Goal: Task Accomplishment & Management: Use online tool/utility

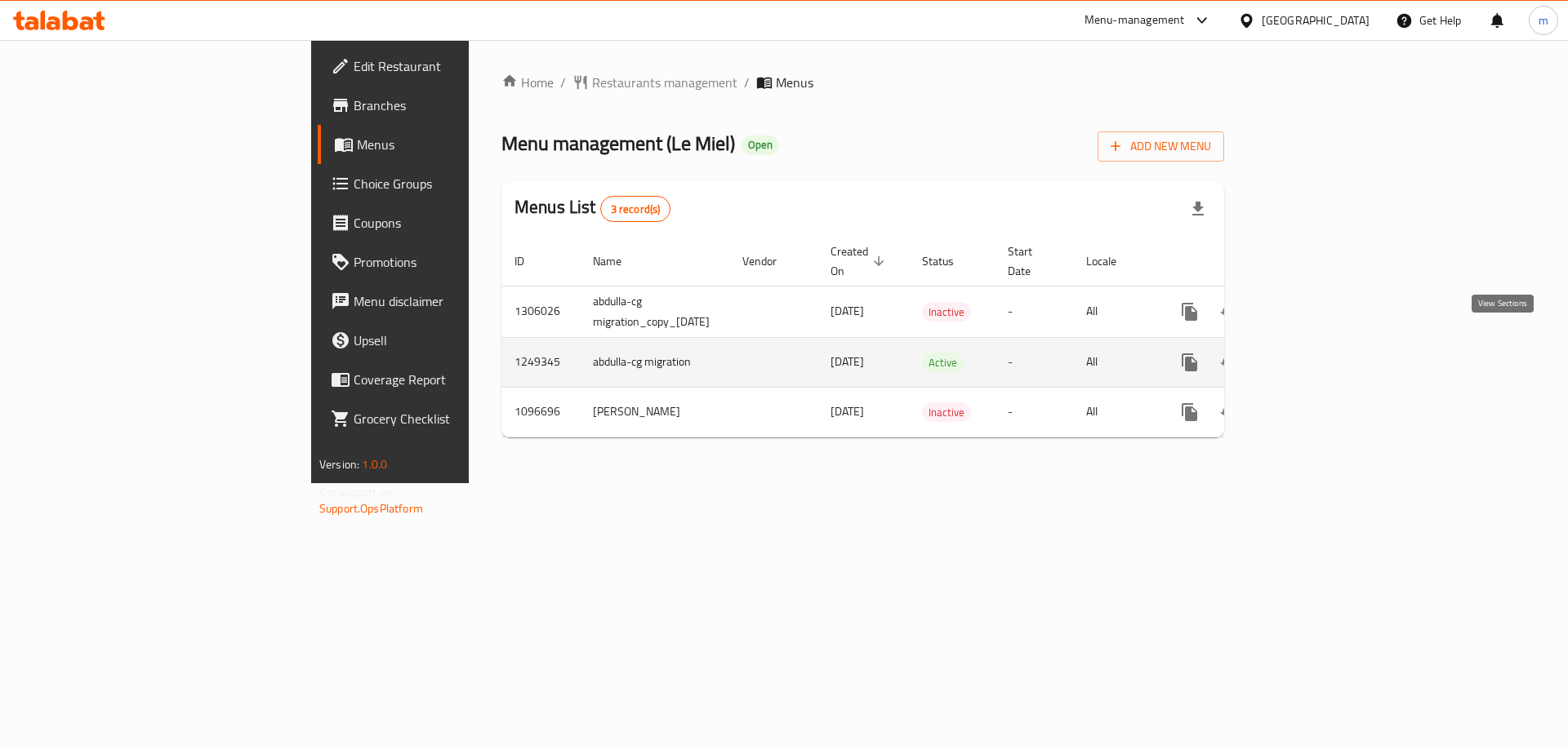
click at [1317, 353] on icon "enhanced table" at bounding box center [1308, 362] width 20 height 20
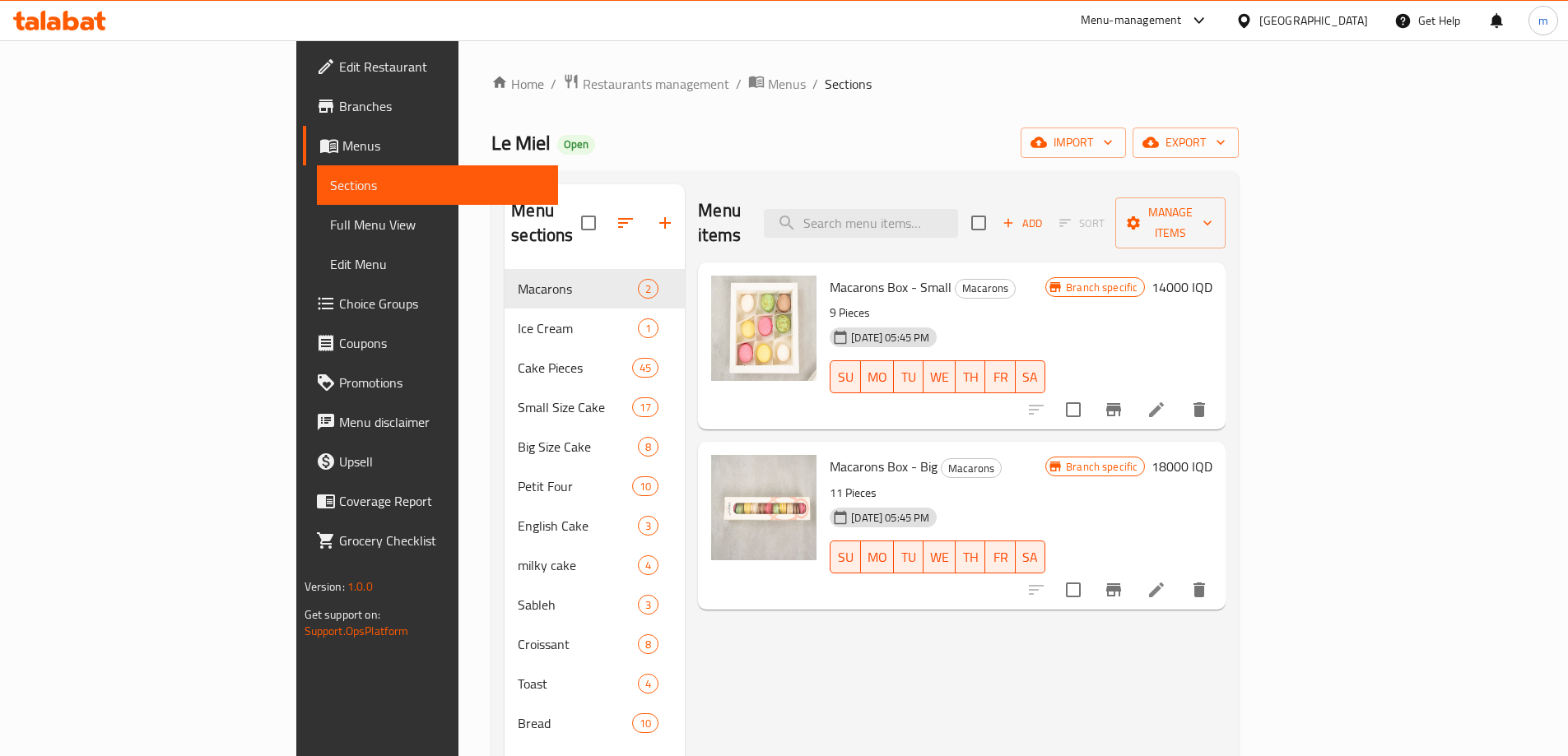
click at [330, 224] on span "Full Menu View" at bounding box center [437, 224] width 215 height 20
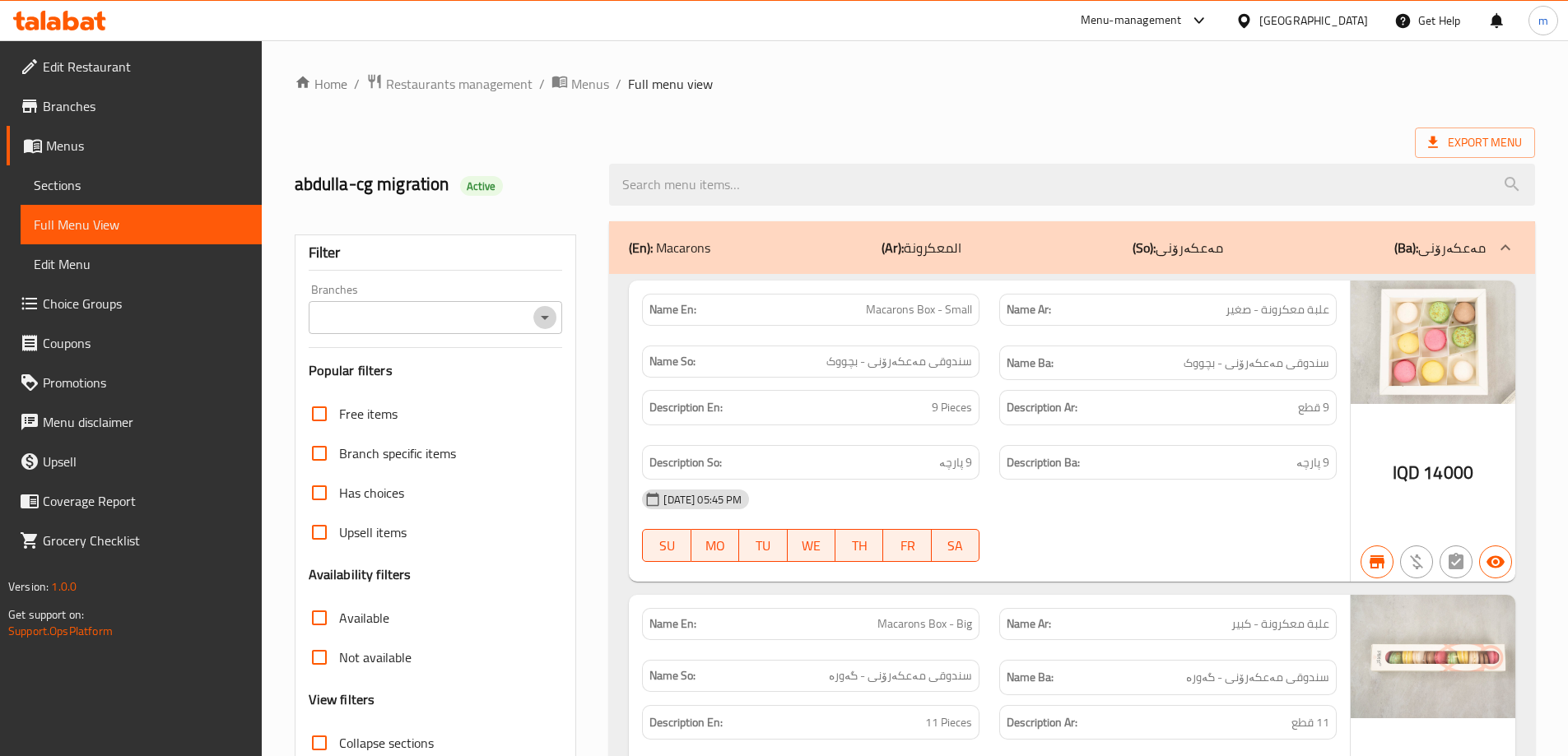
click at [539, 322] on icon "Open" at bounding box center [545, 317] width 20 height 20
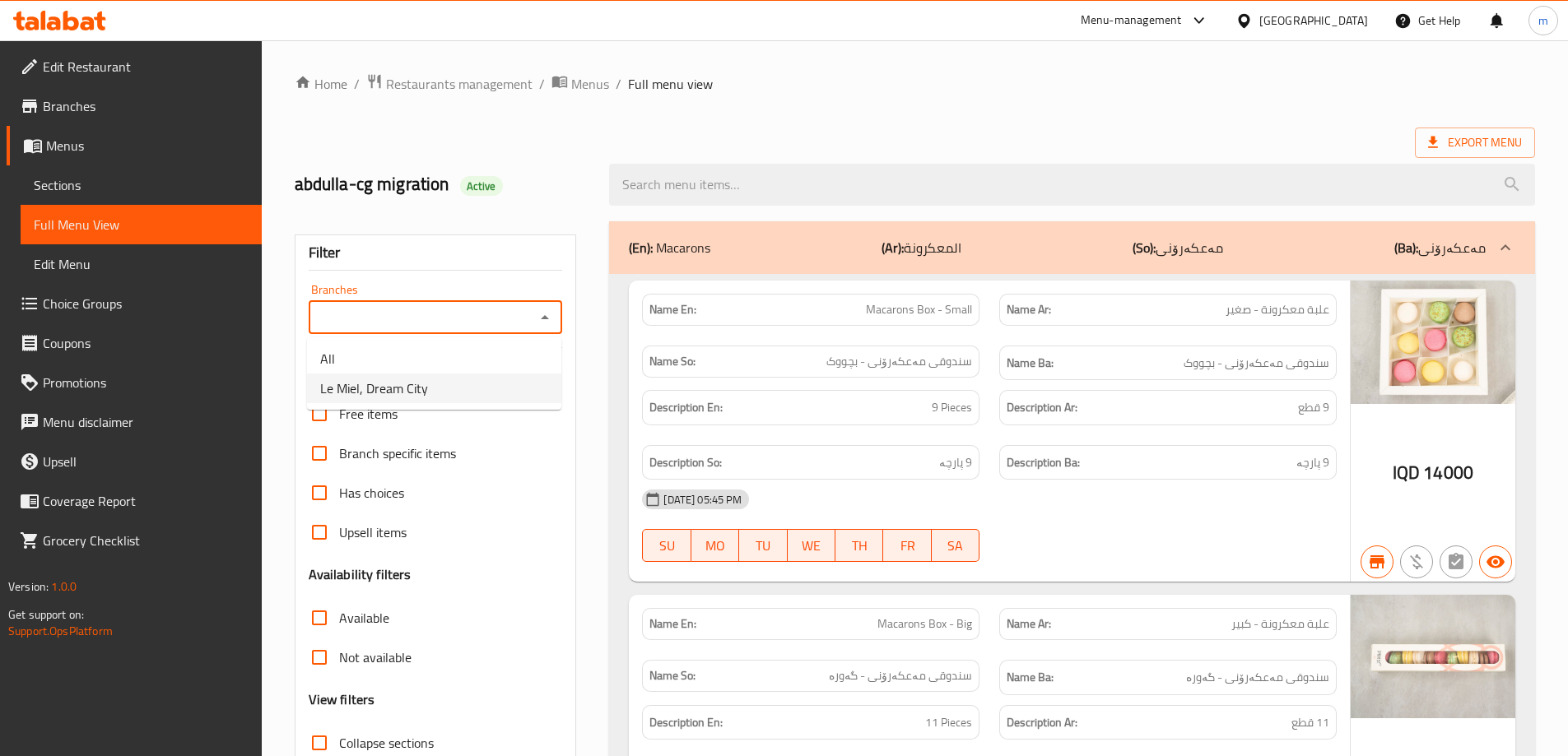
click at [406, 382] on span "Le Miel, Dream City" at bounding box center [374, 388] width 108 height 20
type input "Le Miel, Dream City"
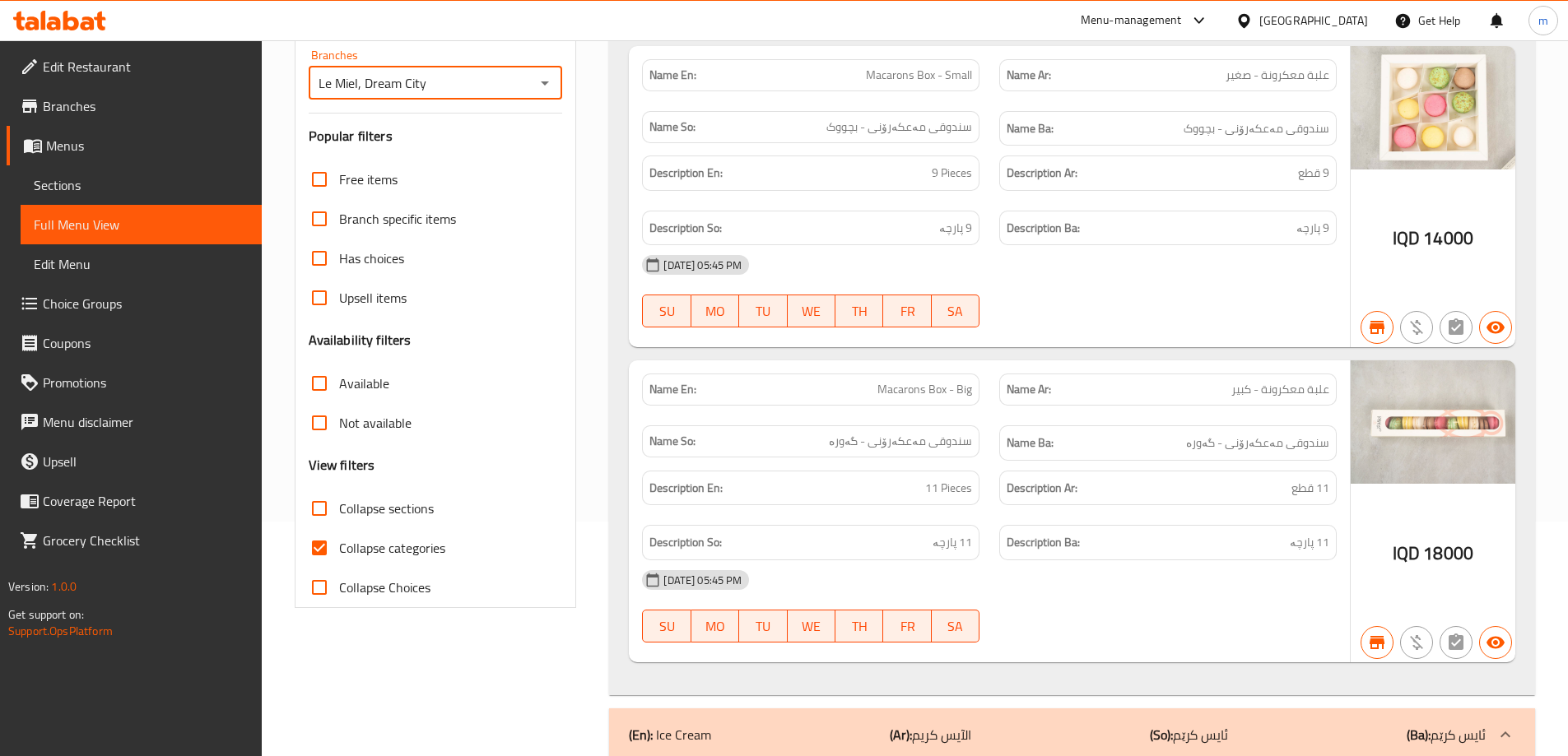
scroll to position [274, 0]
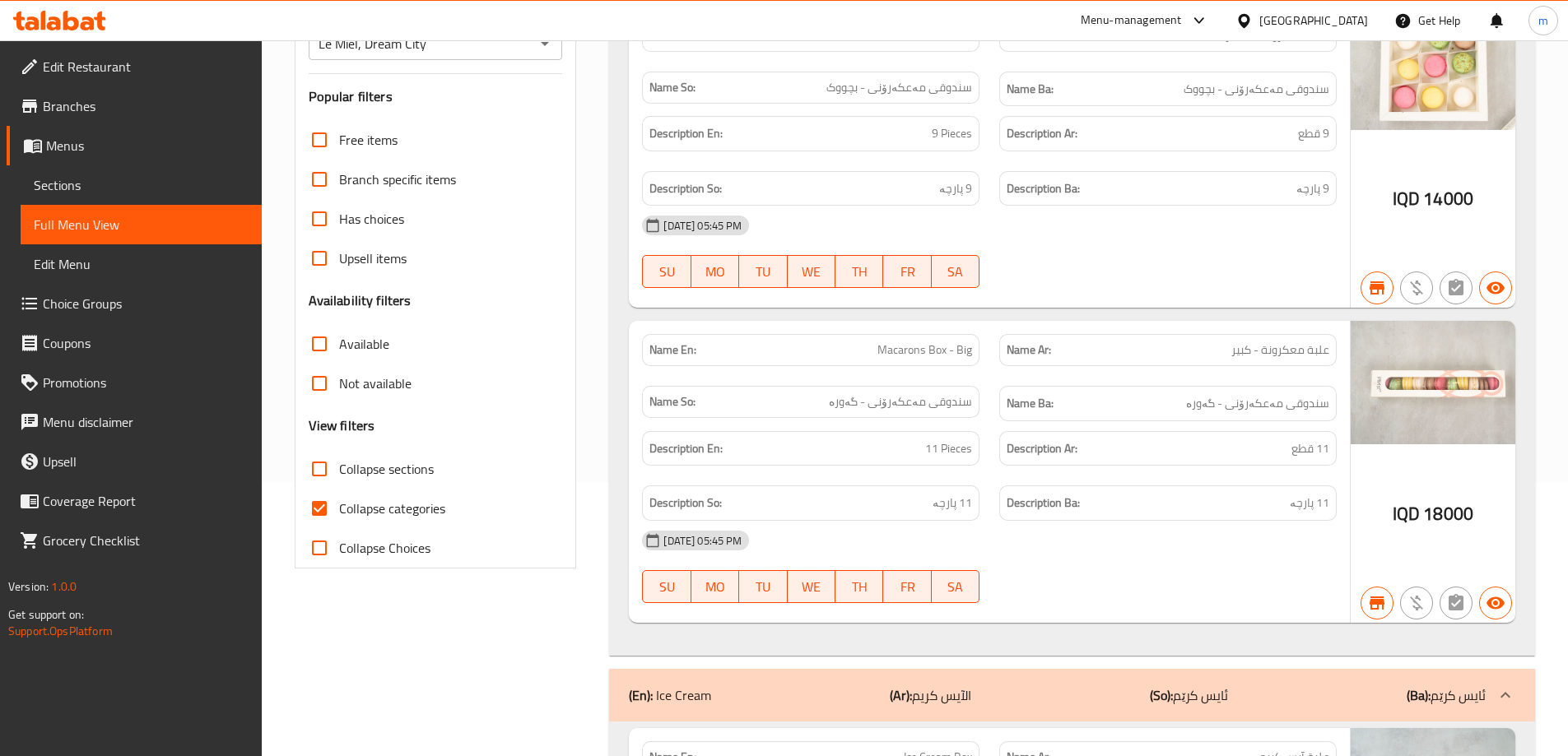
click at [424, 508] on span "Collapse categories" at bounding box center [392, 508] width 106 height 20
click at [340, 508] on input "Collapse categories" at bounding box center [319, 508] width 39 height 39
checkbox input "false"
click at [404, 474] on span "Collapse sections" at bounding box center [386, 469] width 94 height 20
click at [340, 474] on input "Collapse sections" at bounding box center [319, 468] width 39 height 39
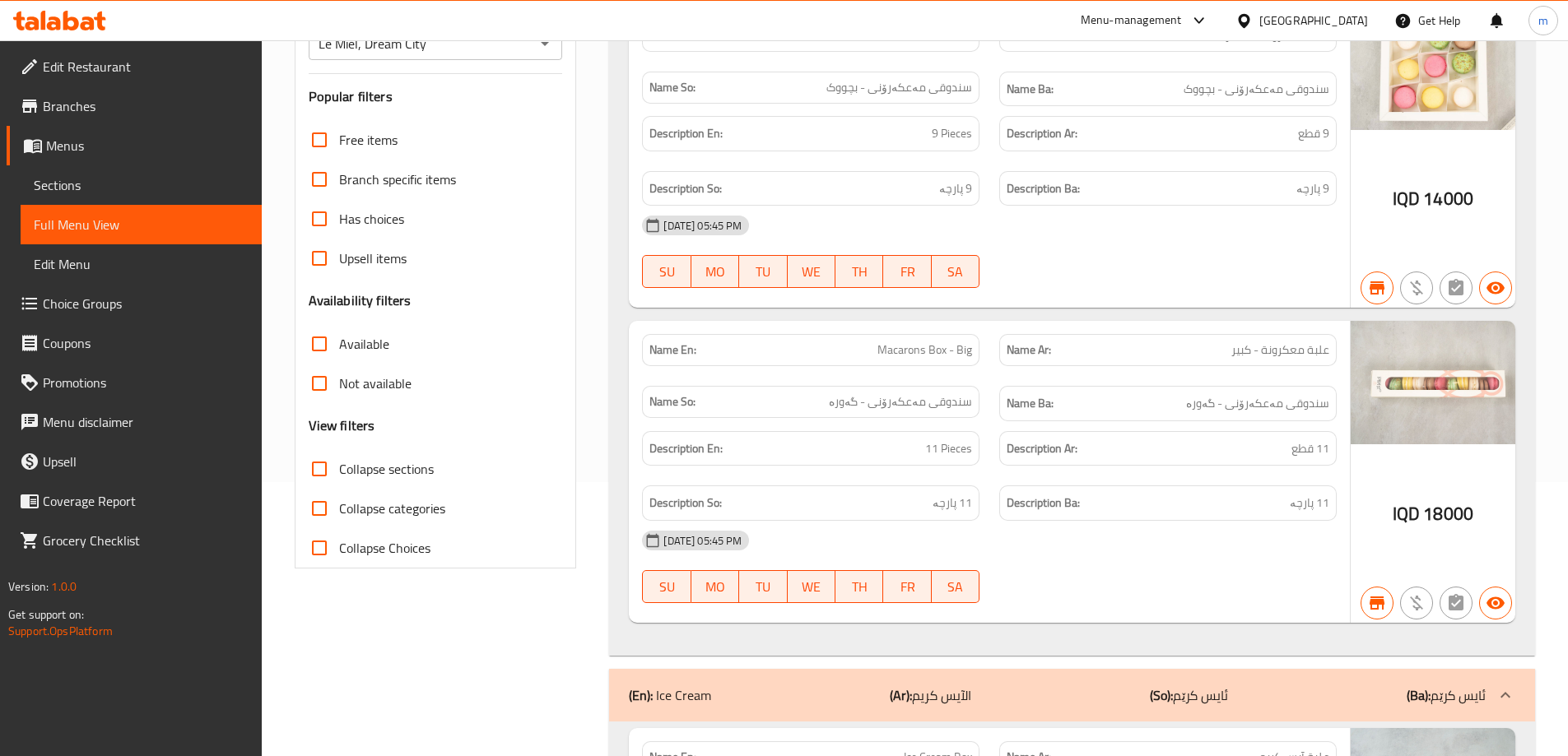
checkbox input "true"
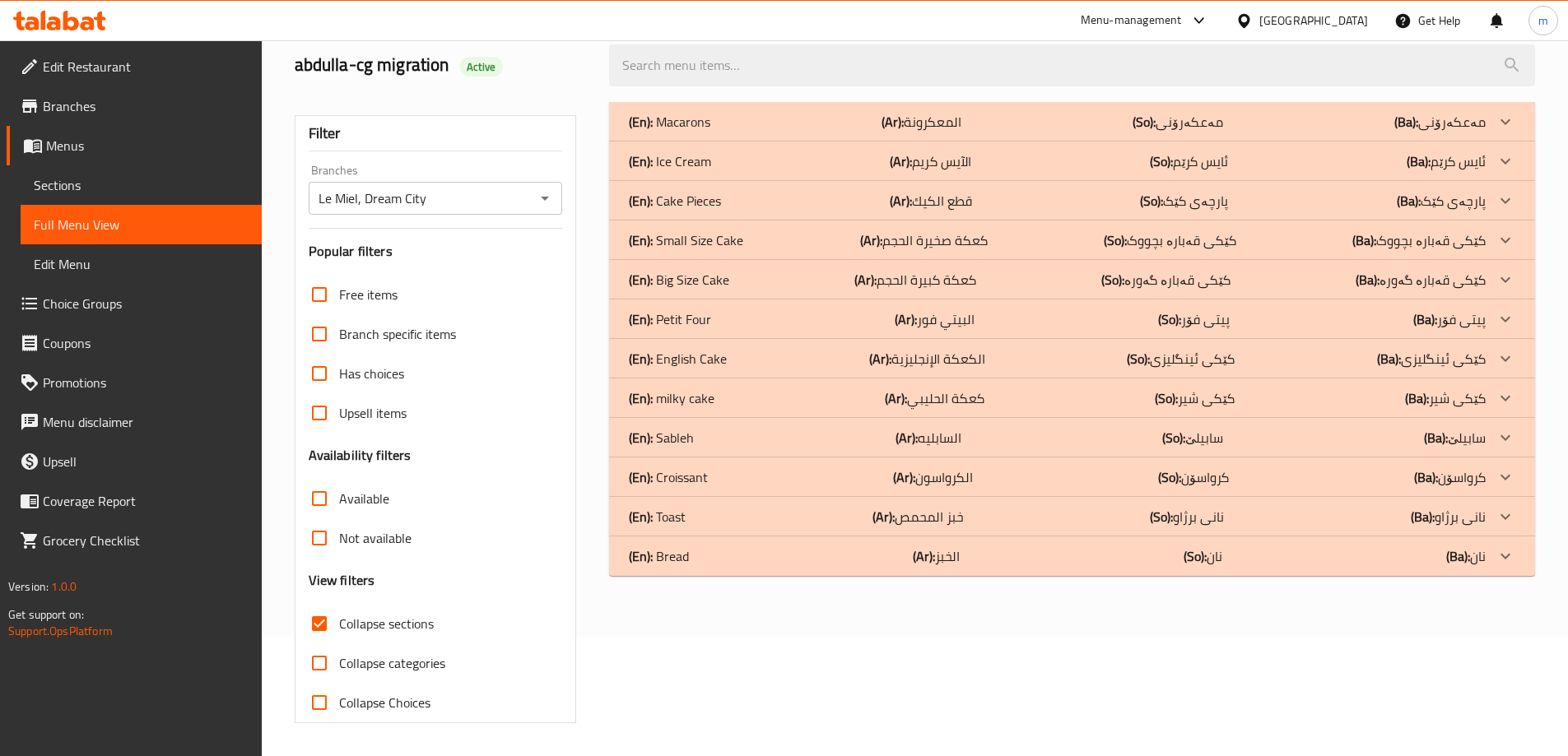
scroll to position [0, 0]
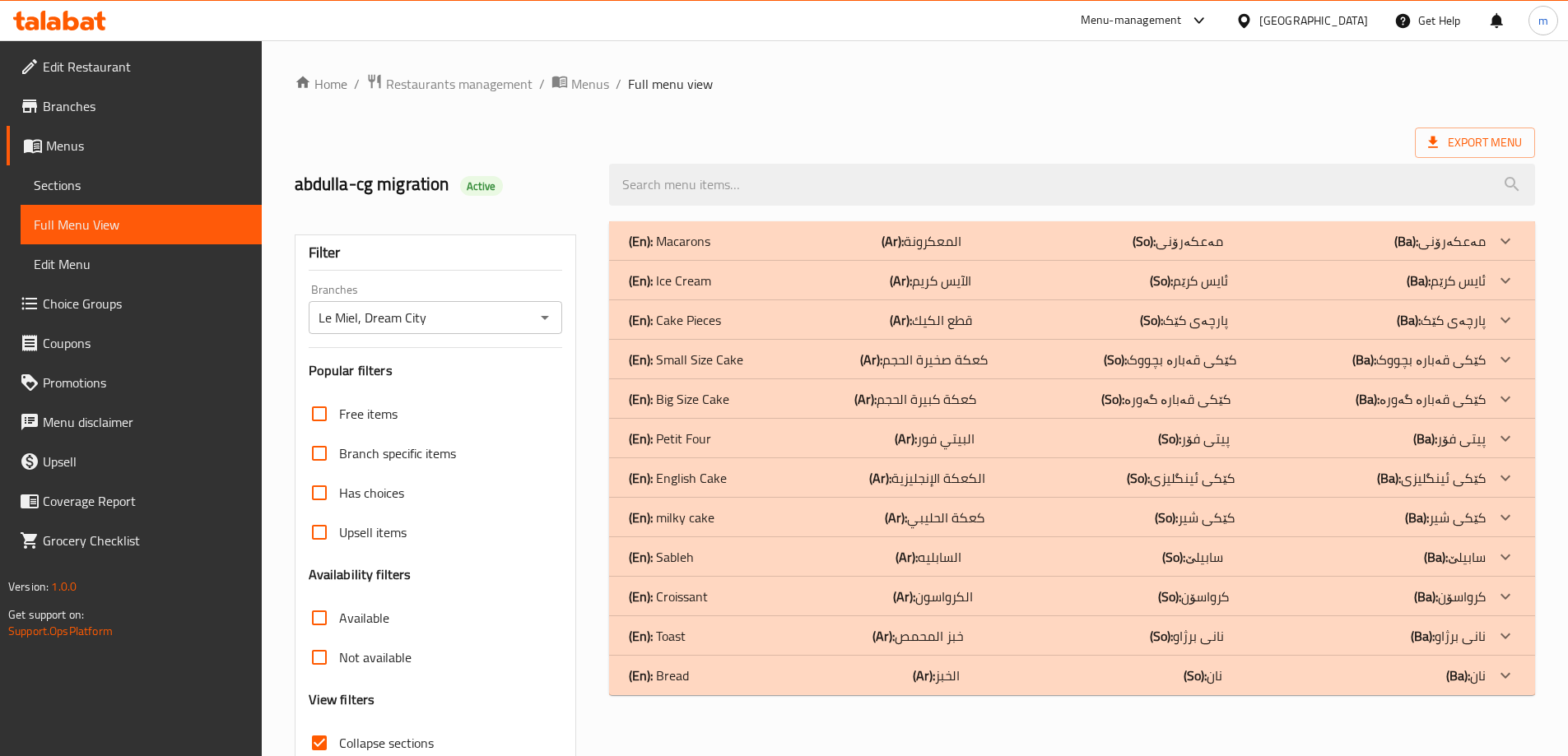
click at [711, 251] on p "(En): Cake Pieces" at bounding box center [670, 241] width 81 height 20
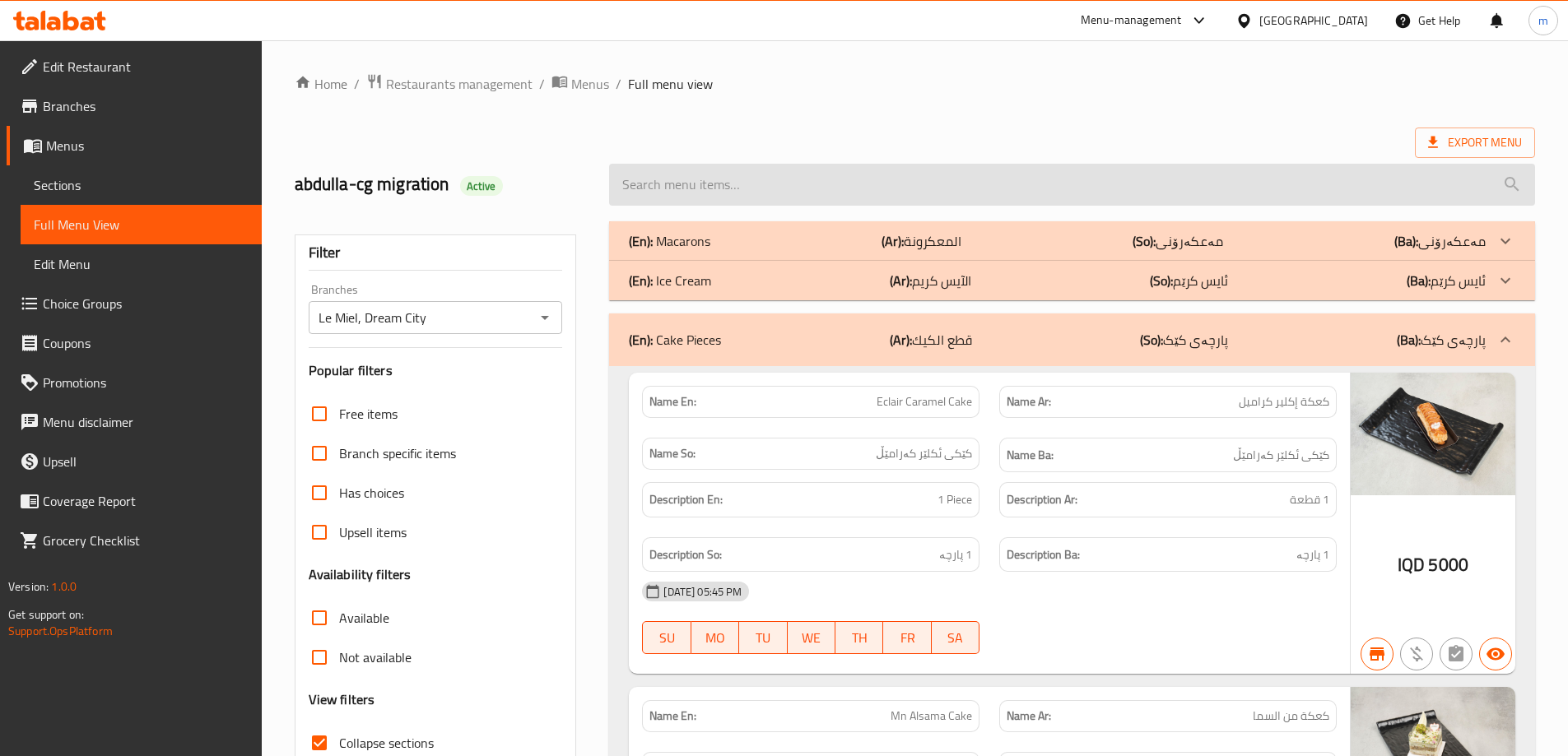
click at [712, 166] on input "search" at bounding box center [1072, 185] width 926 height 42
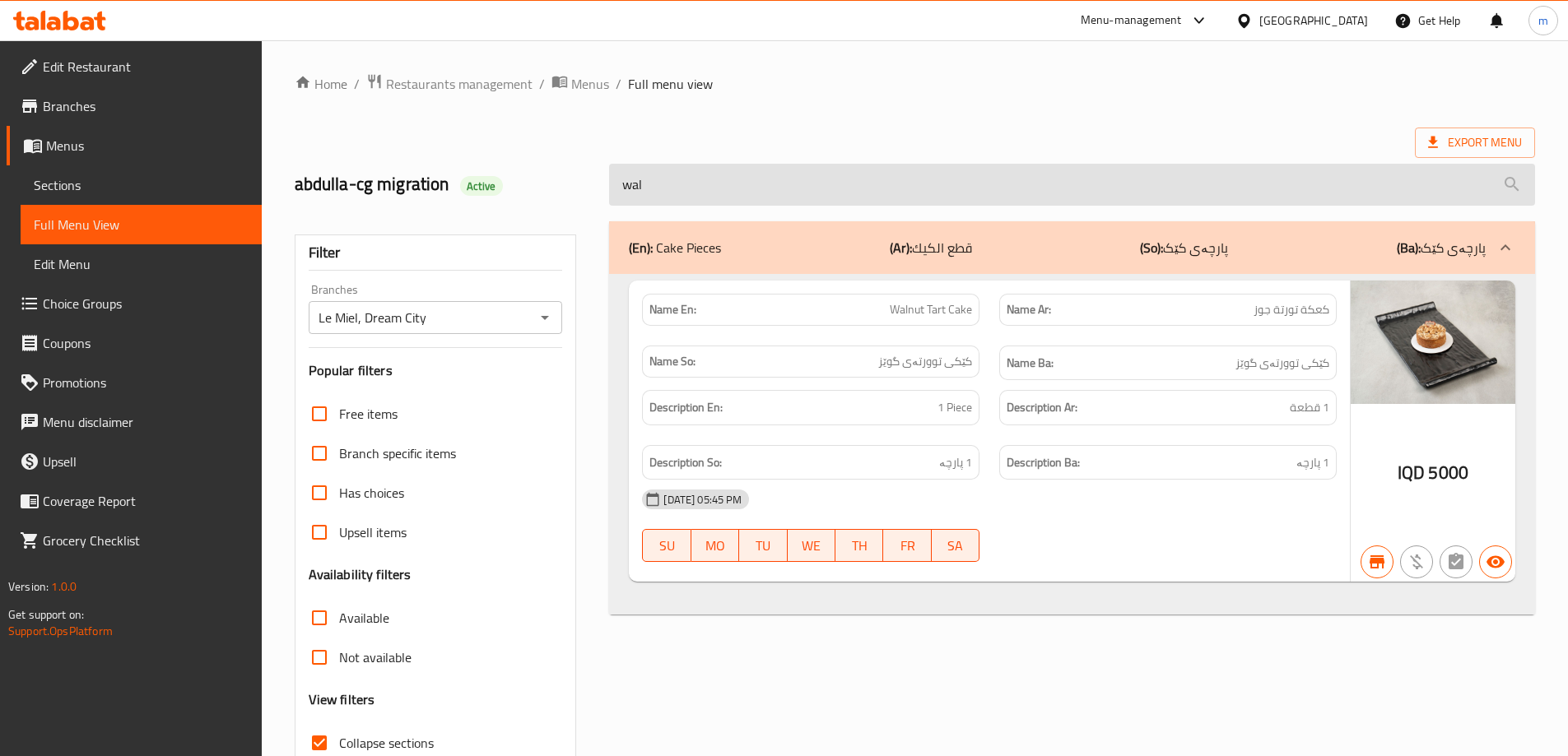
click at [715, 170] on input "wal" at bounding box center [1072, 185] width 926 height 42
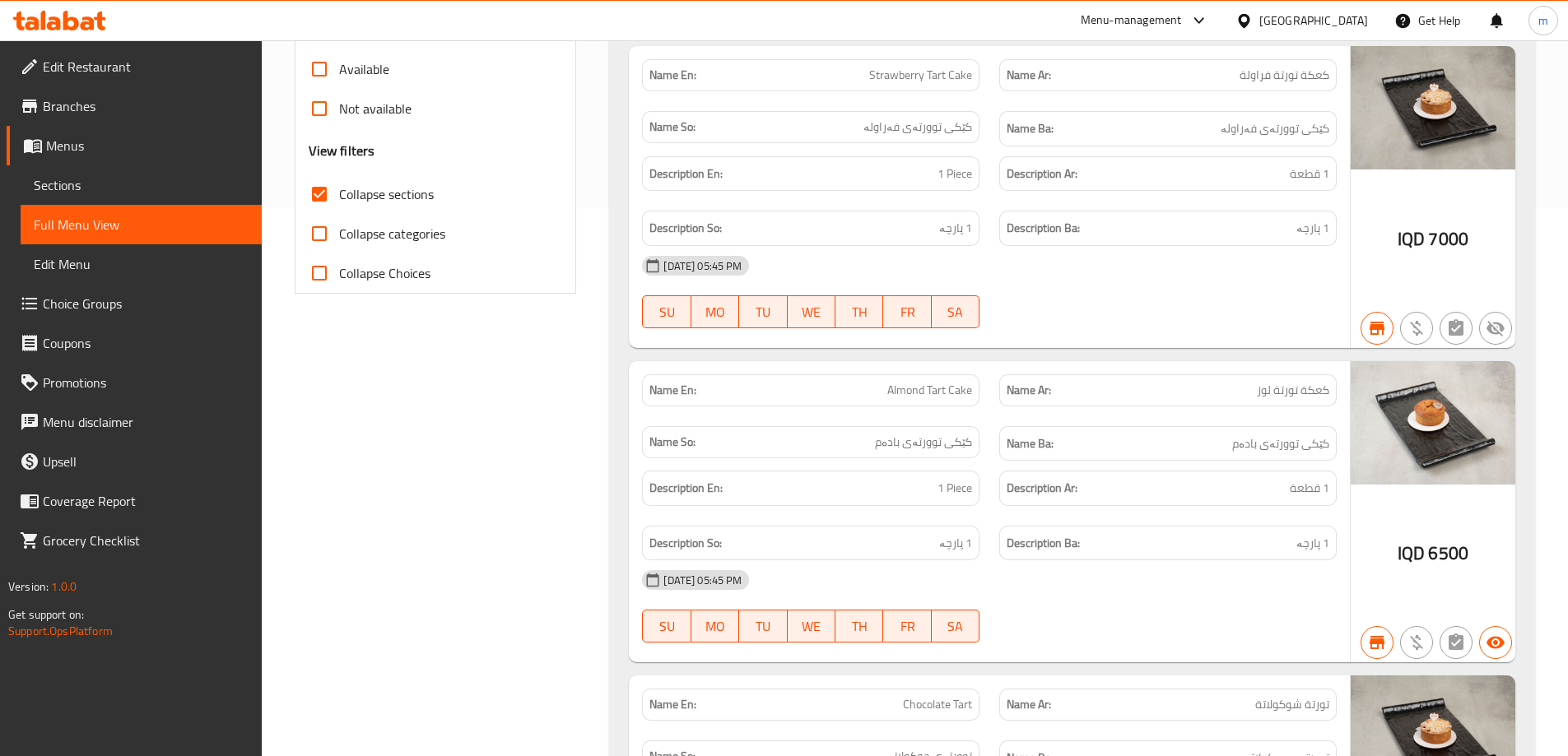
scroll to position [685, 0]
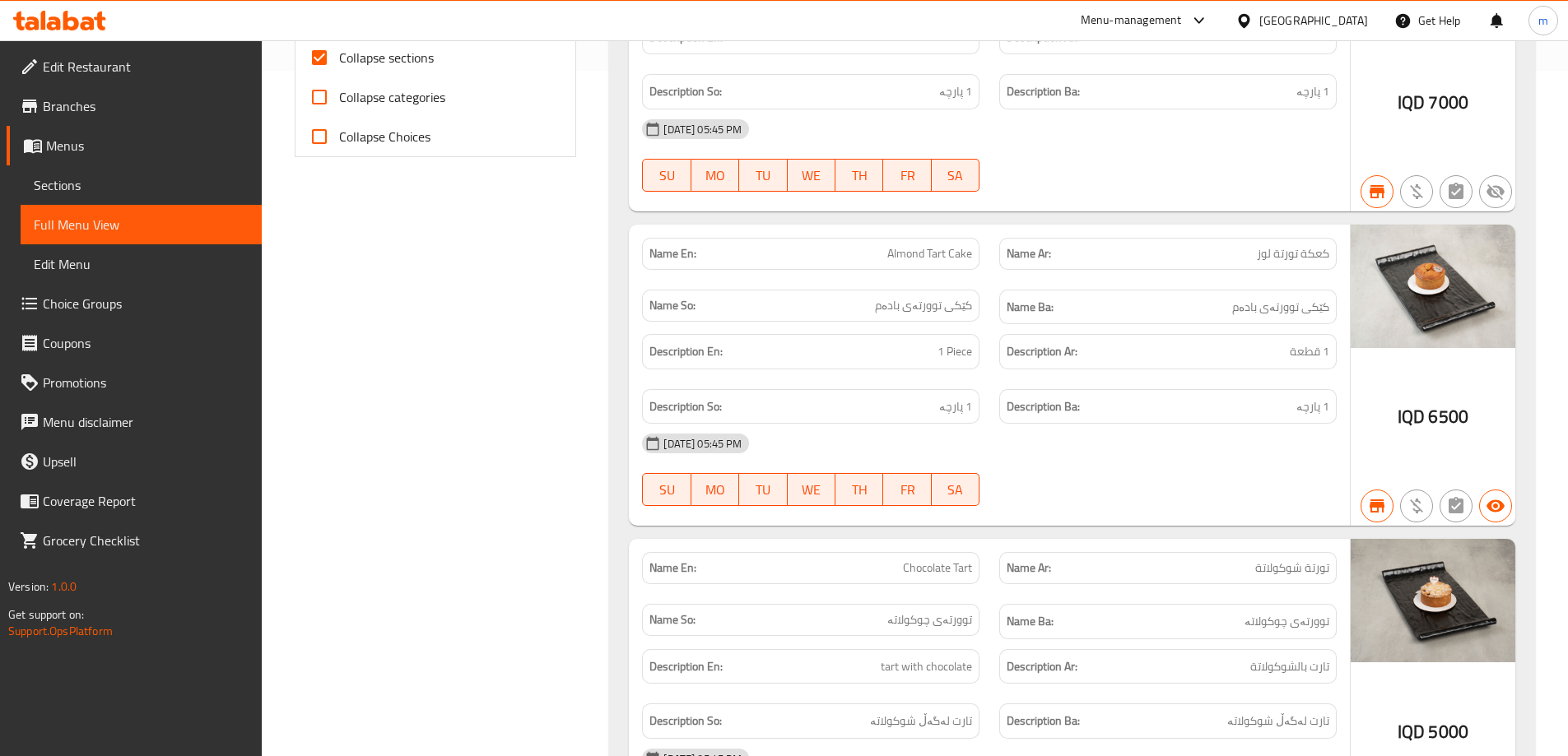
click at [995, 274] on div "Name Ar: كعكة تورتة لوز" at bounding box center [1168, 254] width 358 height 51
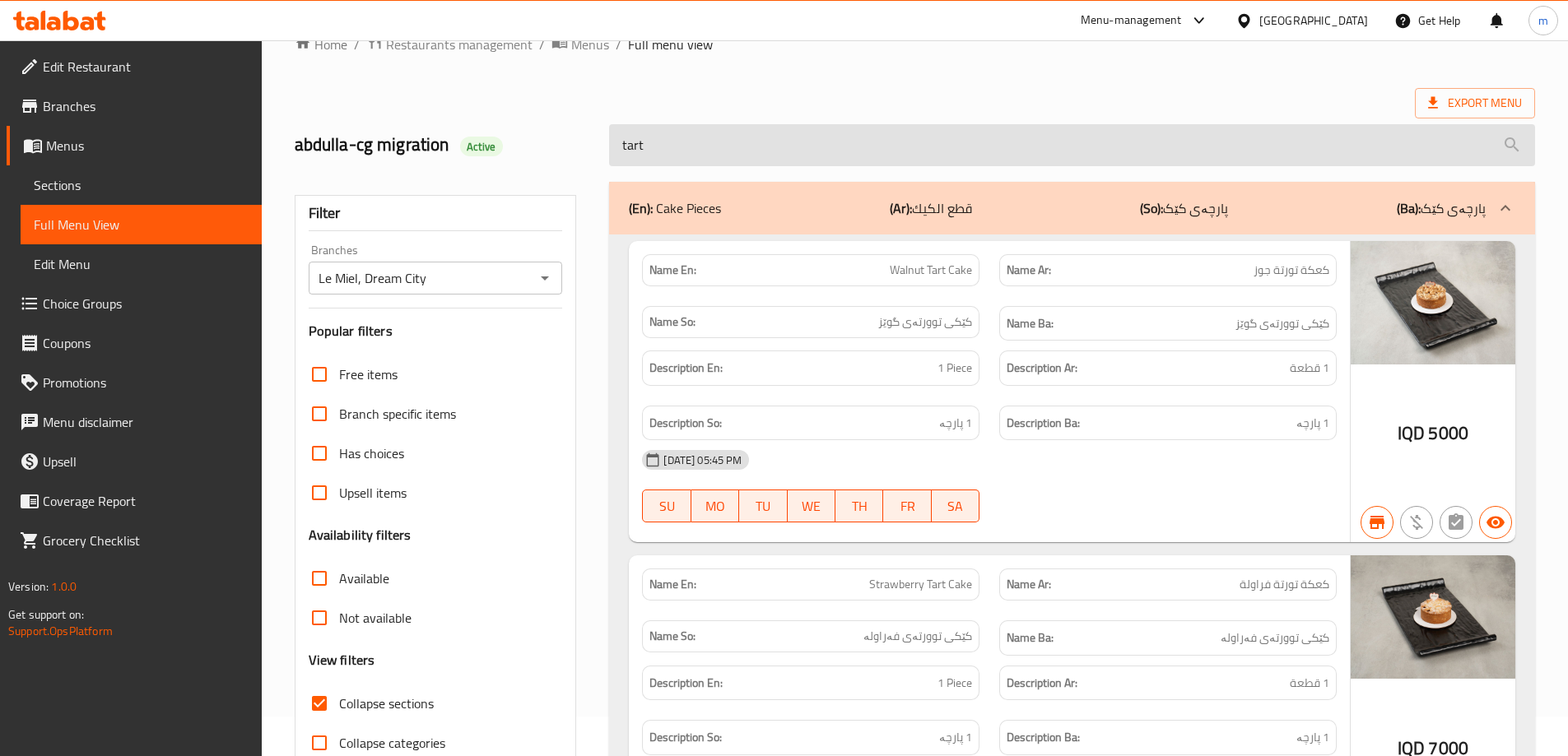
scroll to position [0, 0]
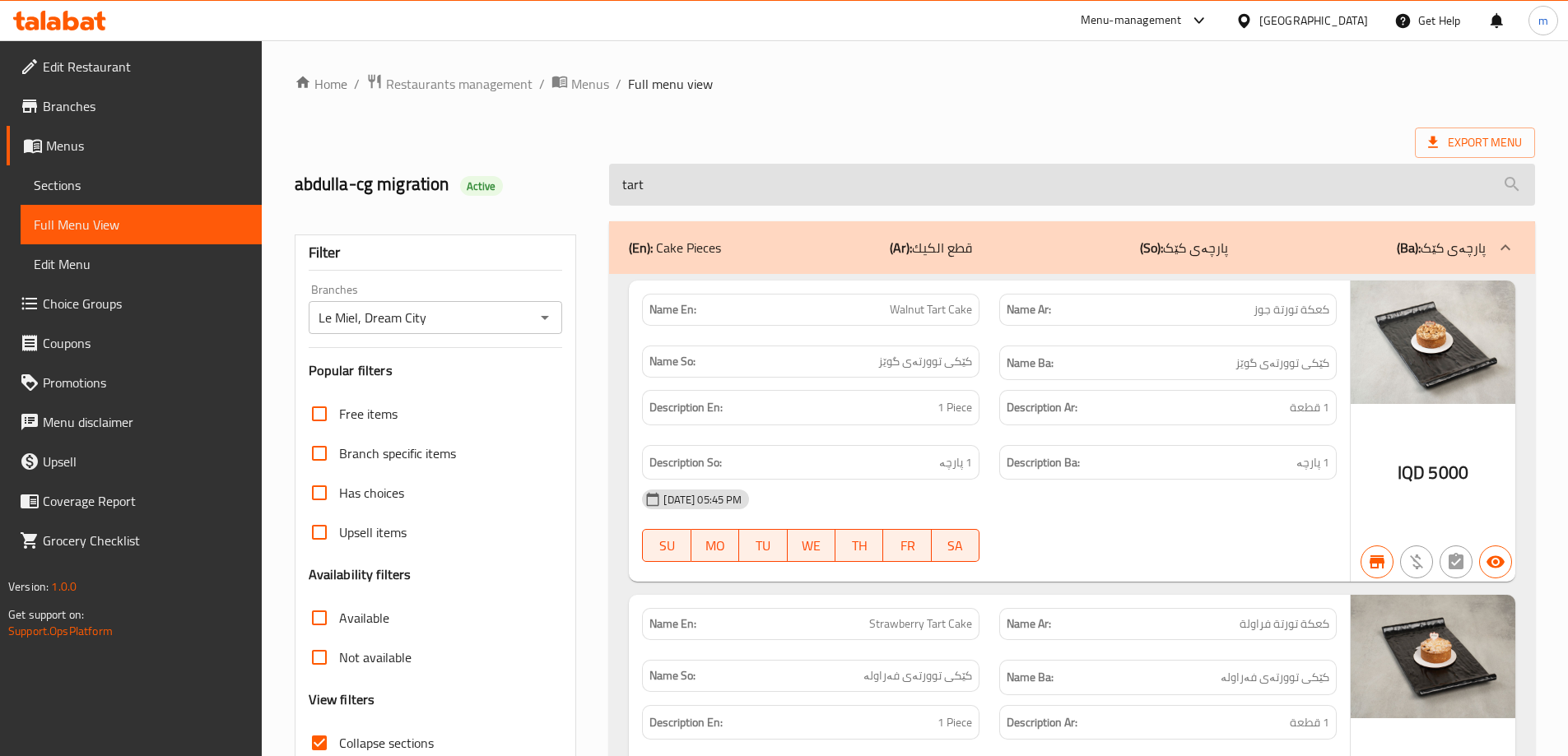
click at [772, 174] on input "tart" at bounding box center [1072, 185] width 926 height 42
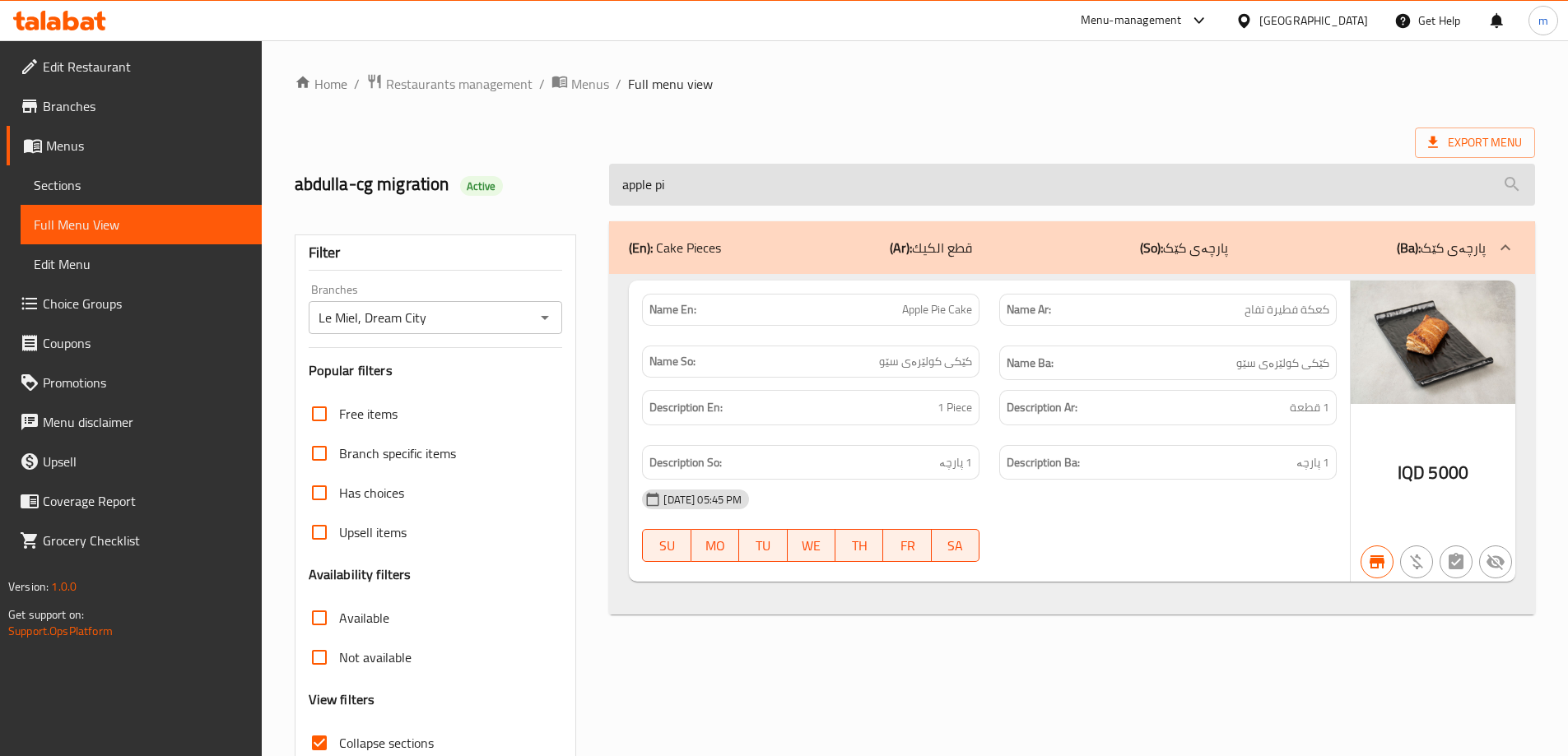
click at [690, 164] on input "apple pi" at bounding box center [1072, 185] width 926 height 42
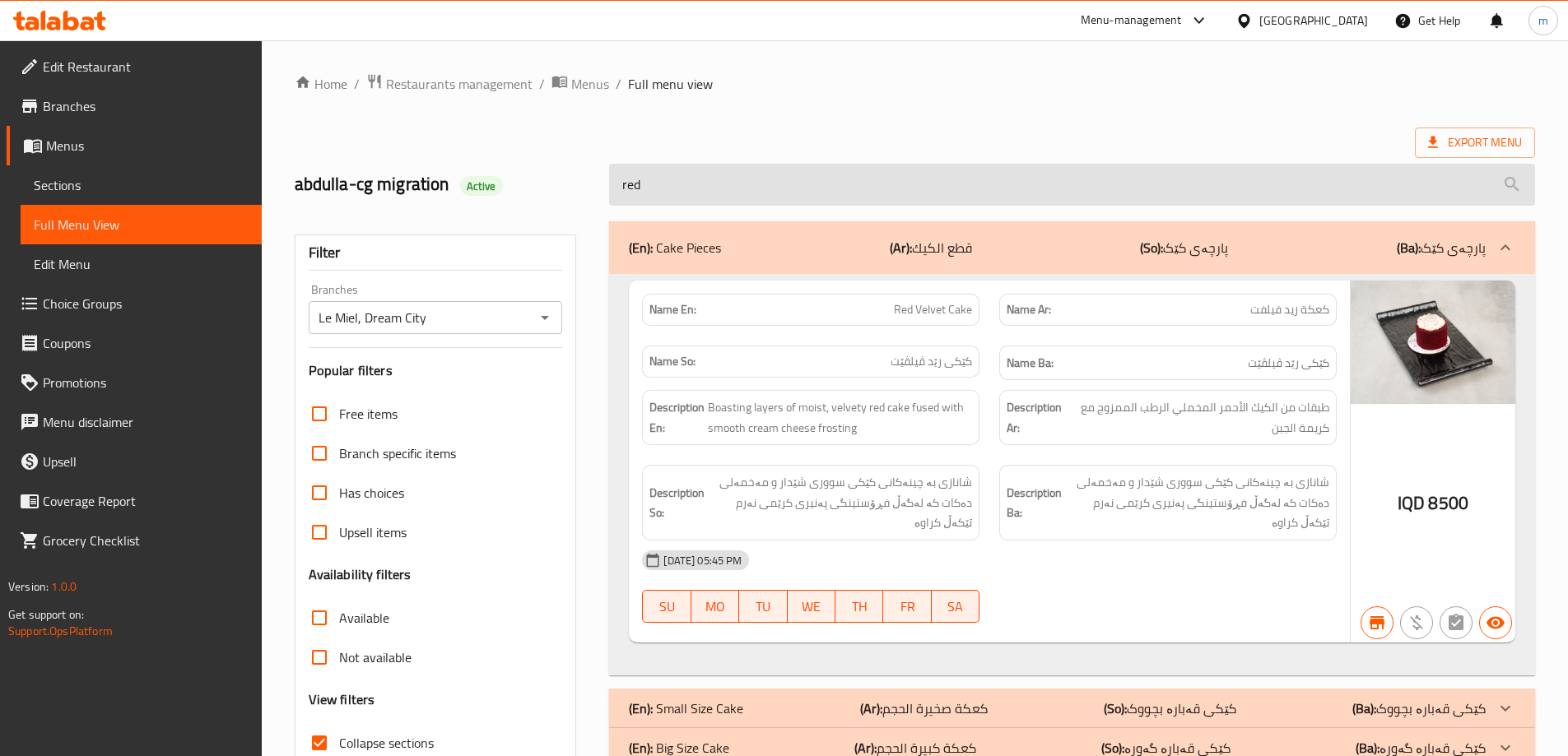
click at [747, 178] on input "red" at bounding box center [1072, 185] width 926 height 42
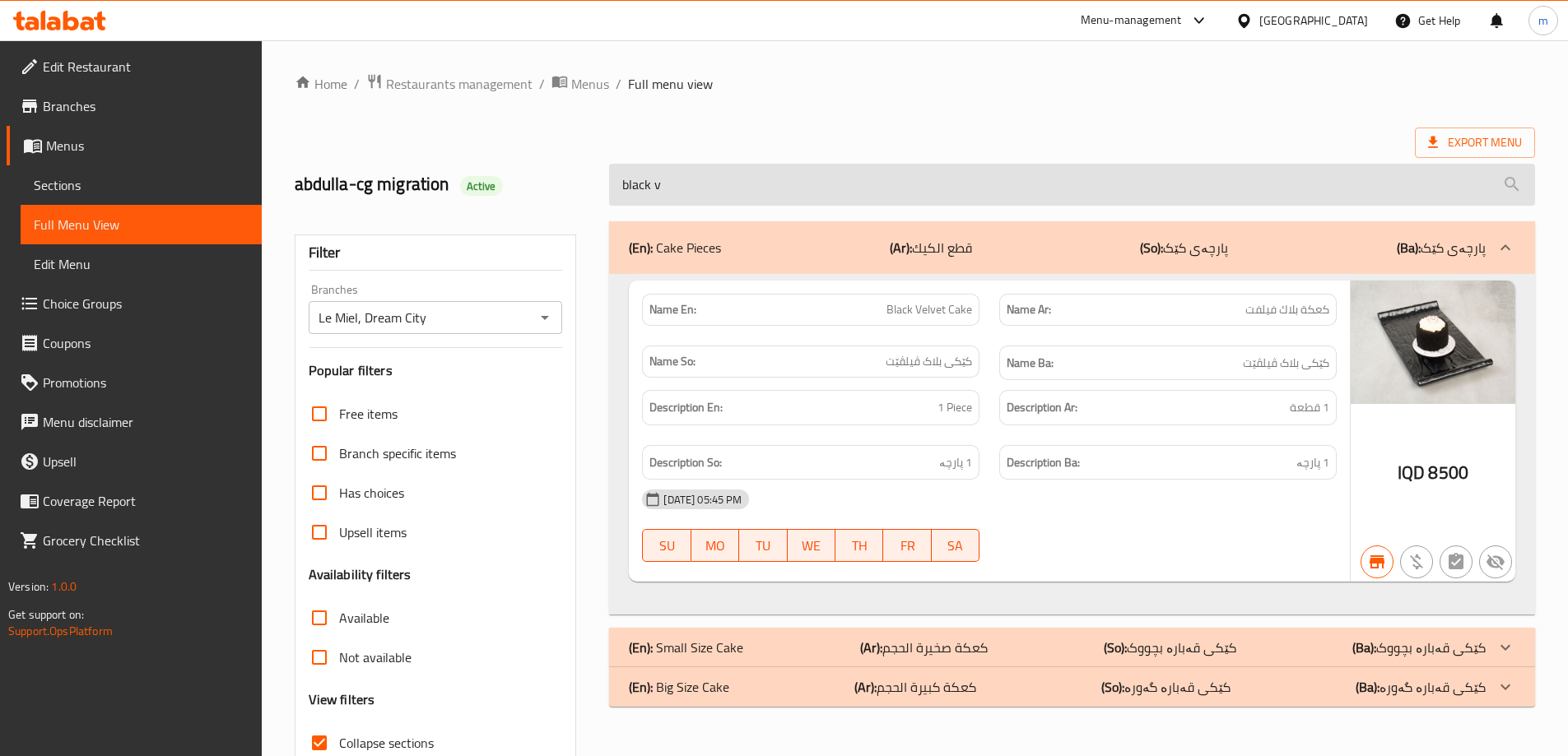
click at [774, 187] on input "black v" at bounding box center [1072, 185] width 926 height 42
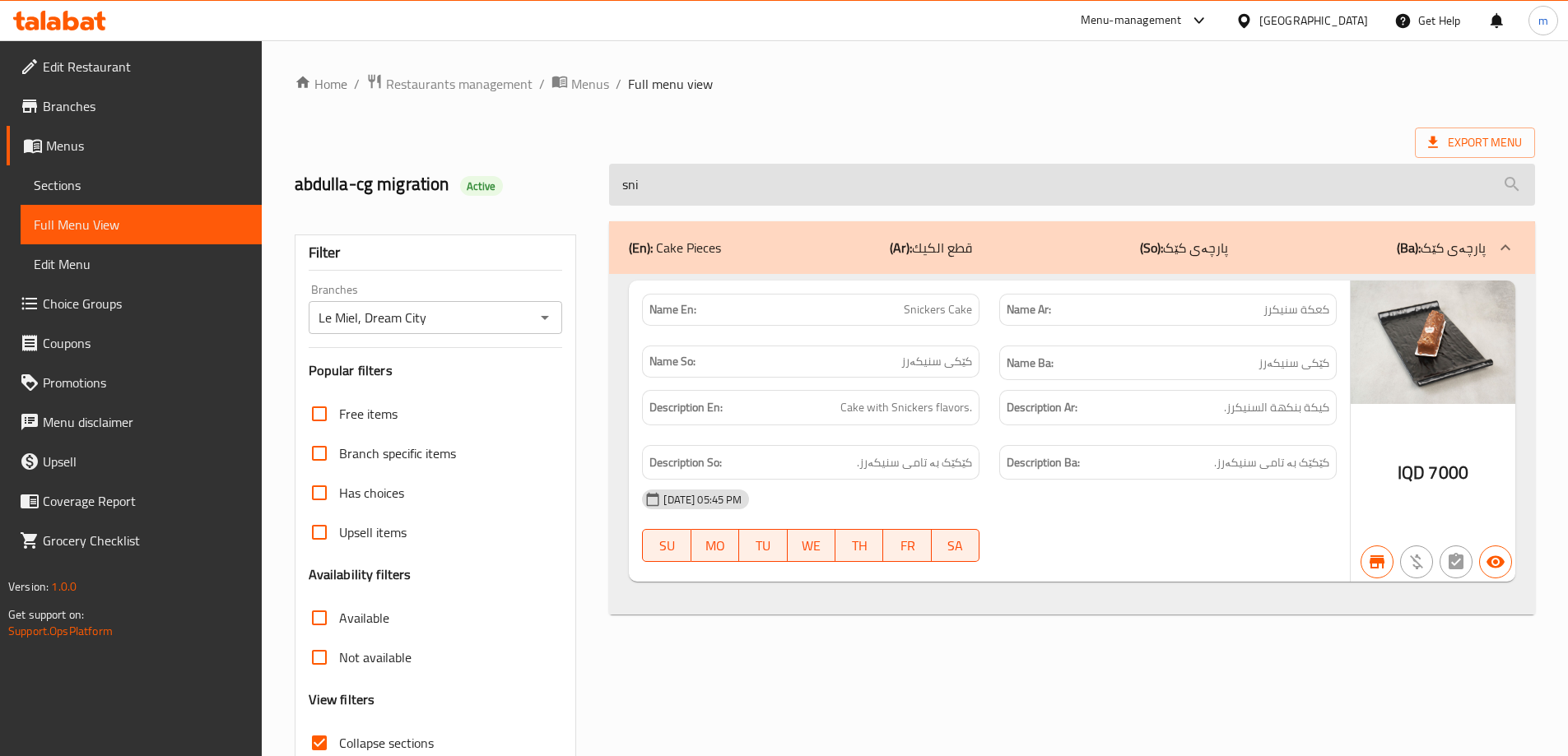
click at [652, 194] on input "sni" at bounding box center [1072, 185] width 926 height 42
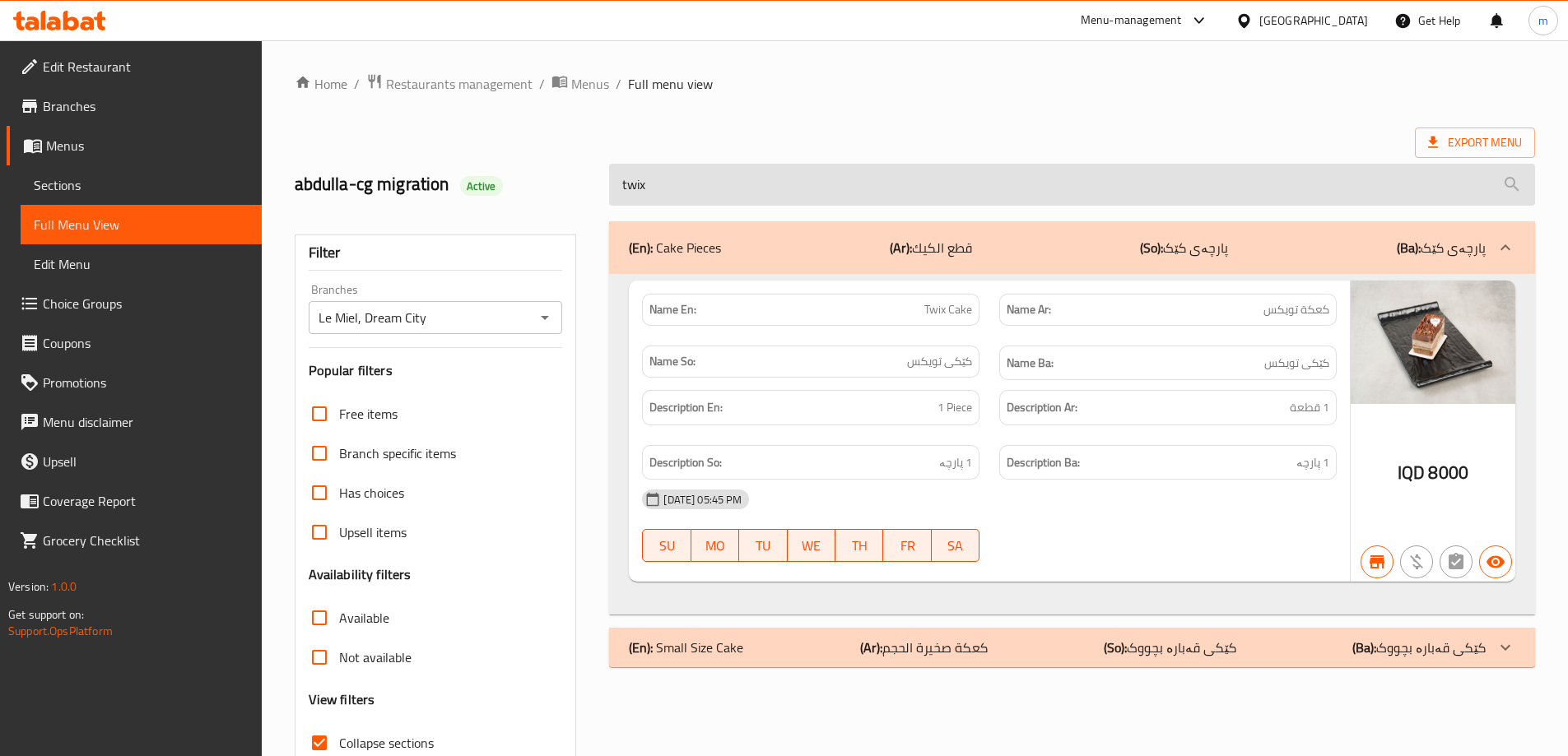
click at [756, 182] on input "twix" at bounding box center [1072, 185] width 926 height 42
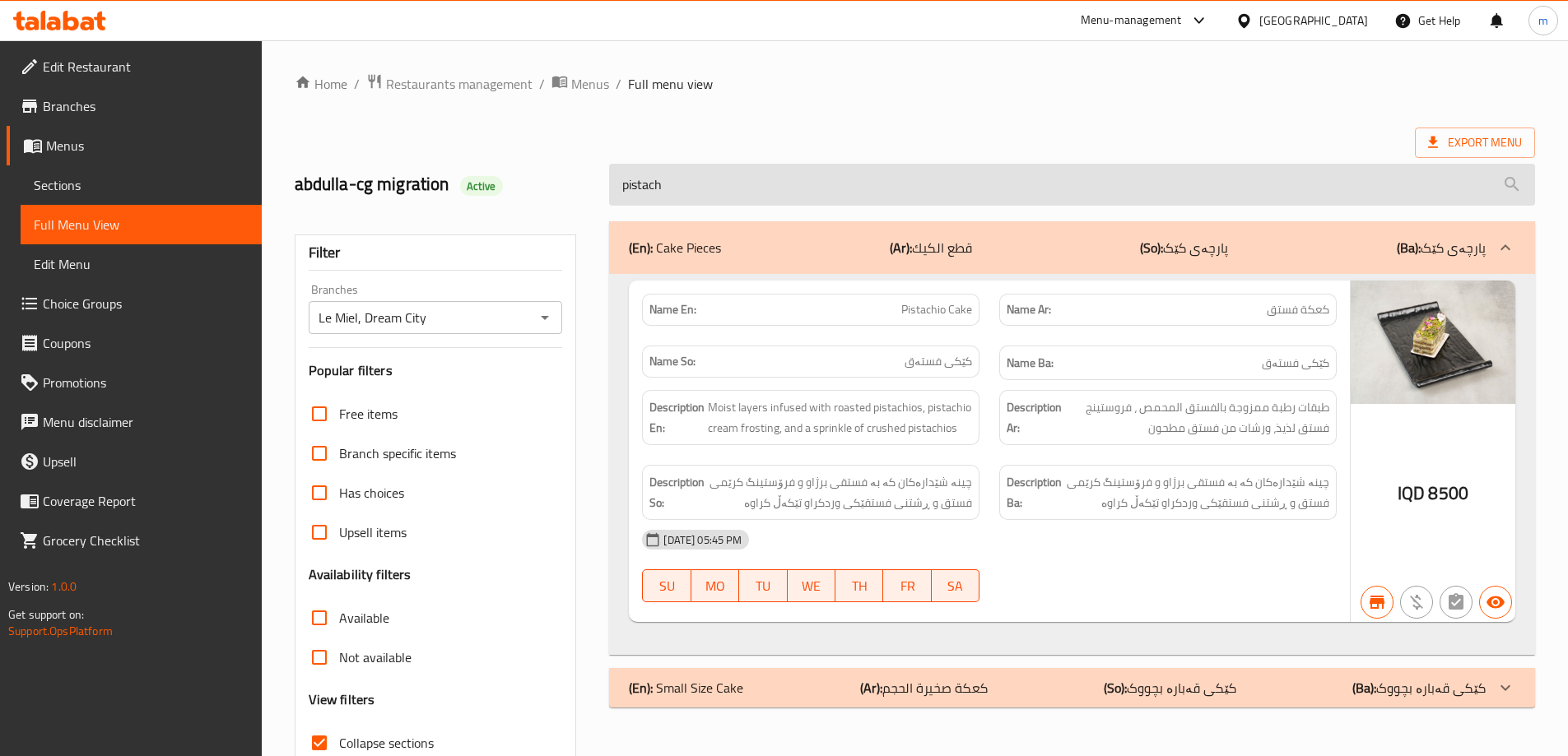
click at [783, 187] on input "pistach" at bounding box center [1072, 185] width 926 height 42
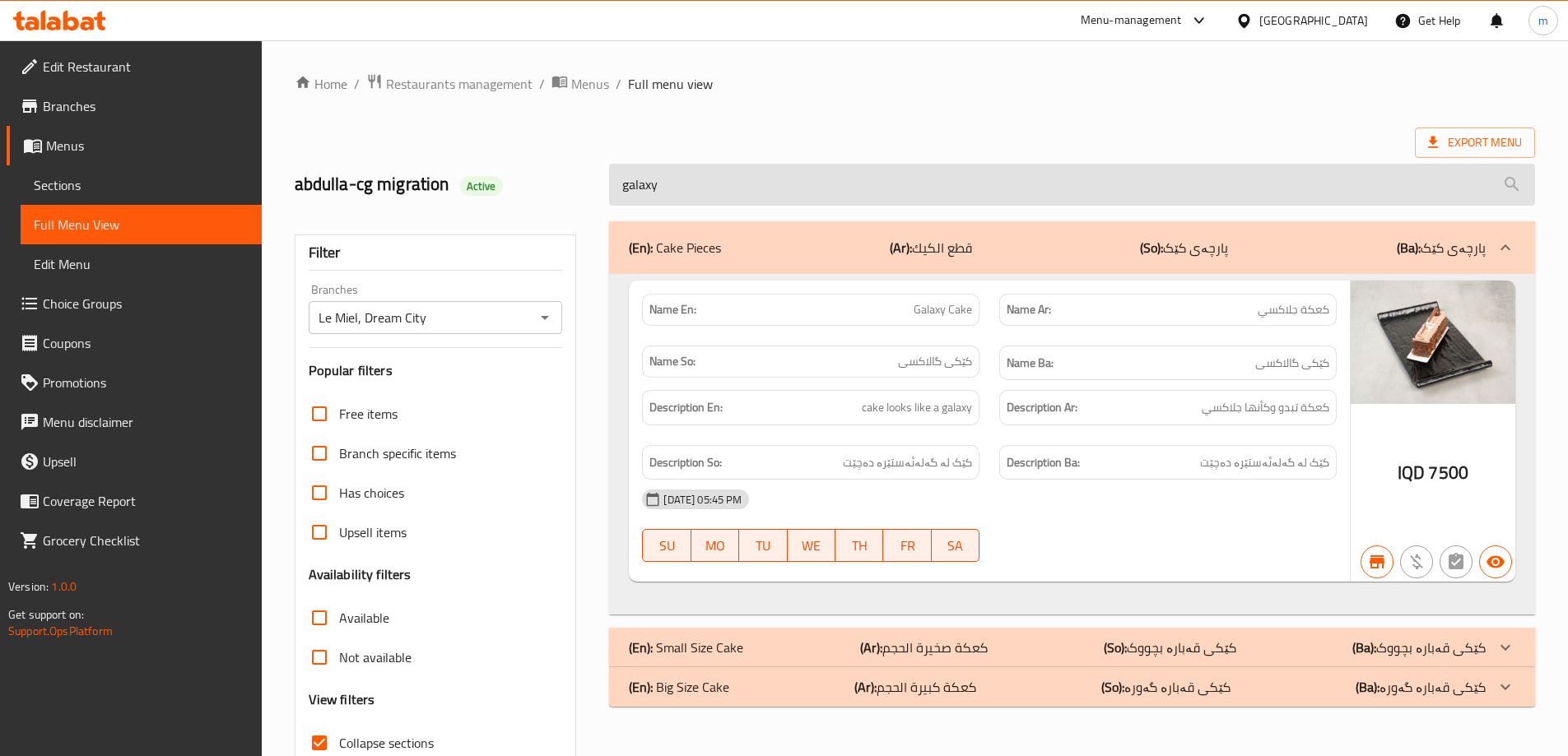
click at [731, 184] on input "galaxy" at bounding box center [1072, 185] width 926 height 42
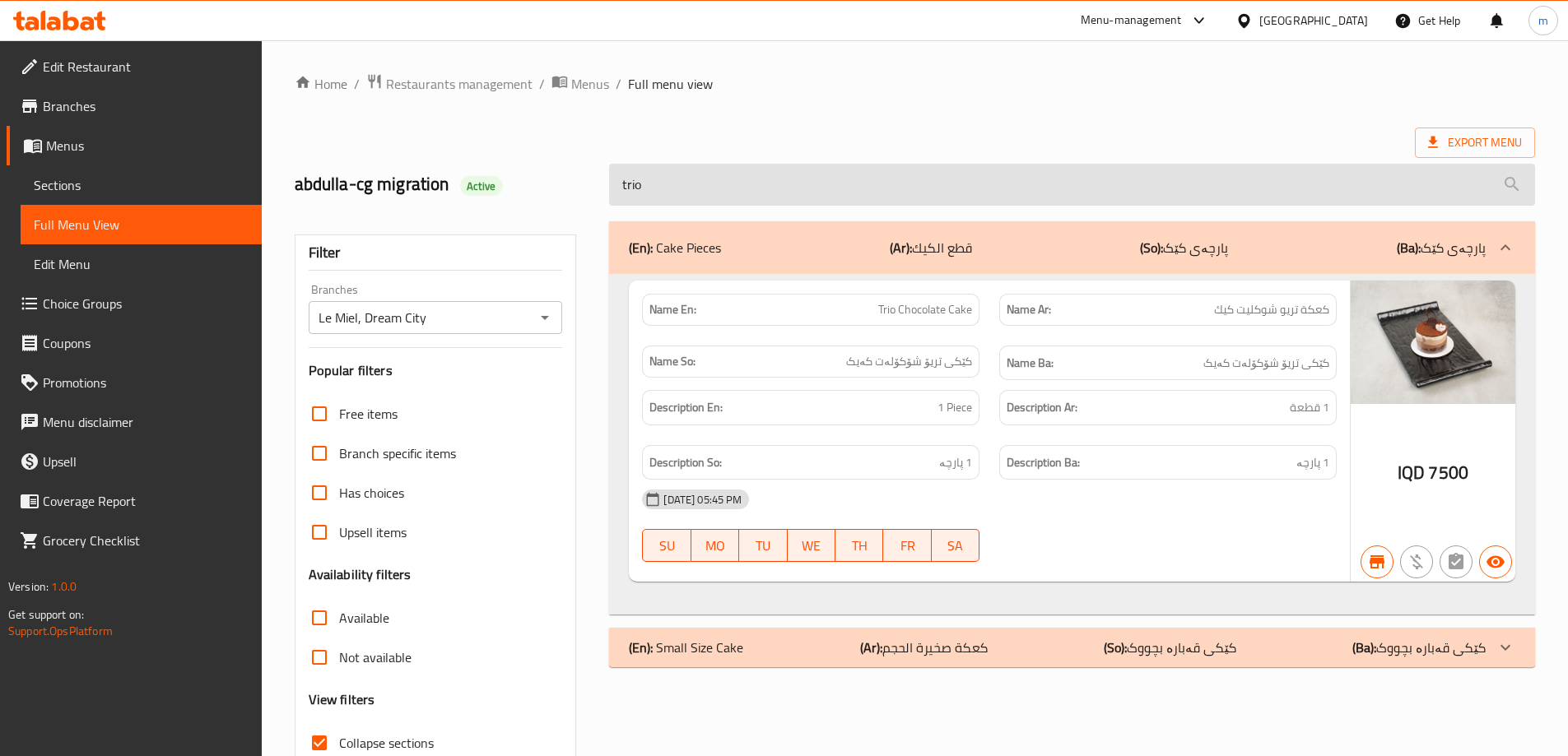
click at [691, 188] on input "trio" at bounding box center [1072, 185] width 926 height 42
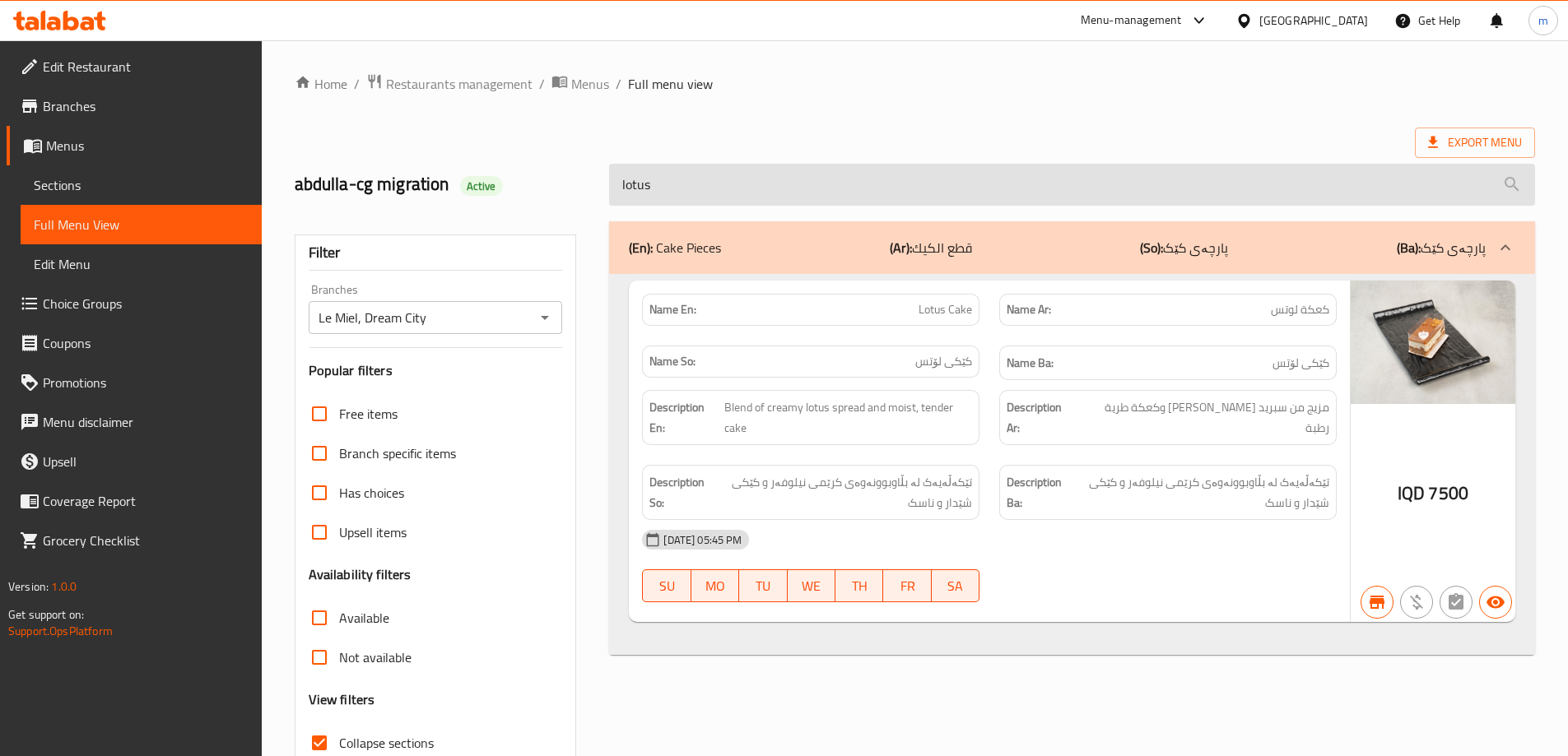
click at [710, 192] on input "lotus" at bounding box center [1072, 185] width 926 height 42
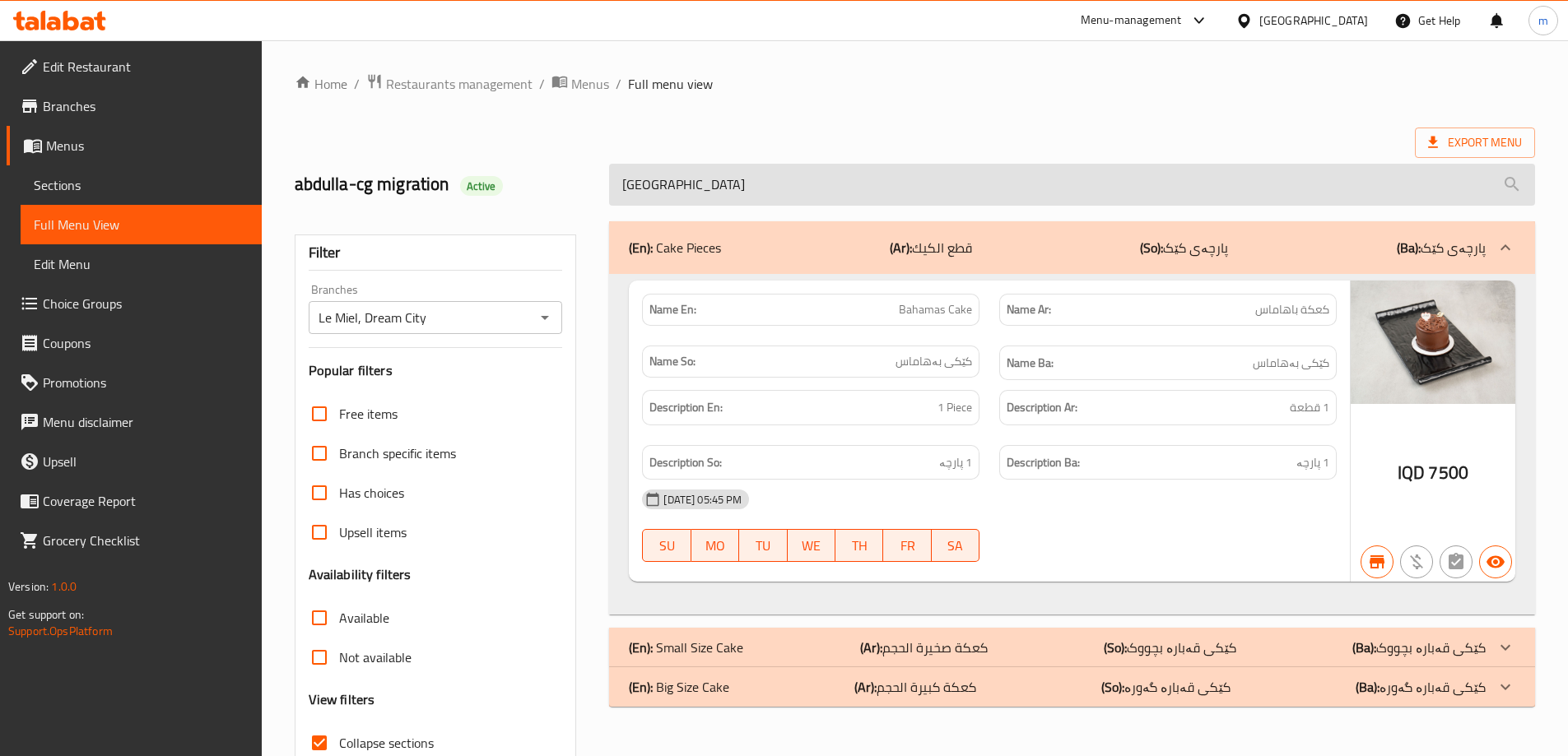
click at [720, 164] on input "[GEOGRAPHIC_DATA]" at bounding box center [1072, 185] width 926 height 42
click at [720, 168] on input "[GEOGRAPHIC_DATA]" at bounding box center [1072, 185] width 926 height 42
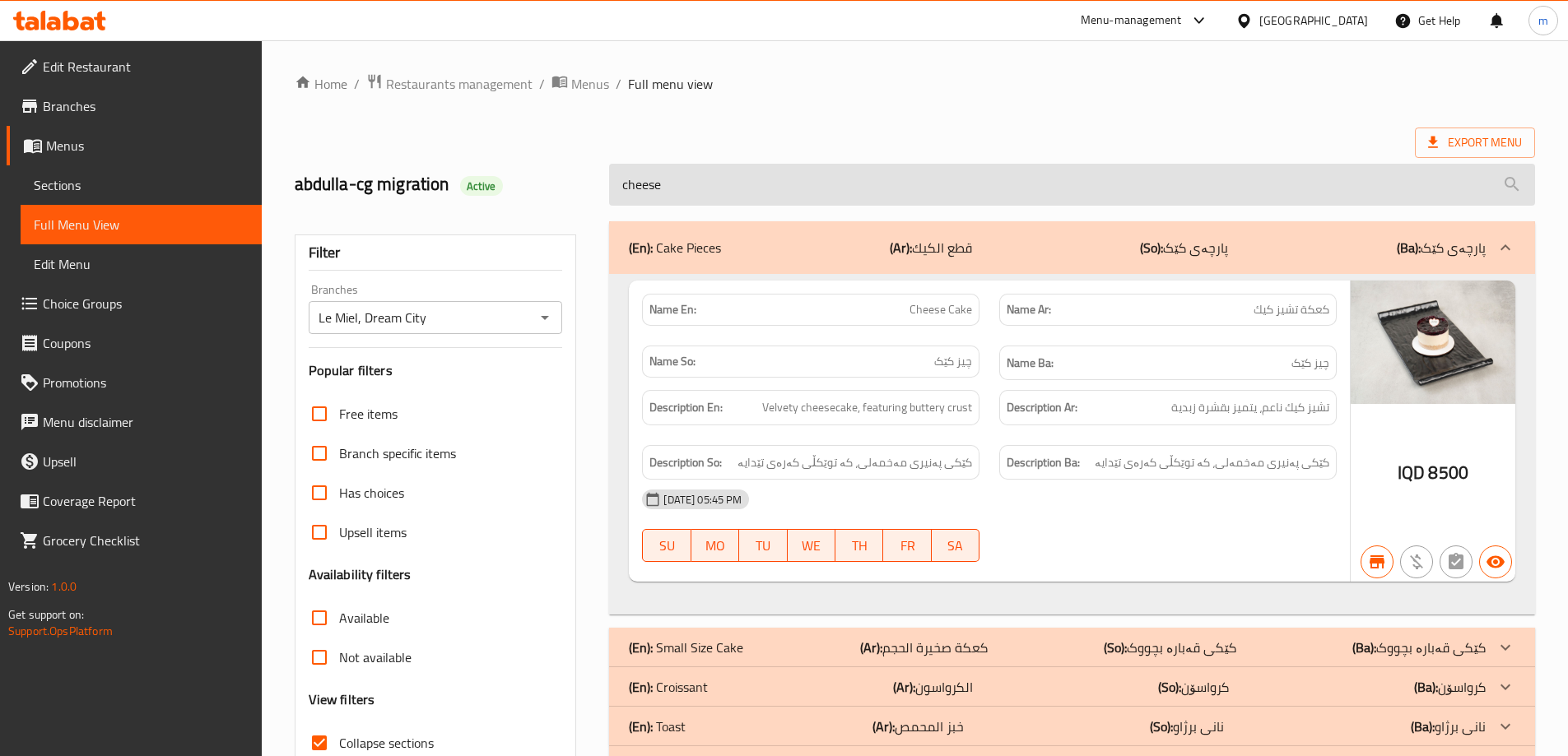
click at [828, 178] on input "cheese" at bounding box center [1072, 185] width 926 height 42
type input "b"
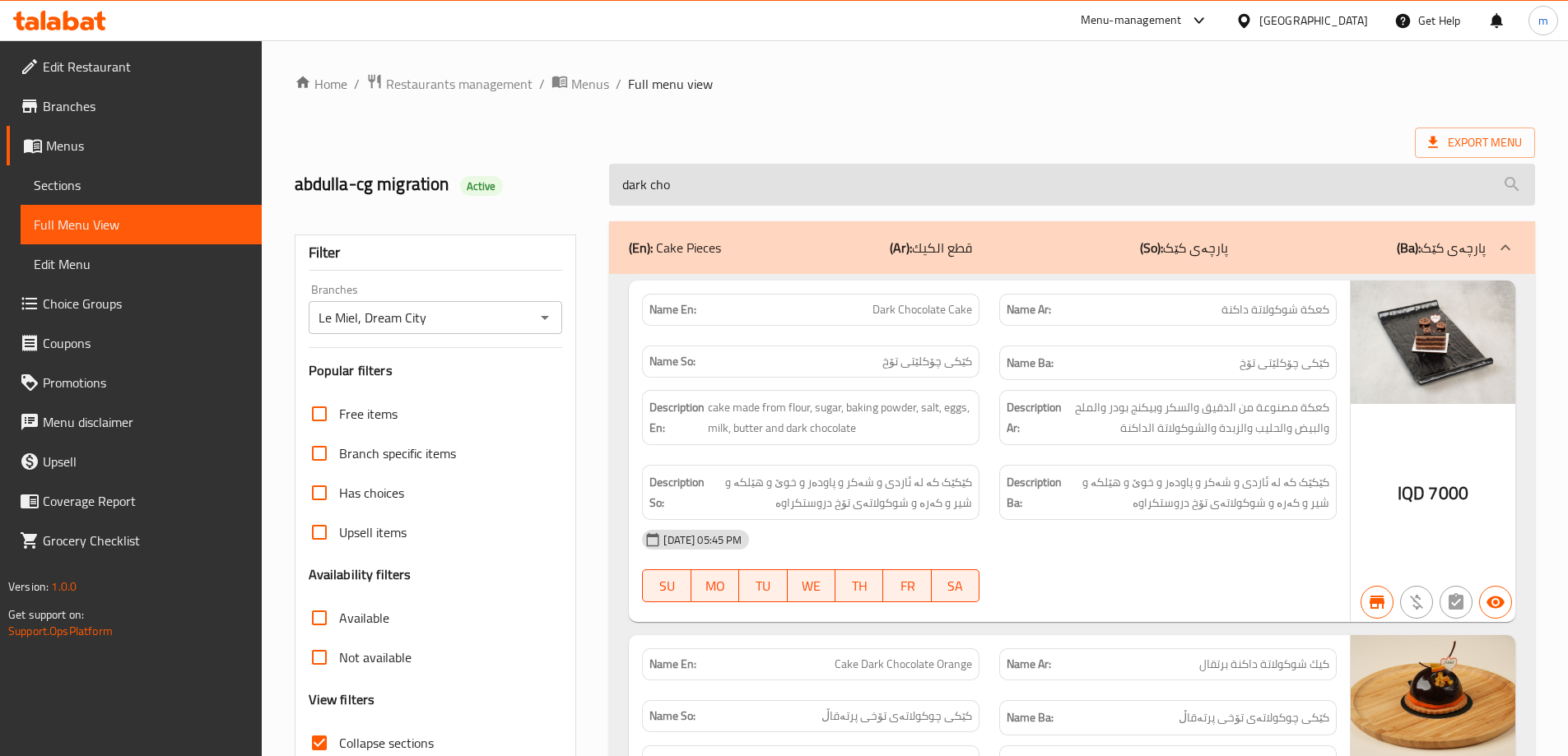
click at [852, 196] on input "dark cho" at bounding box center [1072, 185] width 926 height 42
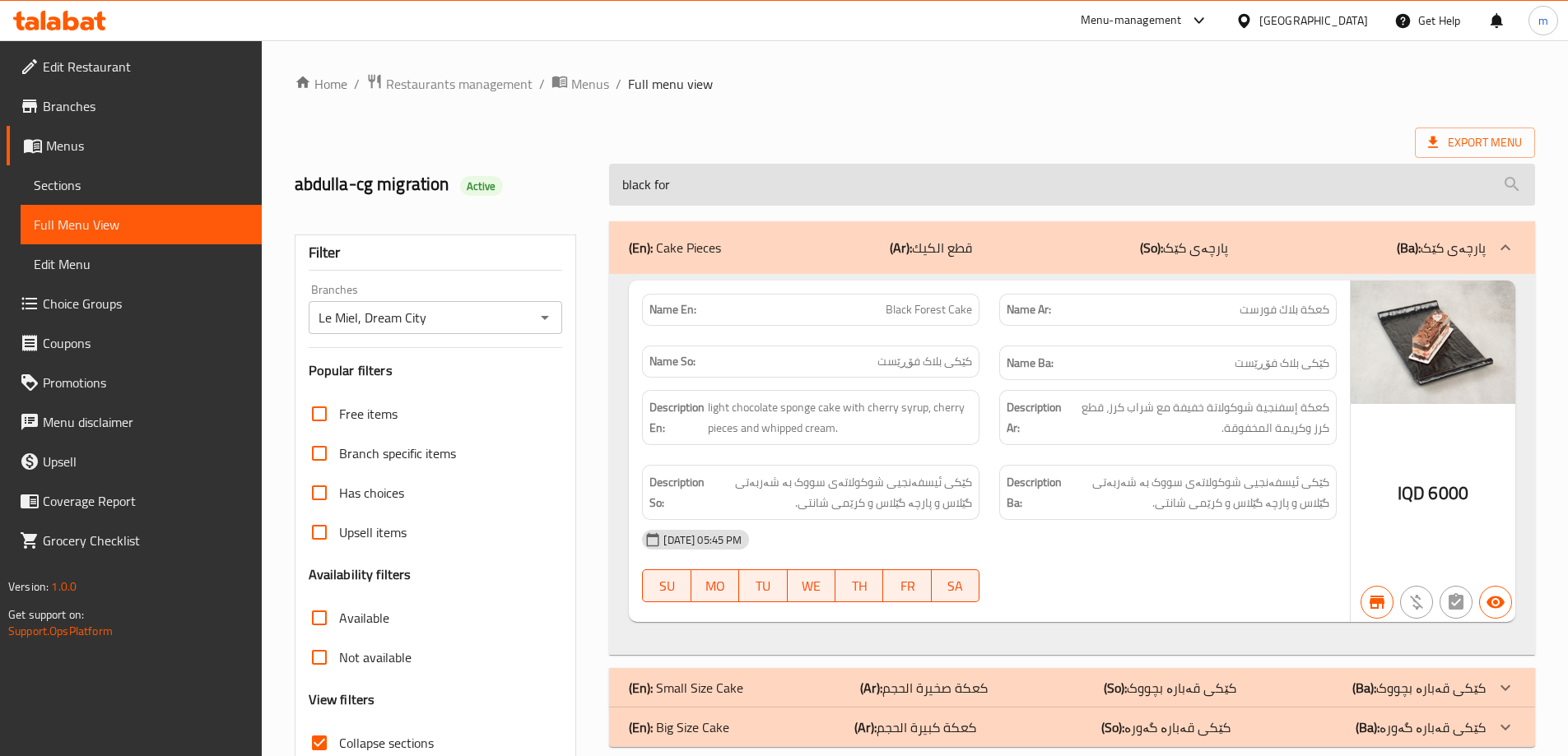
click at [874, 186] on input "black for" at bounding box center [1072, 185] width 926 height 42
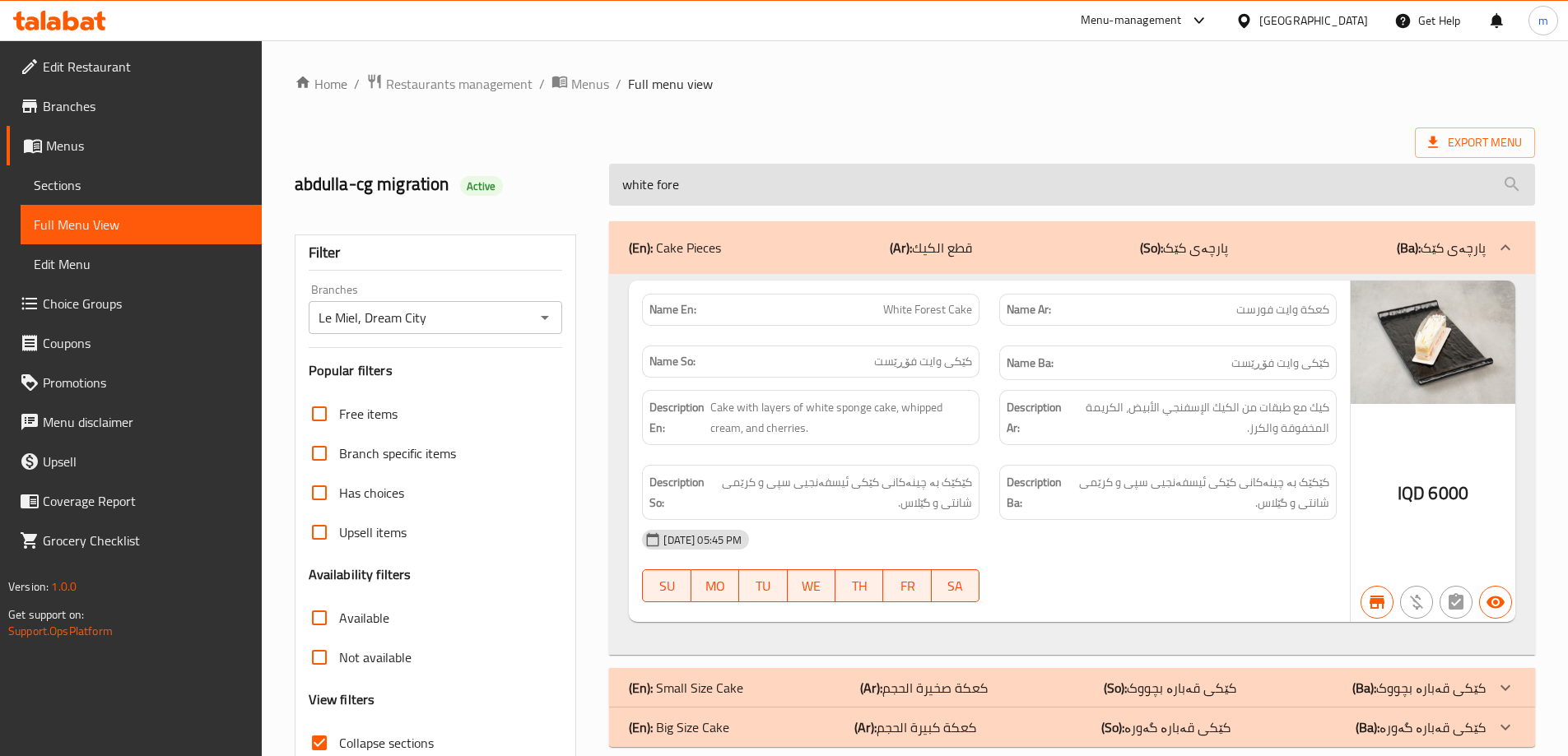
click at [721, 176] on input "white fore" at bounding box center [1072, 185] width 926 height 42
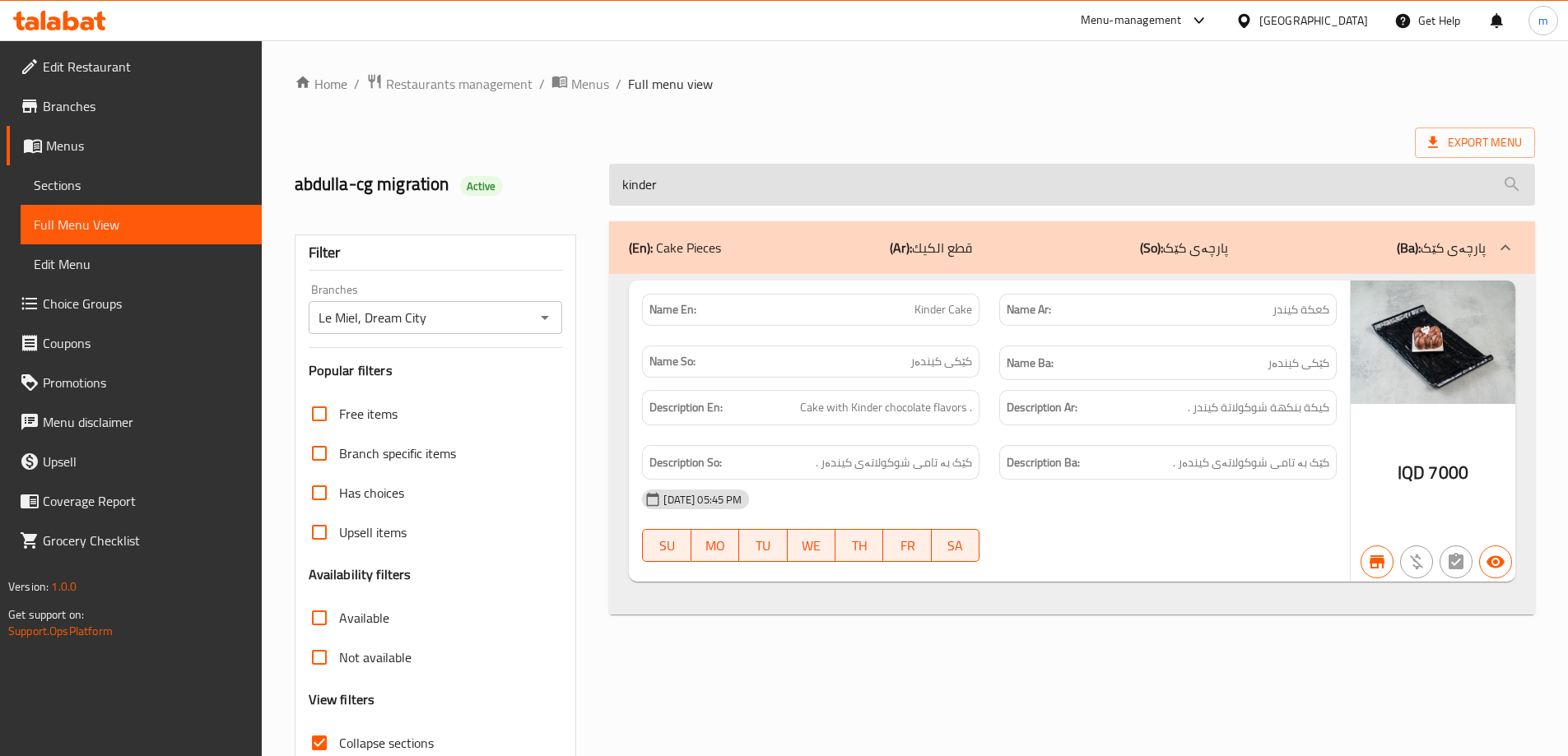
click at [809, 180] on input "kinder" at bounding box center [1072, 185] width 926 height 42
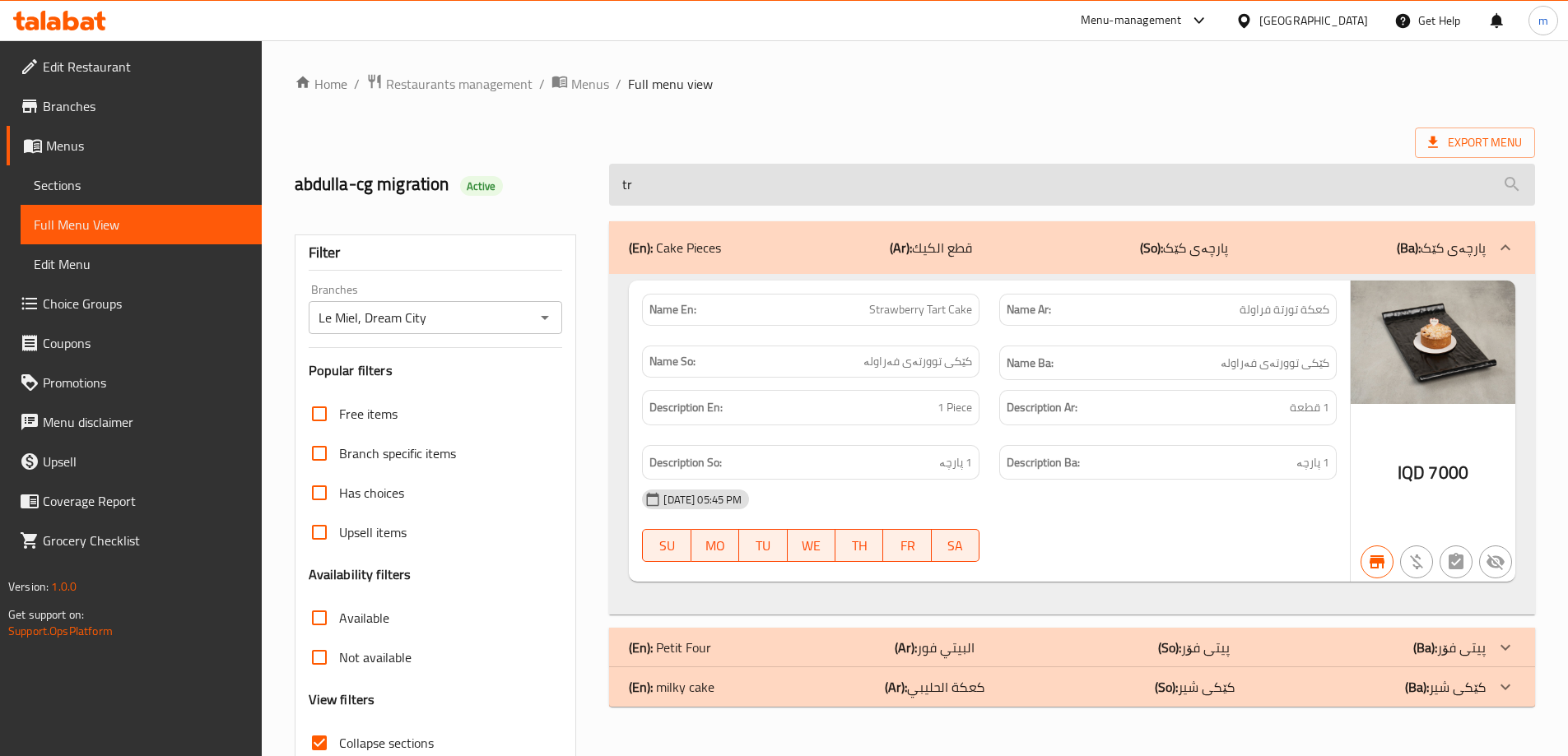
type input "t"
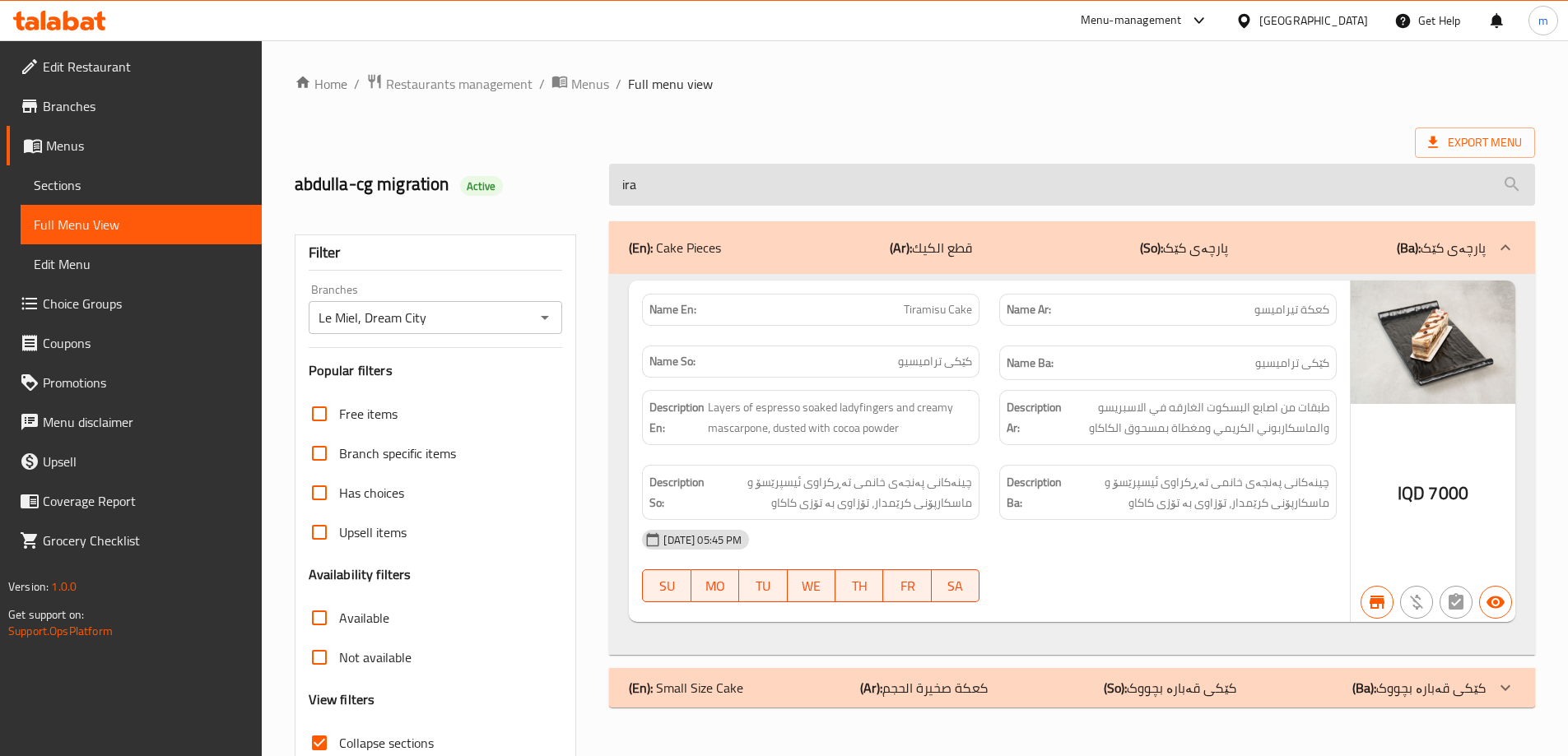
click at [677, 186] on input "ira" at bounding box center [1072, 185] width 926 height 42
click at [679, 184] on input "ira" at bounding box center [1072, 185] width 926 height 42
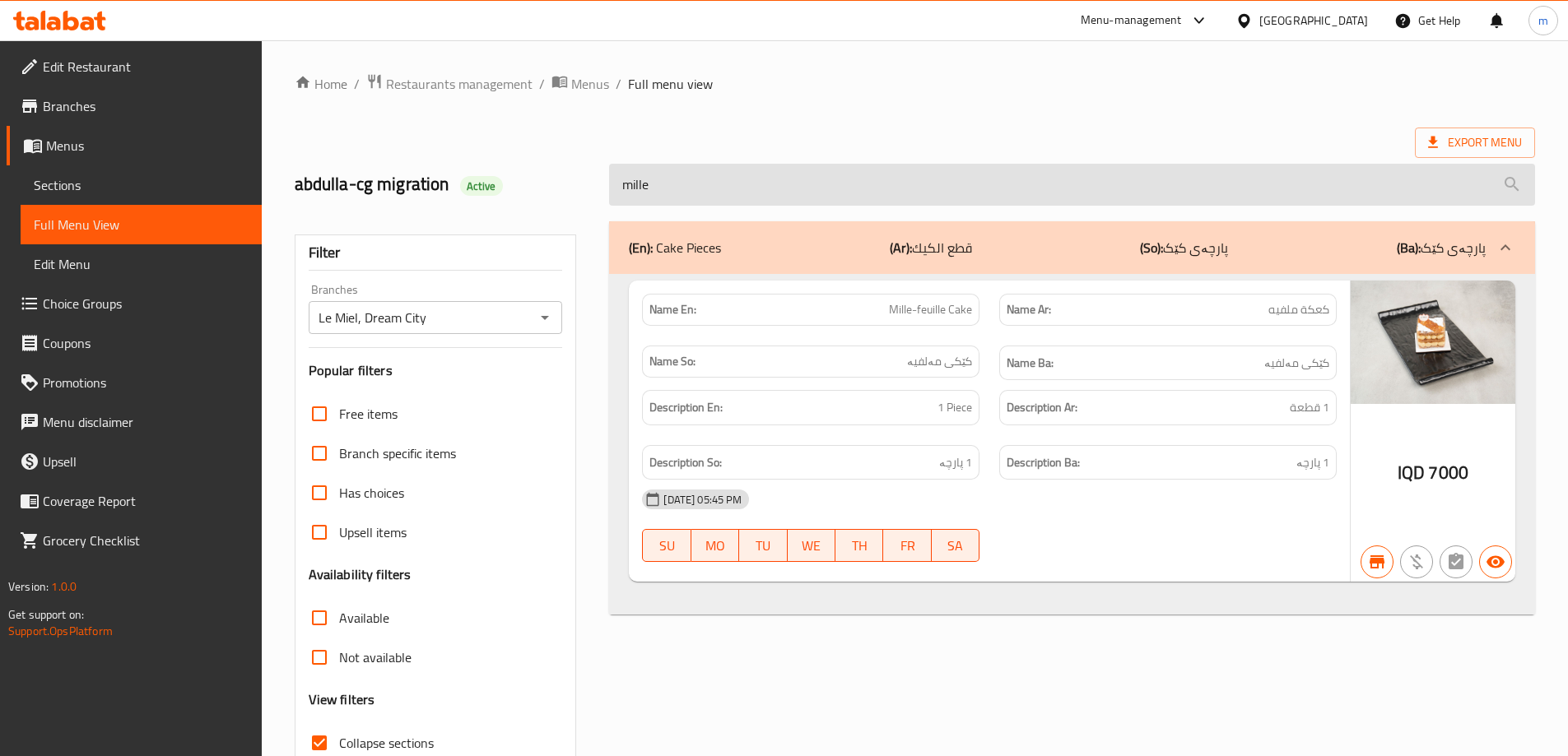
click at [726, 187] on input "mille" at bounding box center [1072, 185] width 926 height 42
drag, startPoint x: 726, startPoint y: 187, endPoint x: 736, endPoint y: 187, distance: 10.0
click at [732, 187] on input "mille" at bounding box center [1072, 185] width 926 height 42
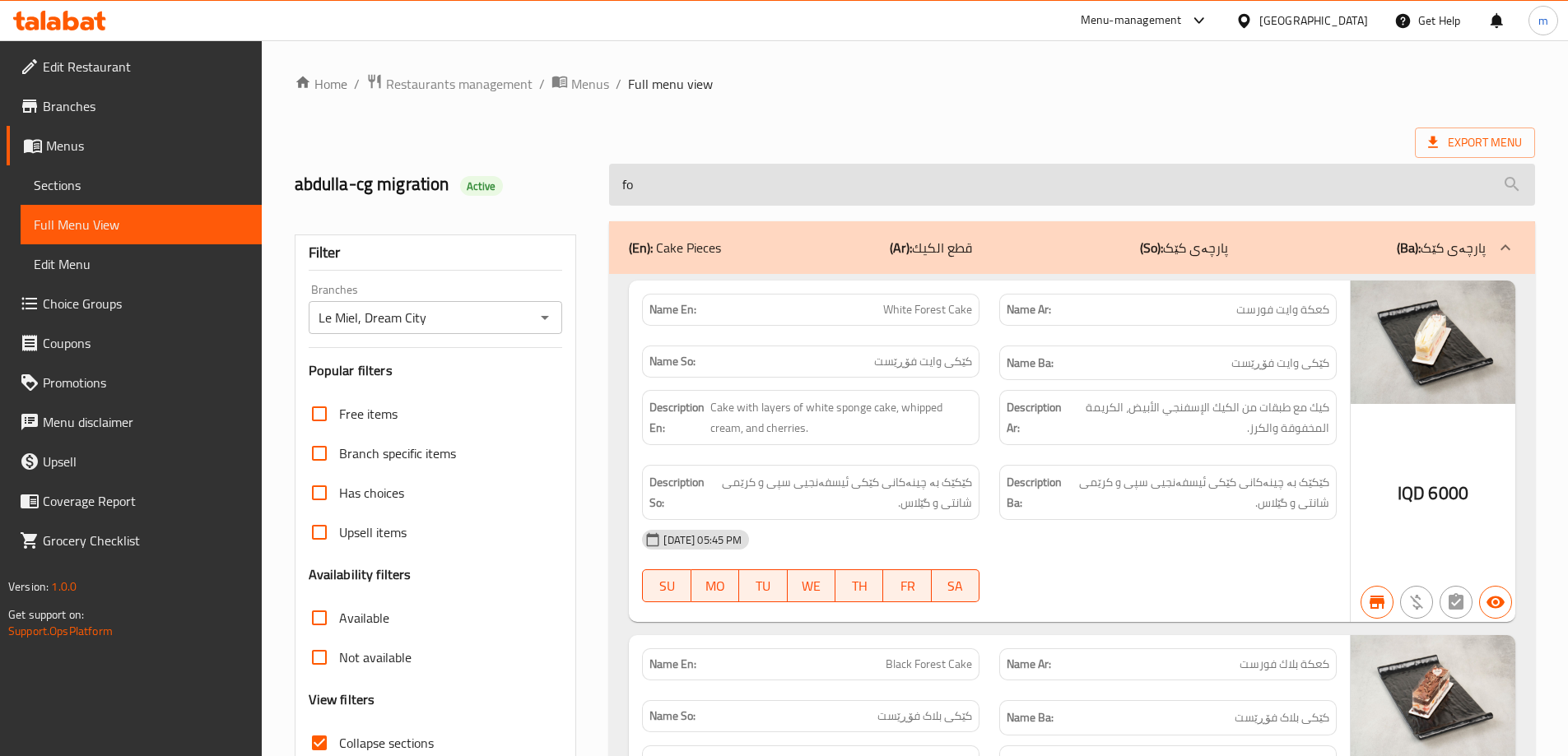
type input "f"
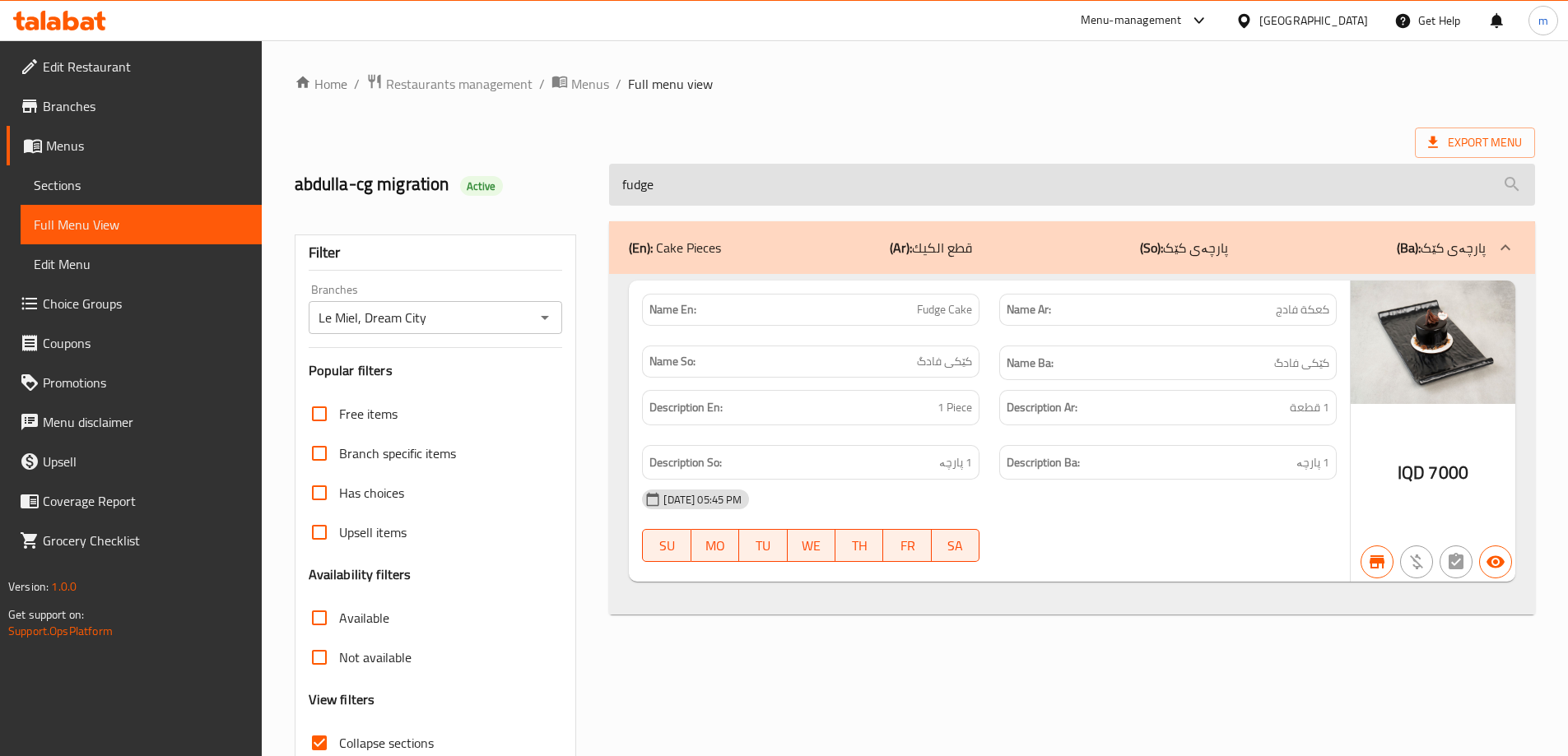
click at [677, 177] on input "fudge" at bounding box center [1072, 185] width 926 height 42
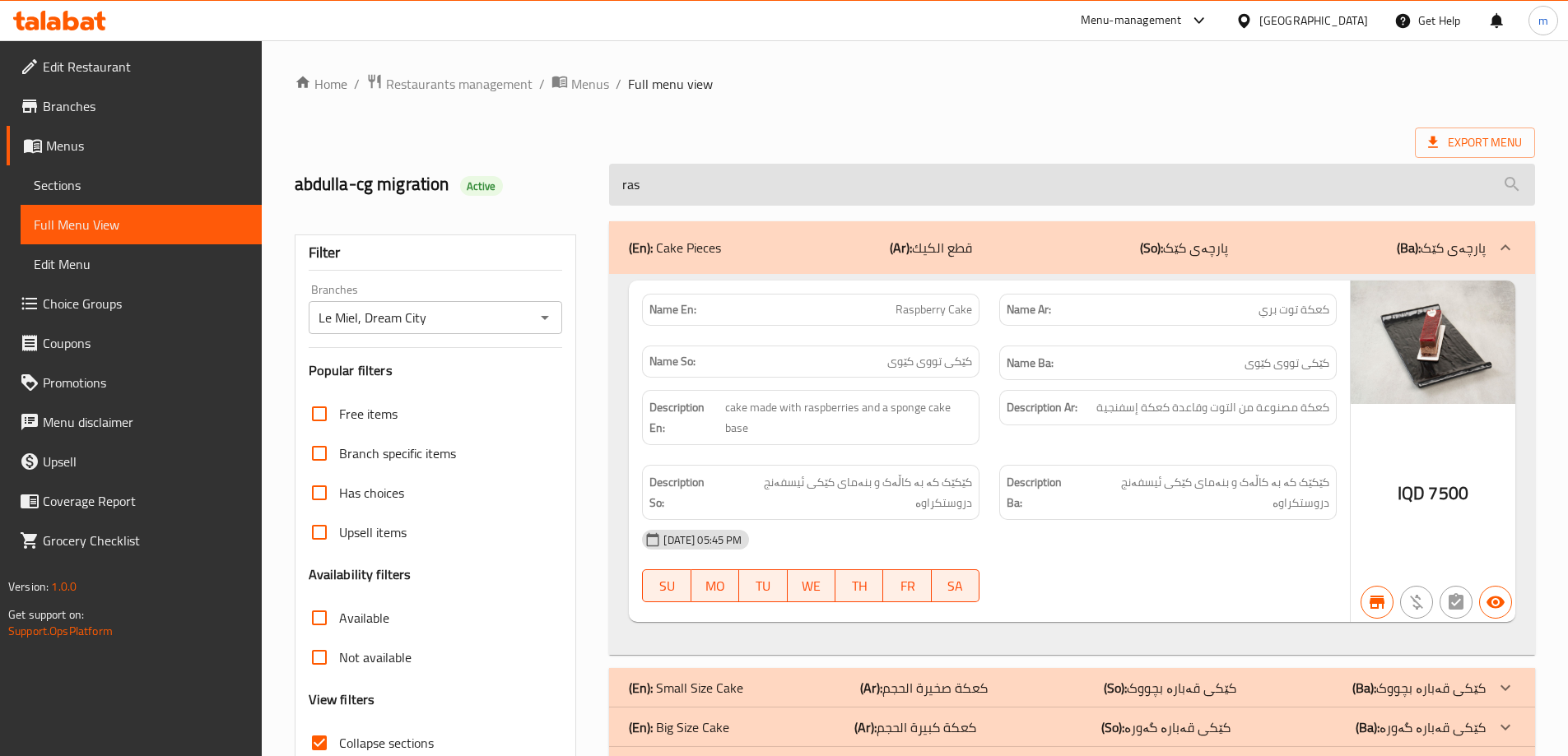
click at [836, 164] on input "ras" at bounding box center [1072, 185] width 926 height 42
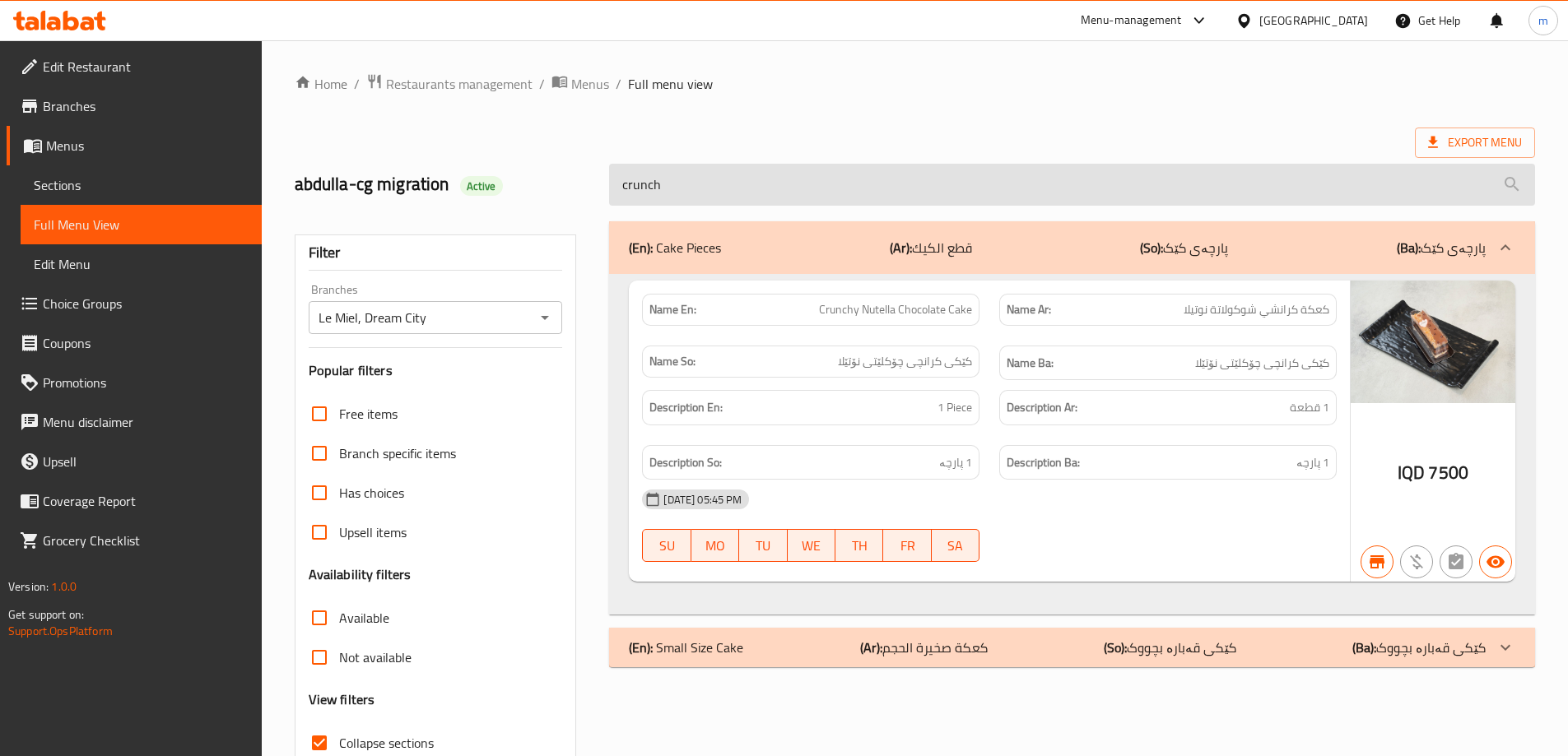
type input "crunchy"
click at [697, 192] on input "crunchy" at bounding box center [1072, 185] width 926 height 42
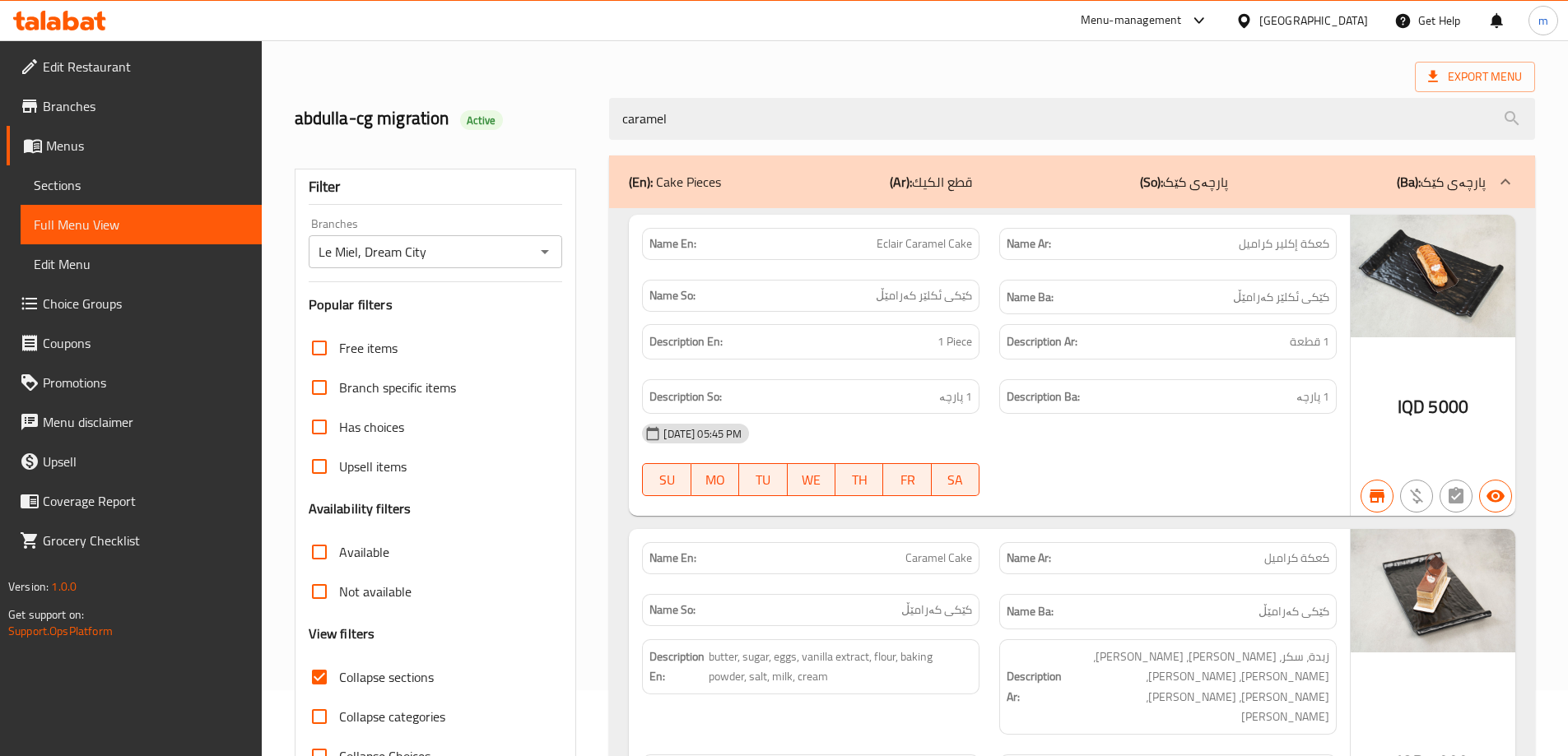
scroll to position [26, 0]
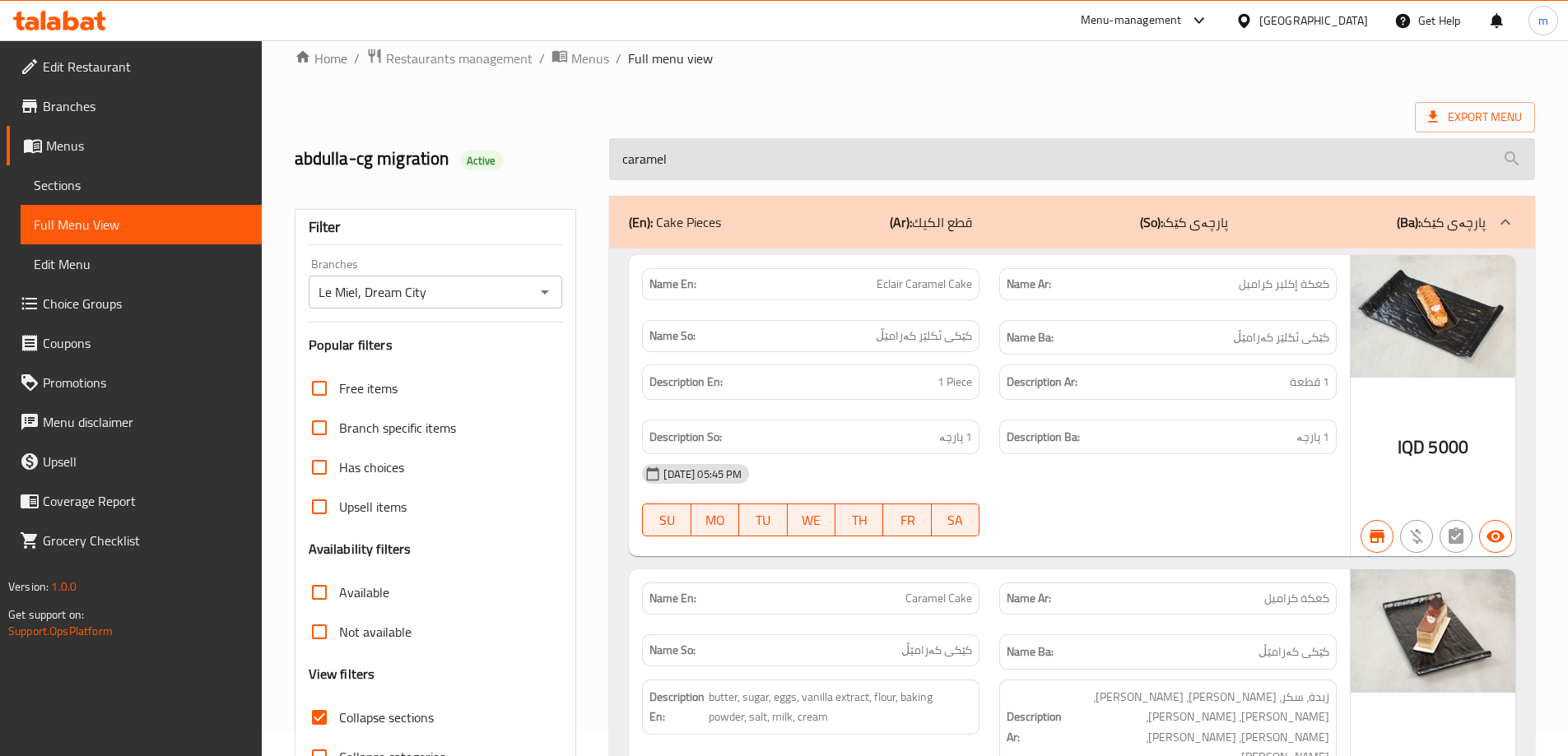
click at [695, 157] on input "caramel" at bounding box center [1072, 159] width 926 height 42
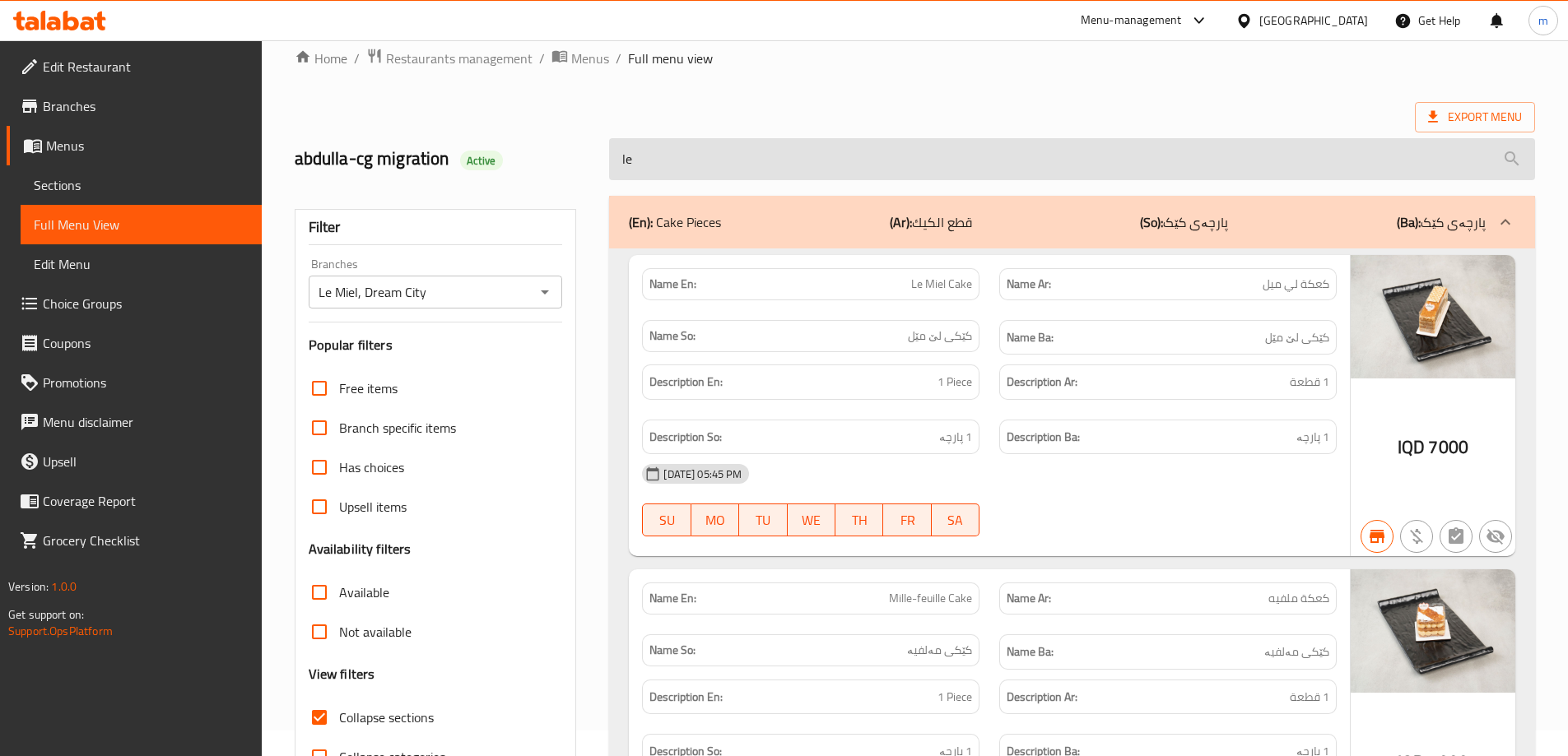
click at [695, 157] on input "le" at bounding box center [1072, 159] width 926 height 42
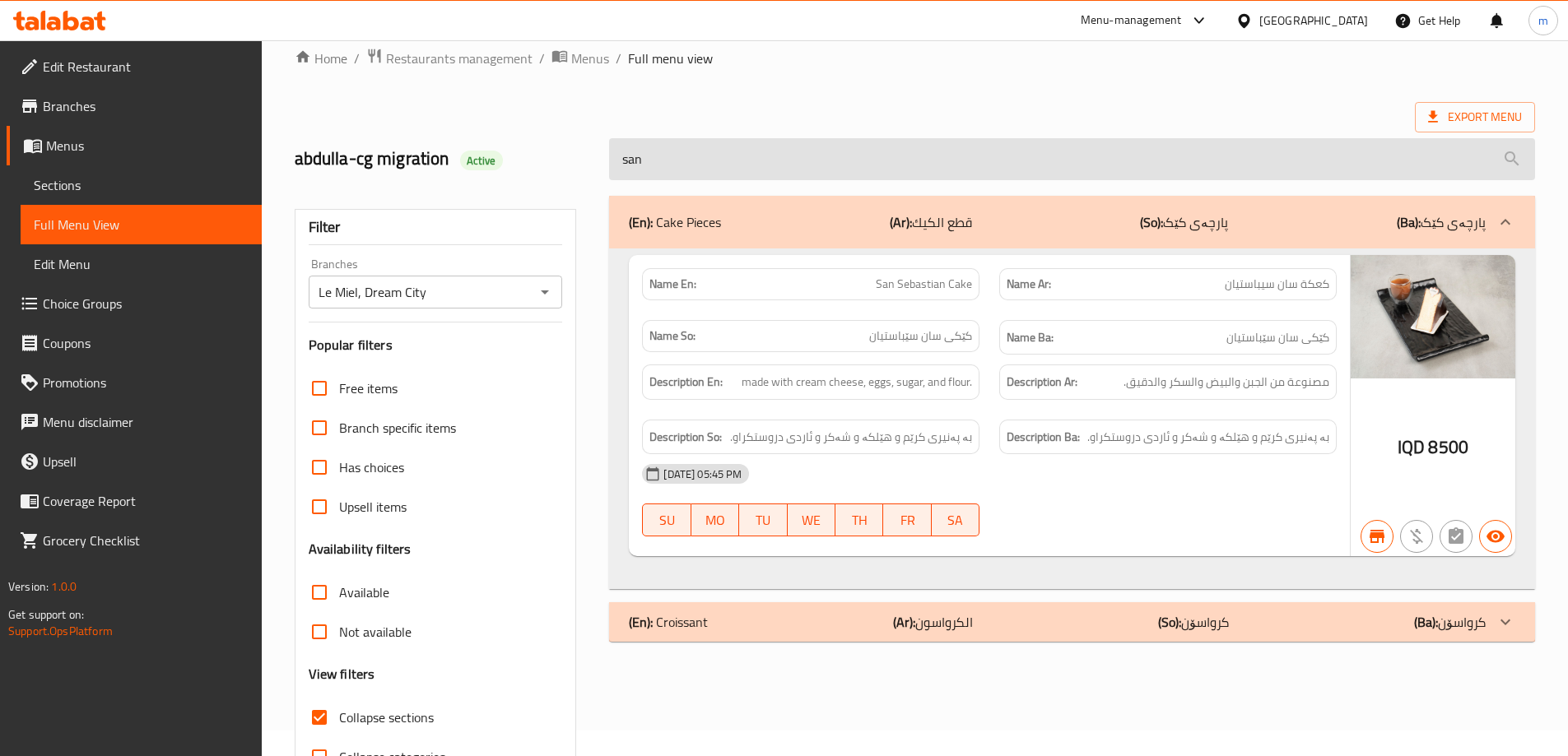
click at [808, 159] on input "san" at bounding box center [1072, 159] width 926 height 42
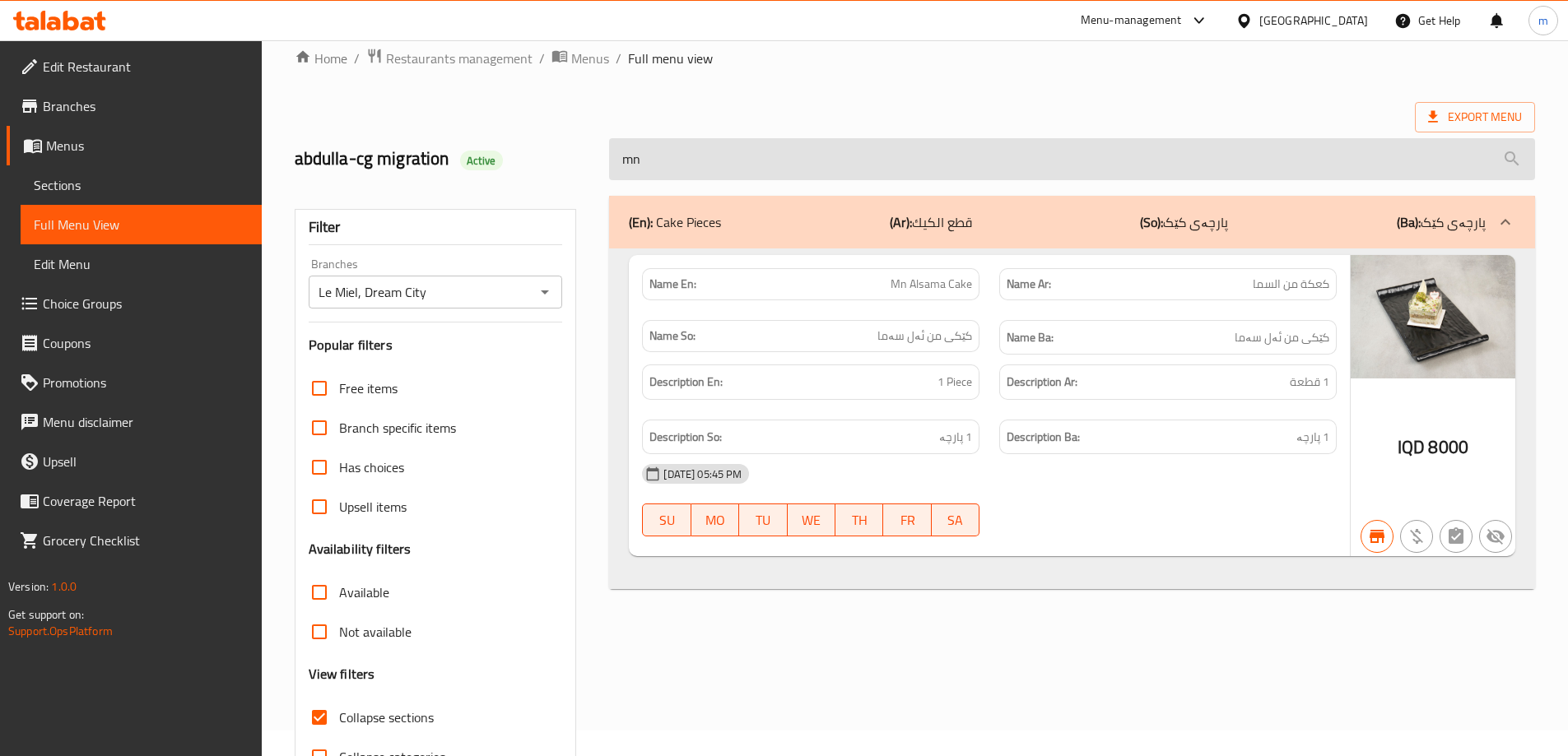
click at [837, 146] on input "mn" at bounding box center [1072, 159] width 926 height 42
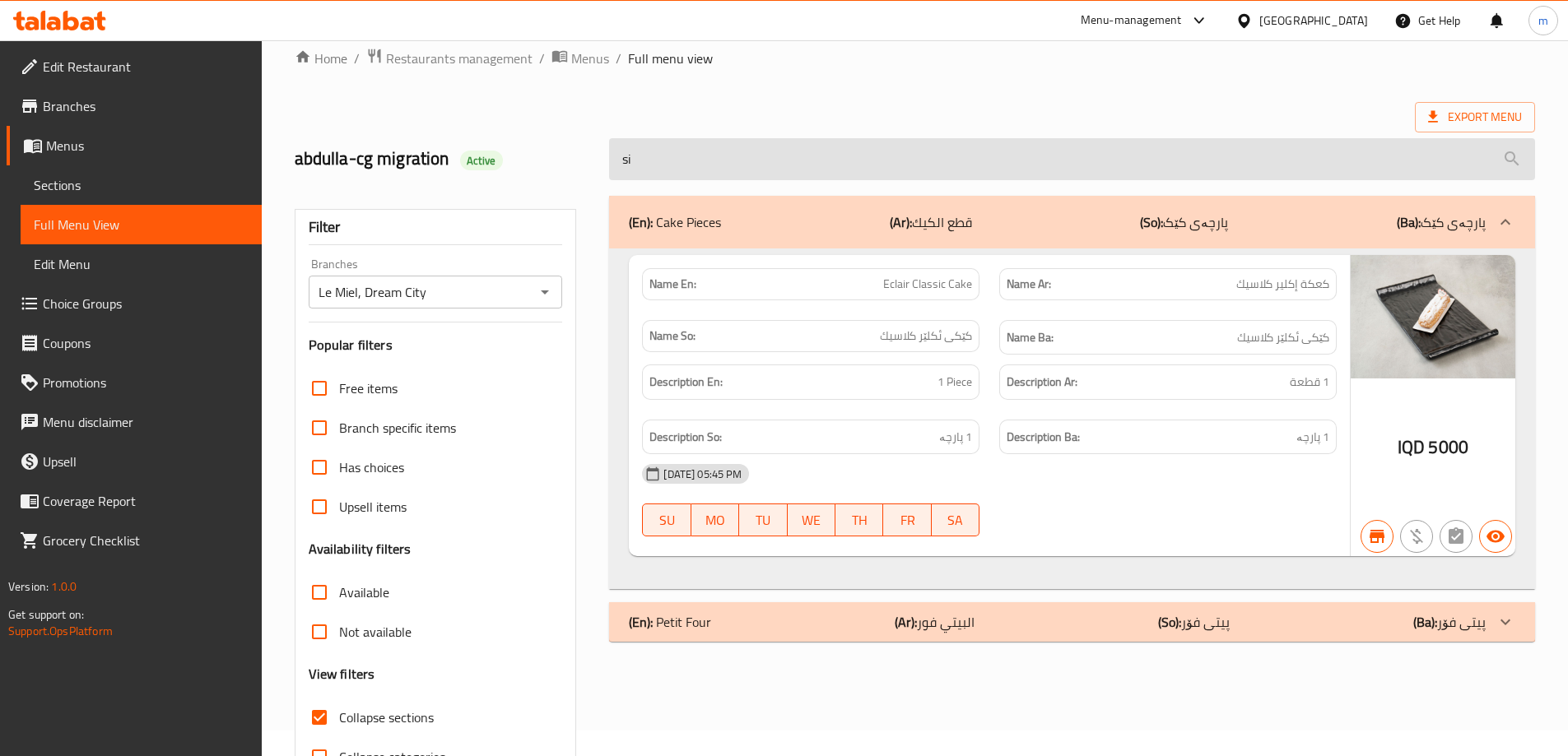
type input "s"
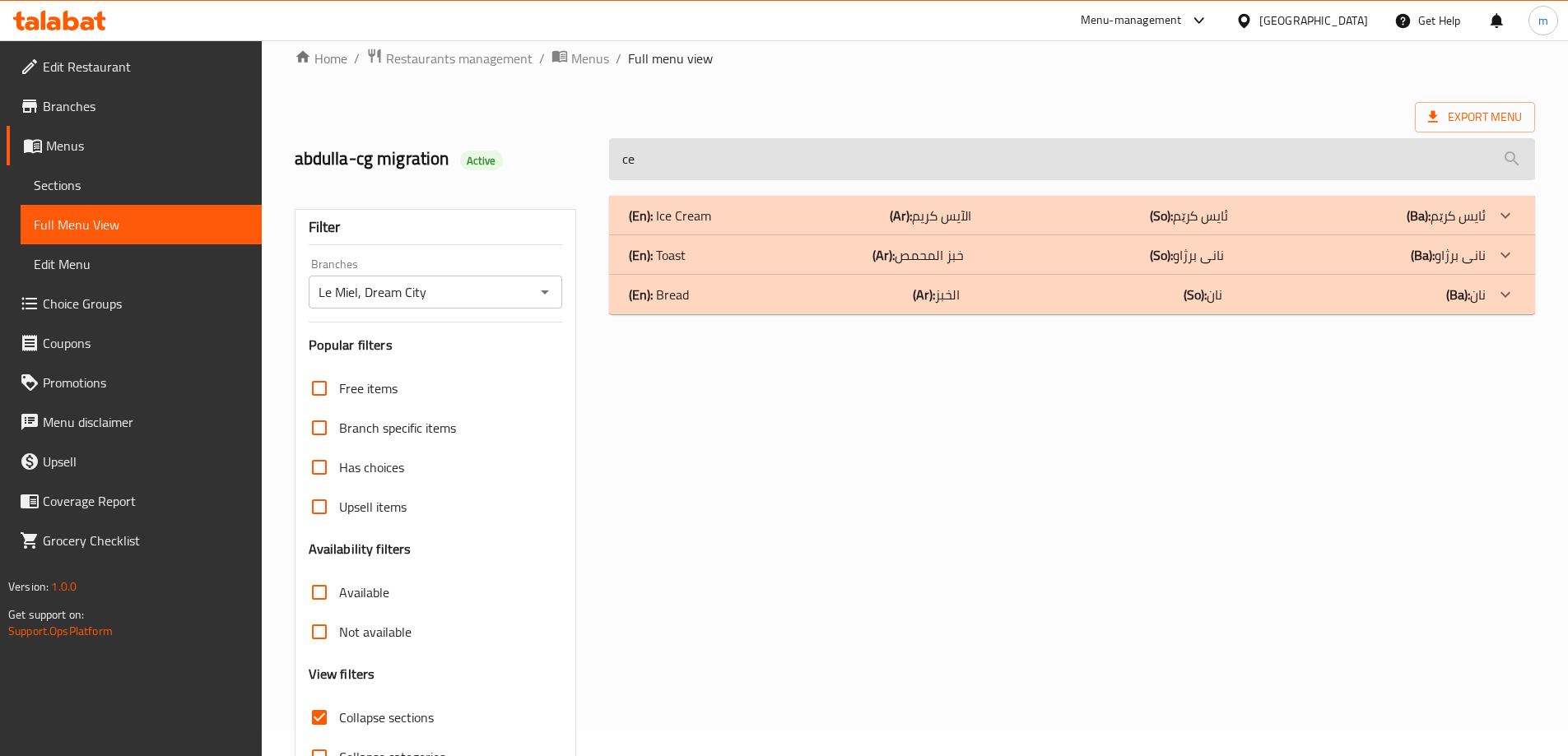
type input "c"
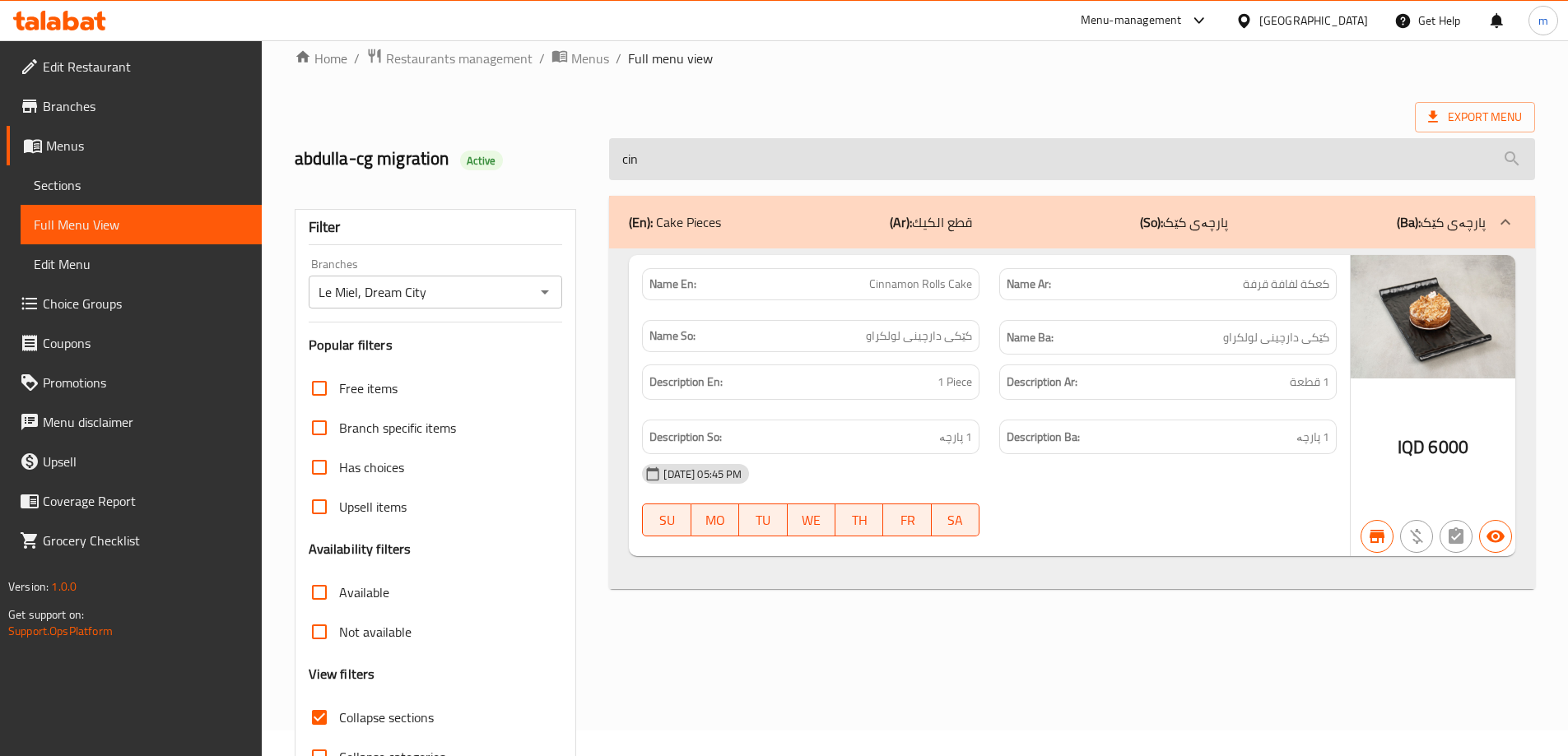
click at [873, 172] on input "cin" at bounding box center [1072, 159] width 926 height 42
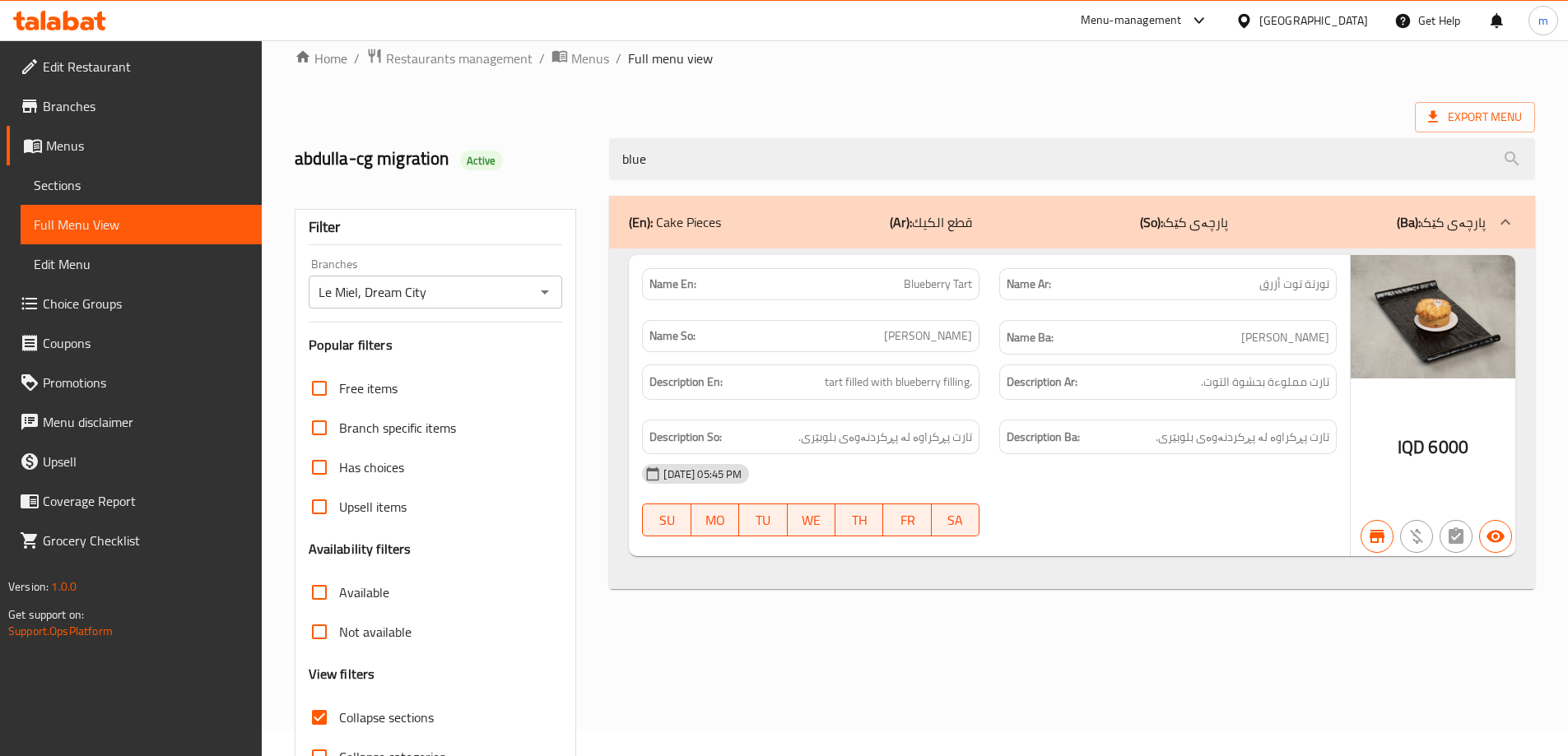
type input "blu"
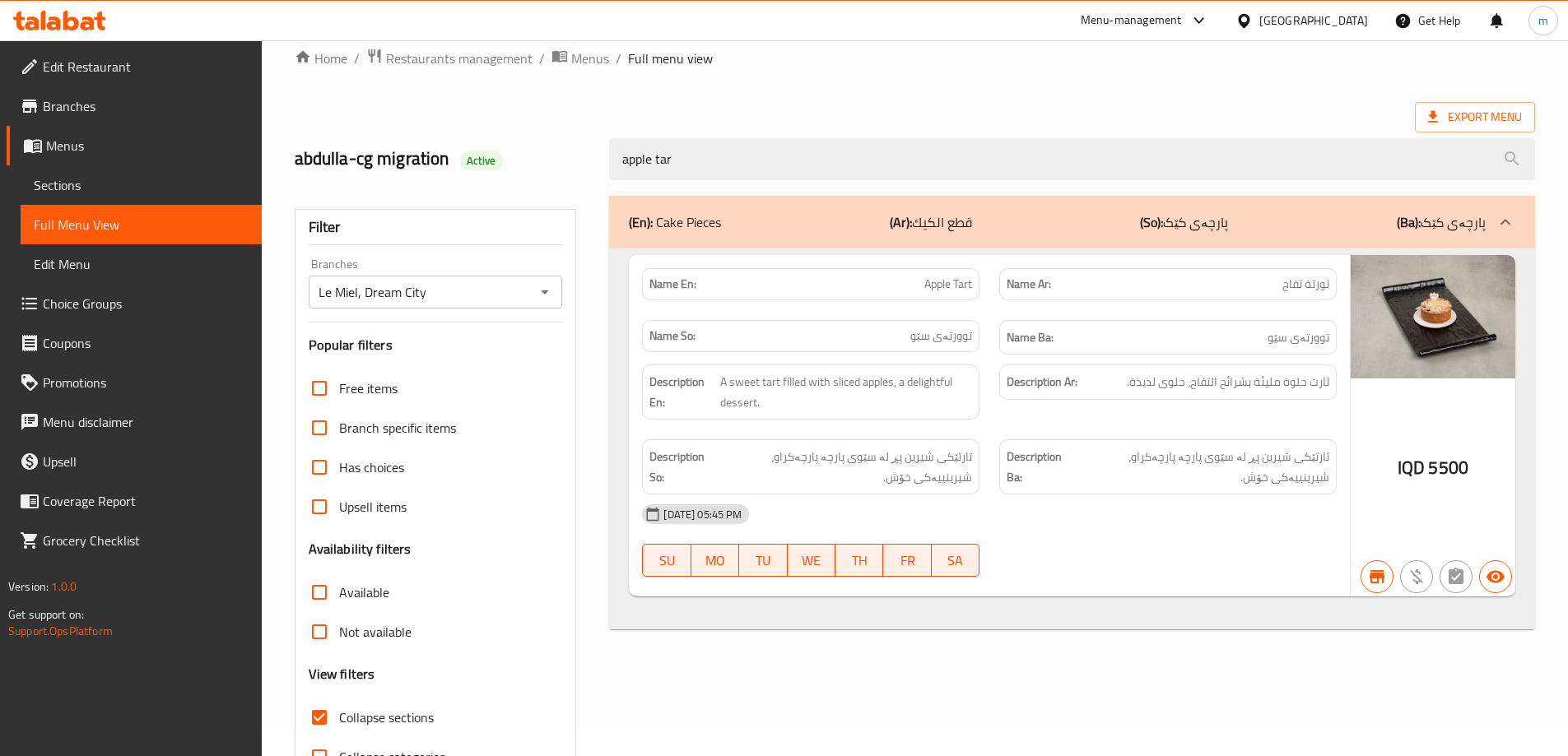
type input "apple"
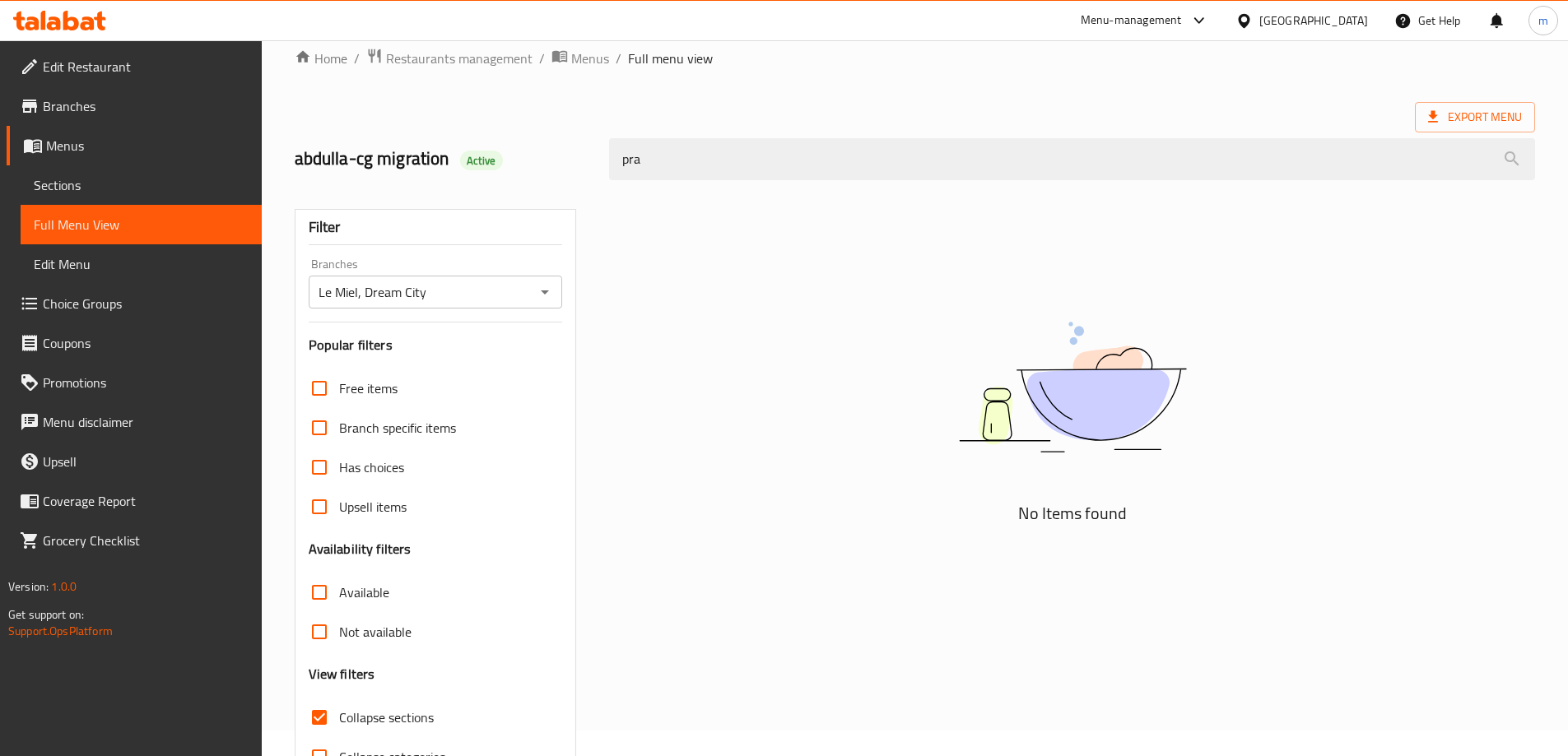
type input "pr"
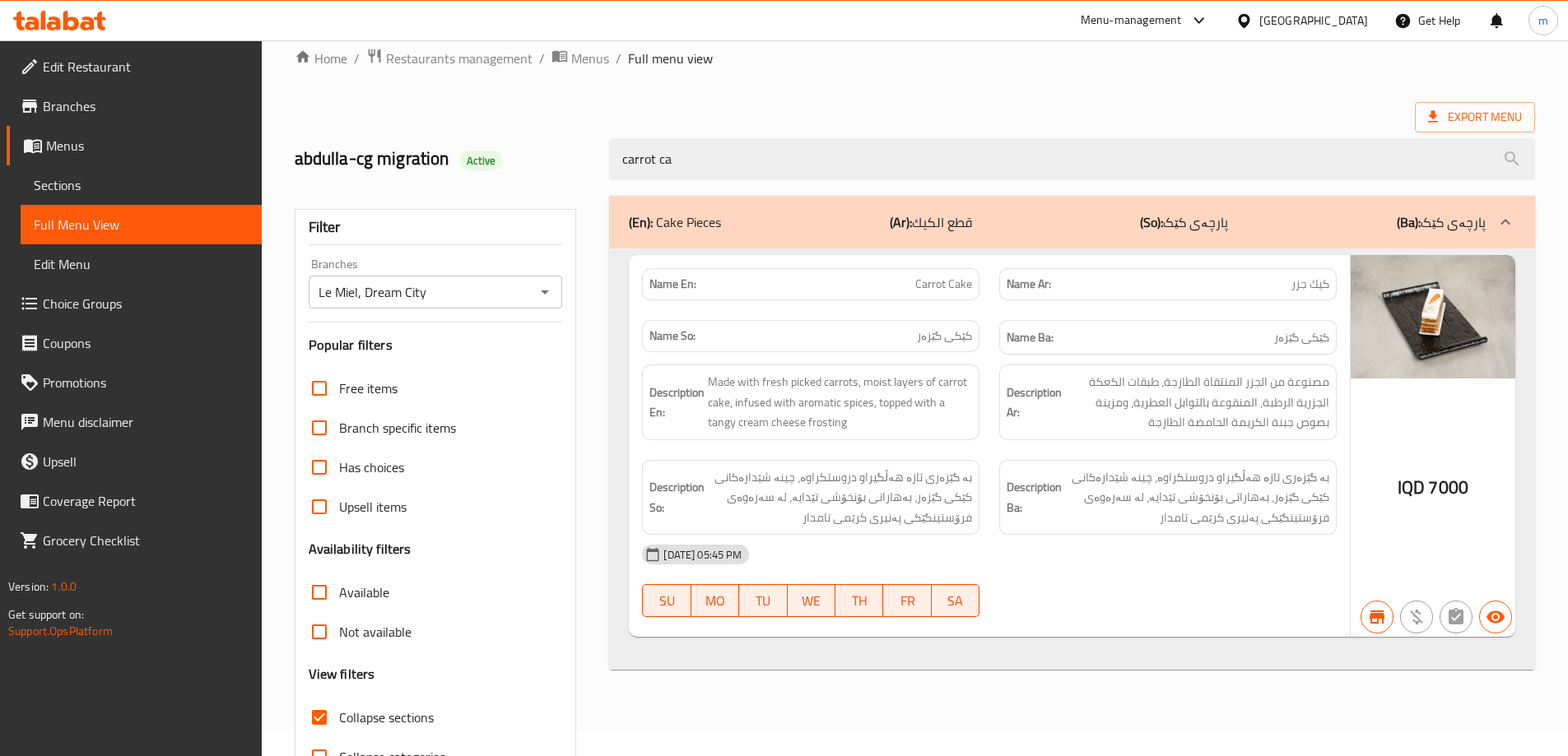
type input "carrot"
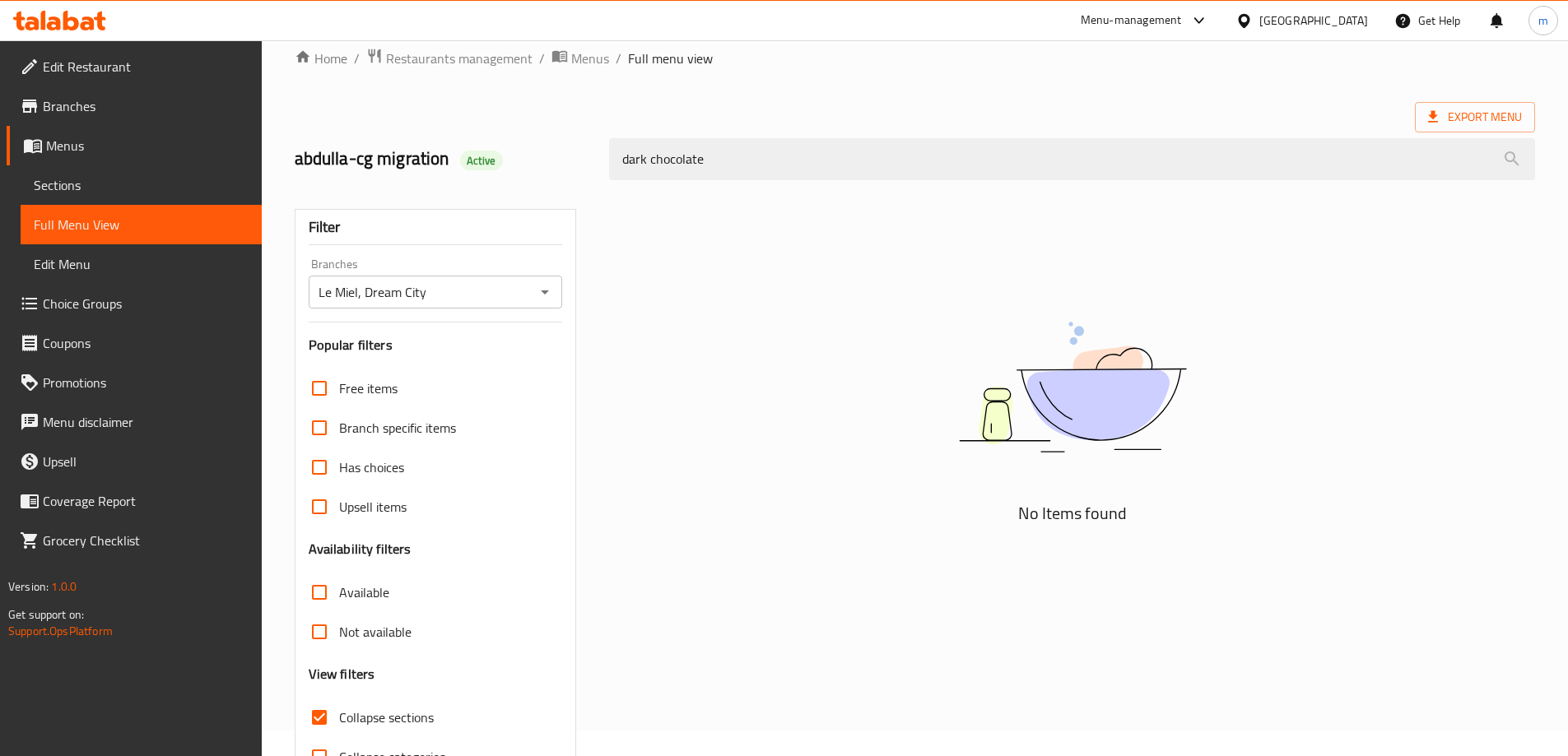
type input "dark chocolate"
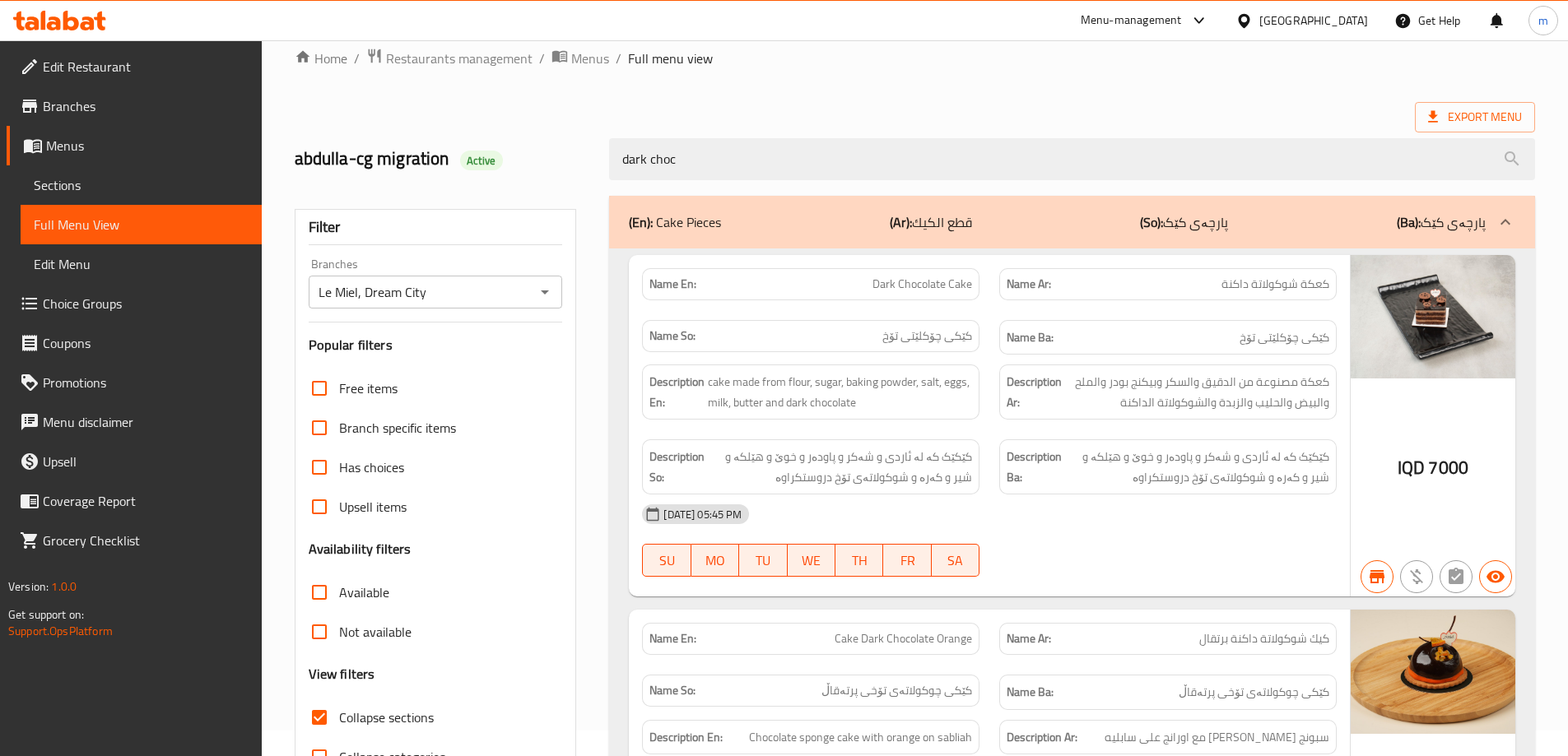
type input "dark"
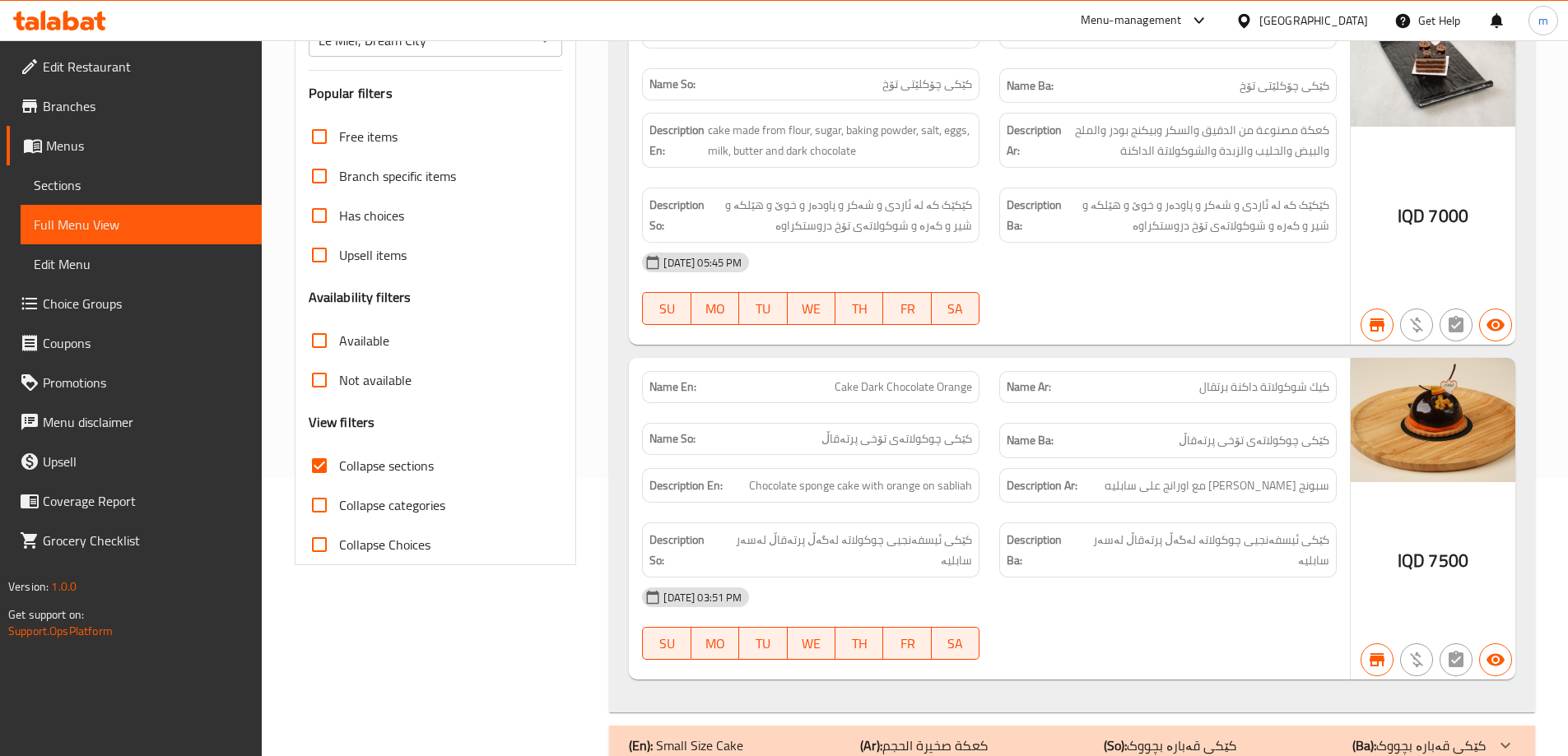
scroll to position [85, 0]
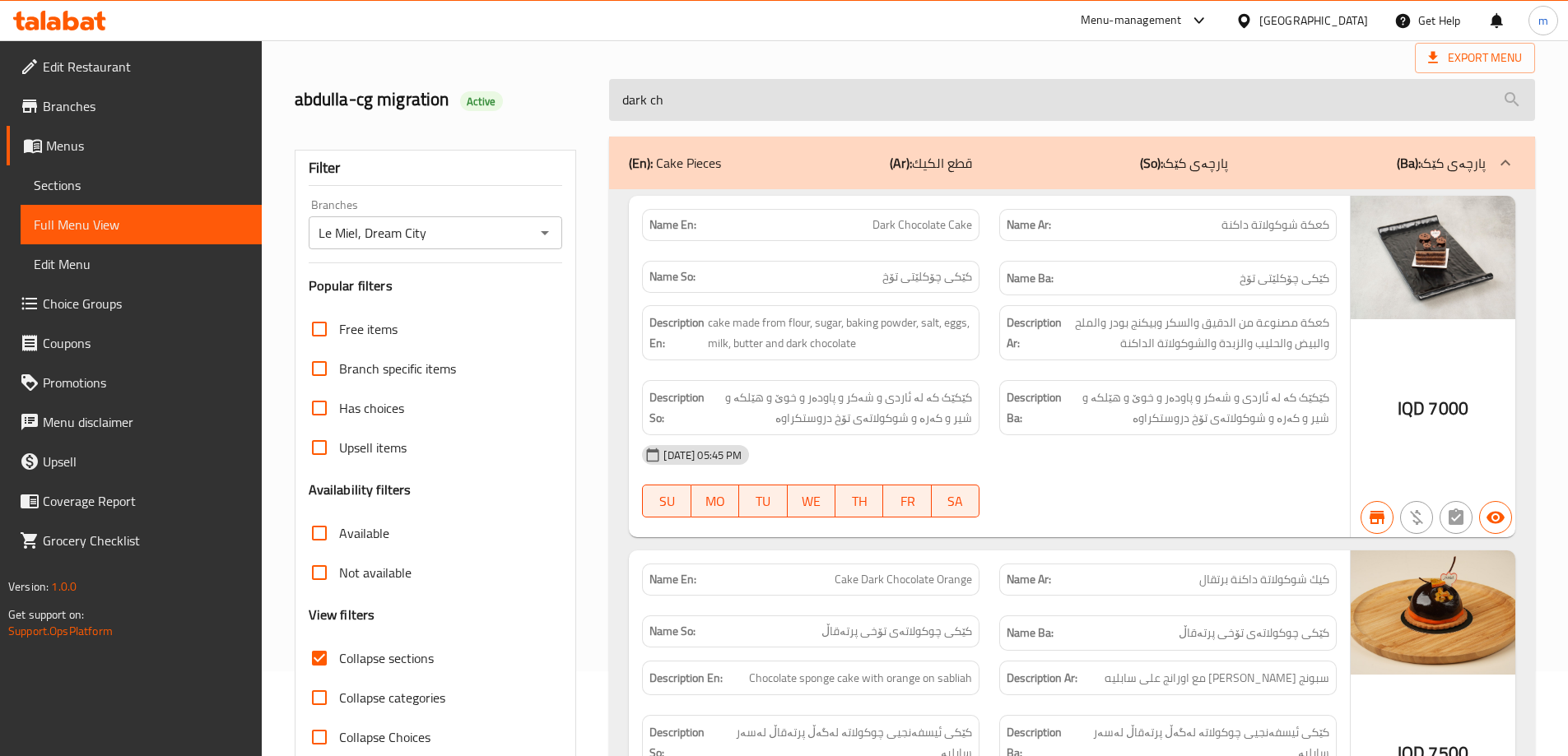
click at [713, 105] on input "dark ch" at bounding box center [1072, 100] width 926 height 42
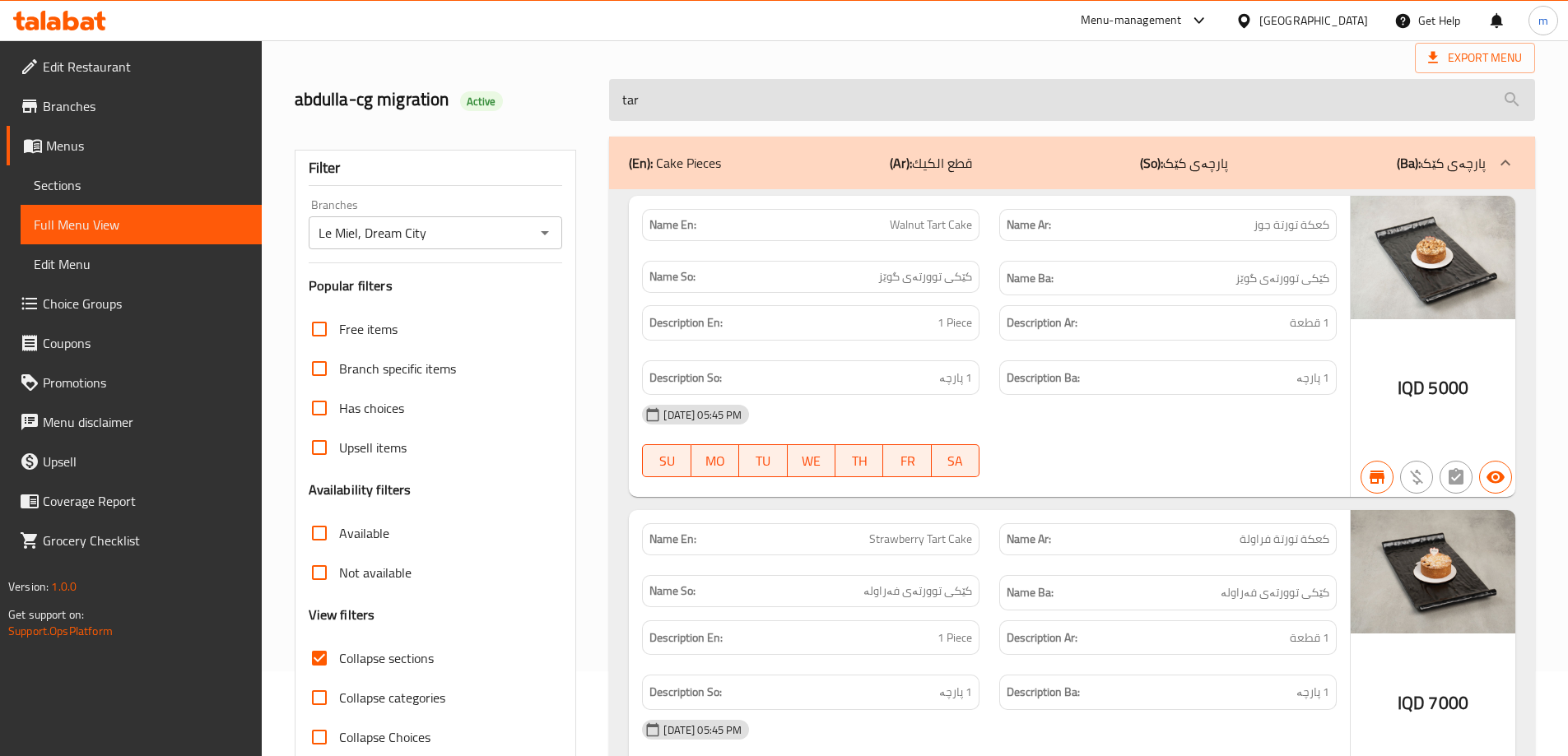
type input "tart"
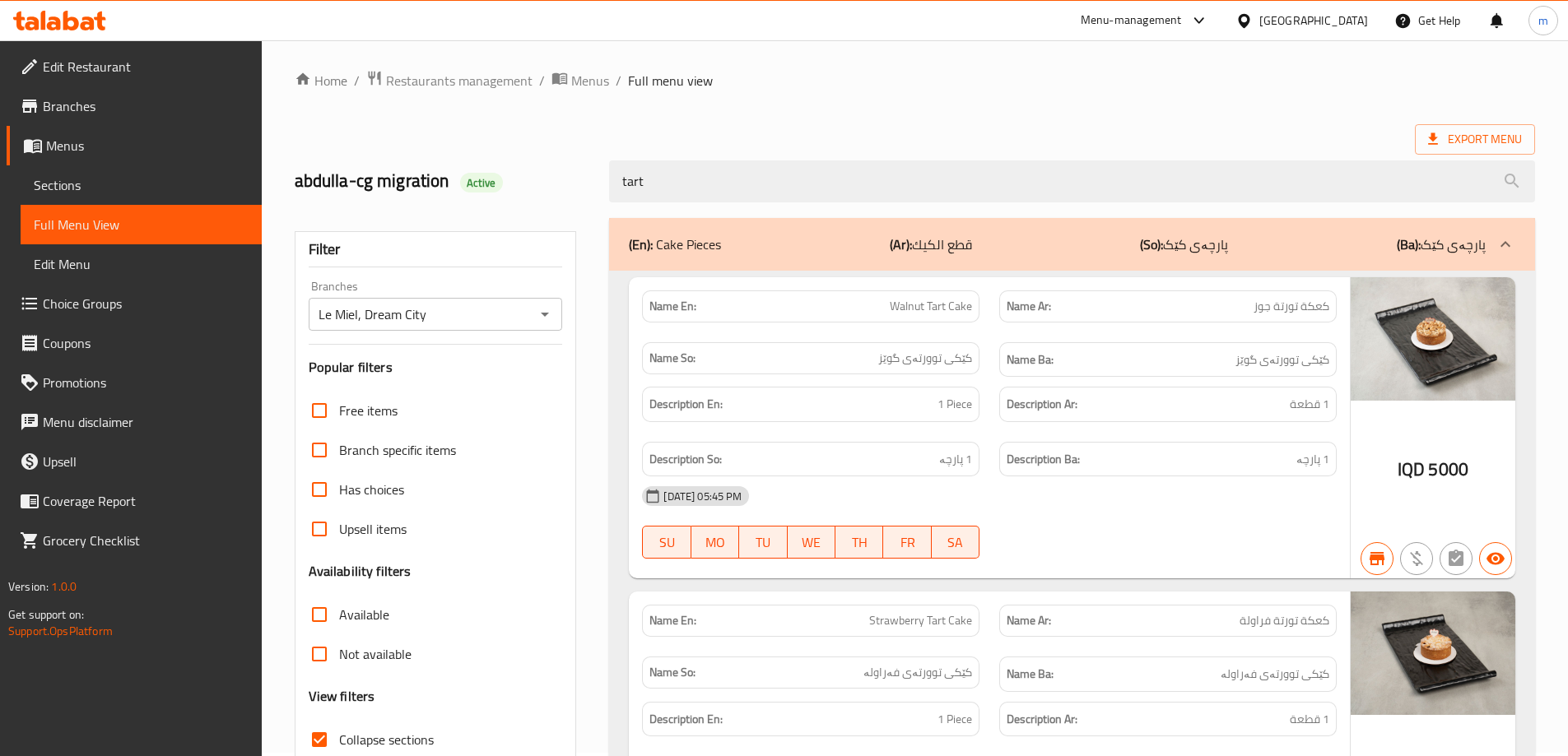
scroll to position [0, 0]
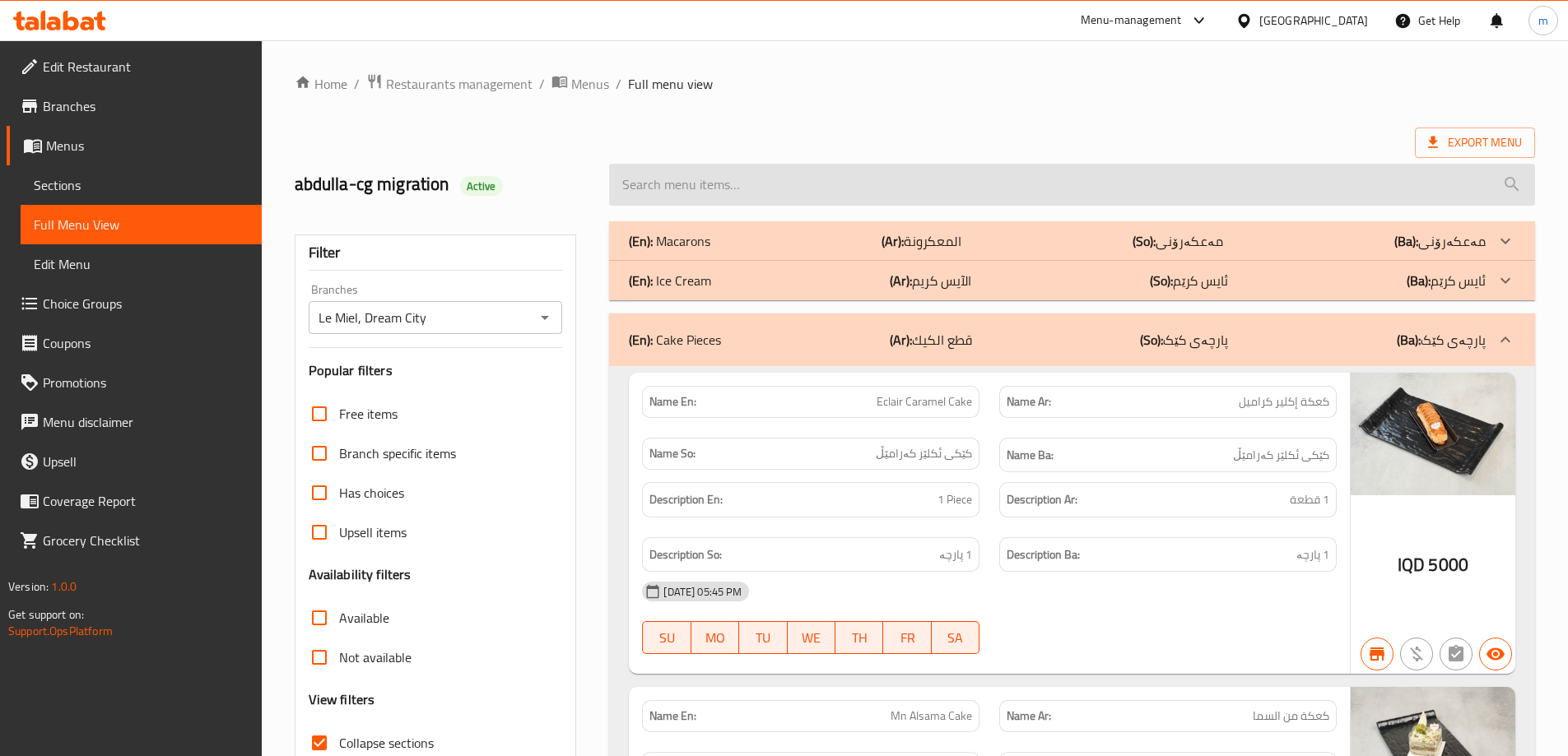
click at [651, 190] on input "search" at bounding box center [1072, 185] width 926 height 42
type input "h"
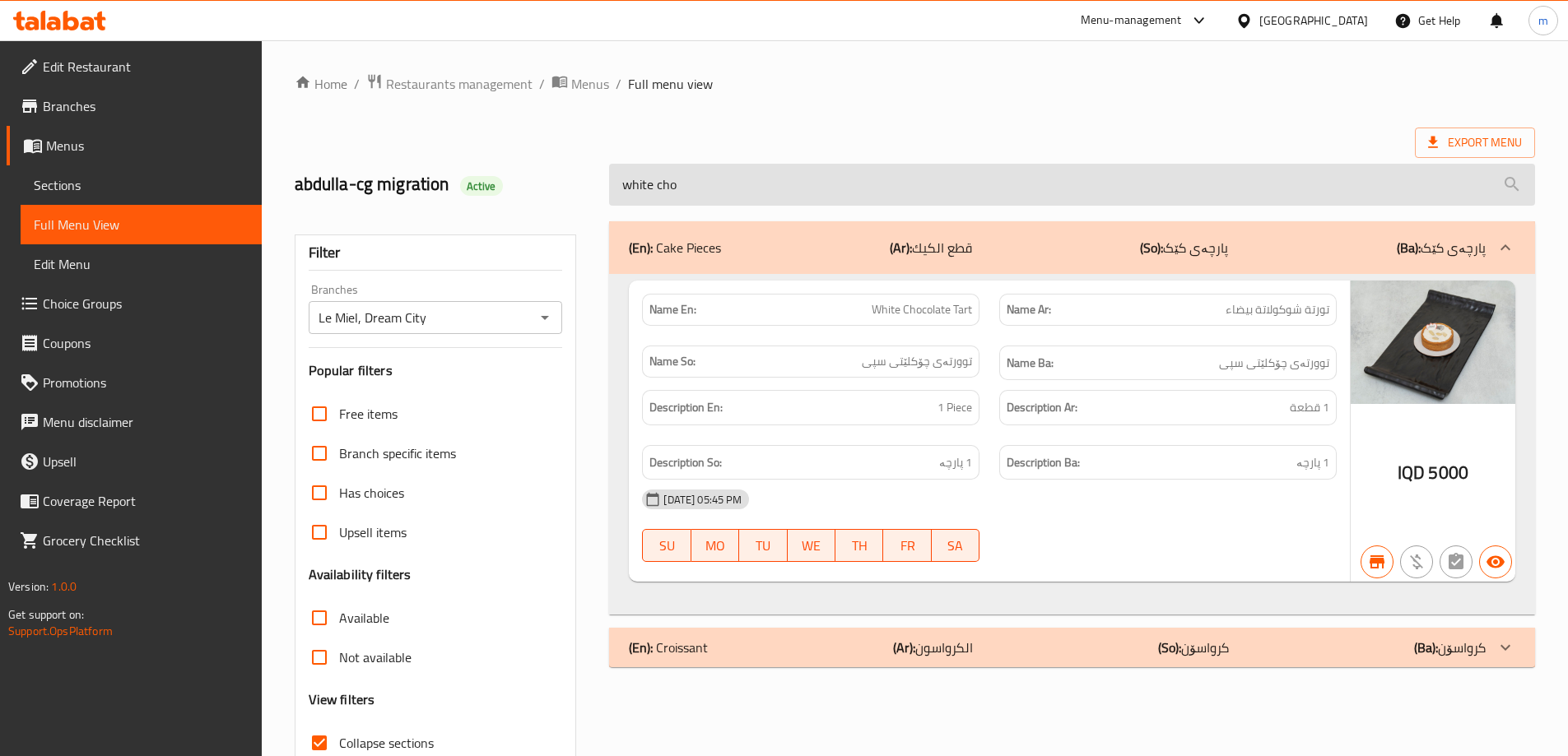
type input "white"
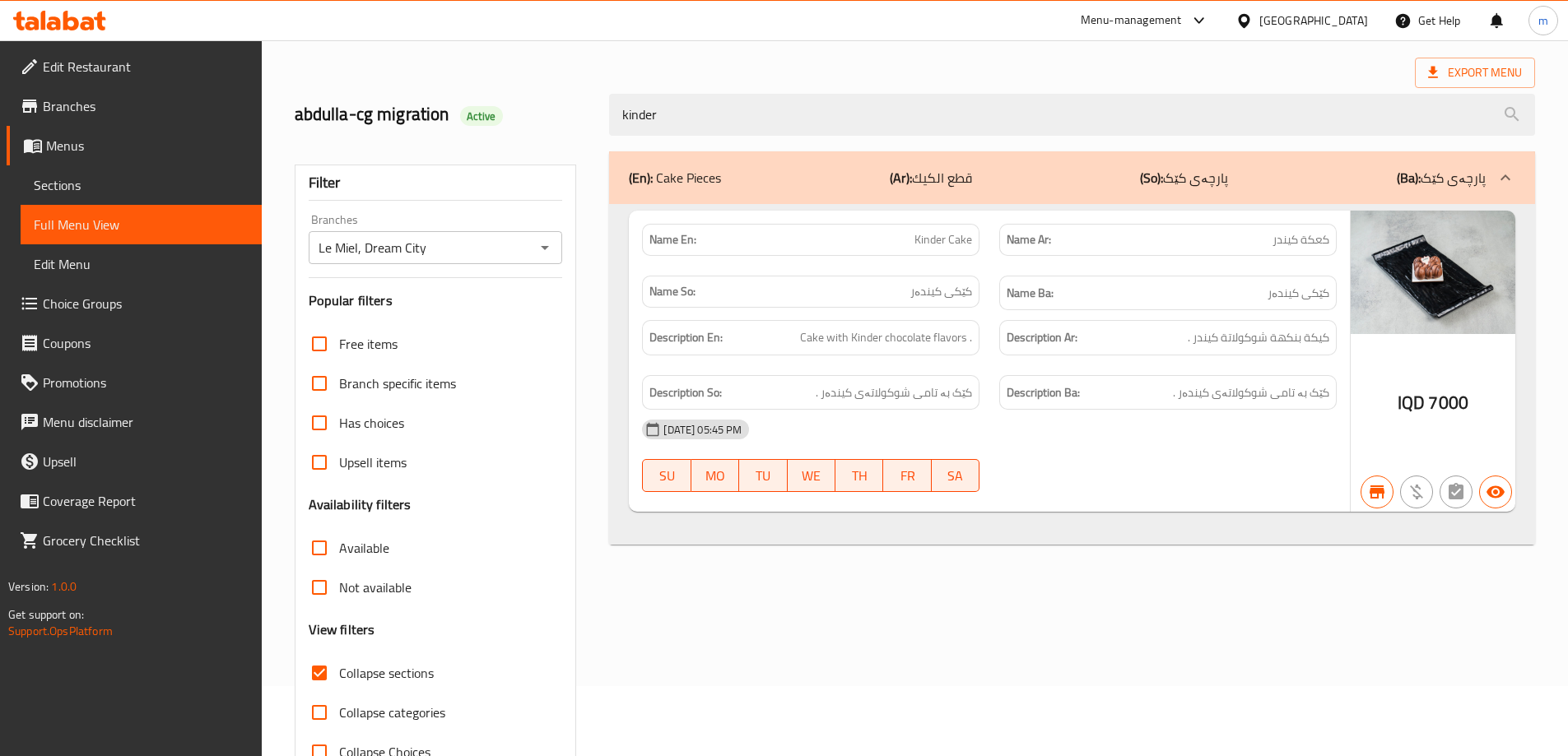
scroll to position [119, 0]
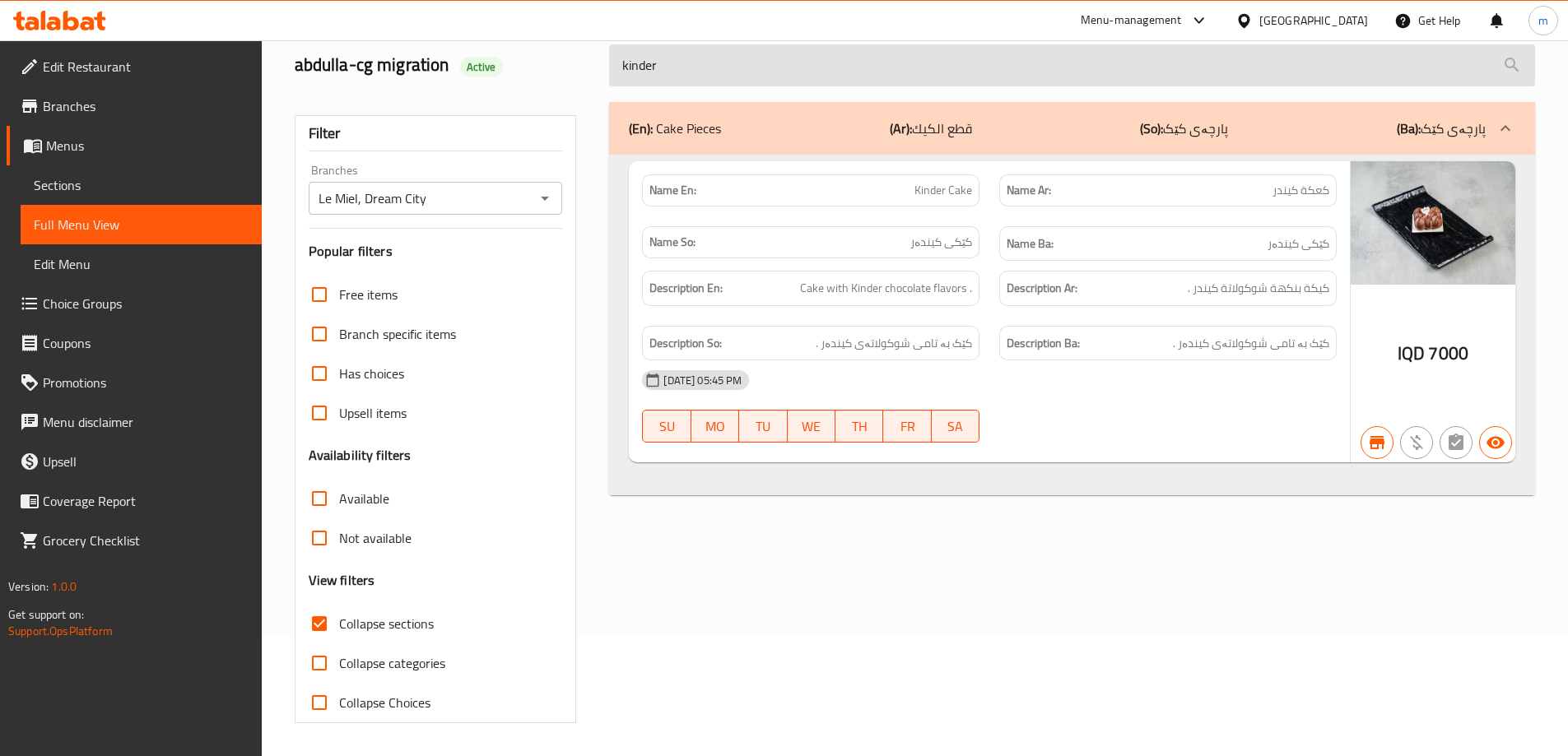
click at [735, 51] on input "kinder" at bounding box center [1072, 66] width 926 height 42
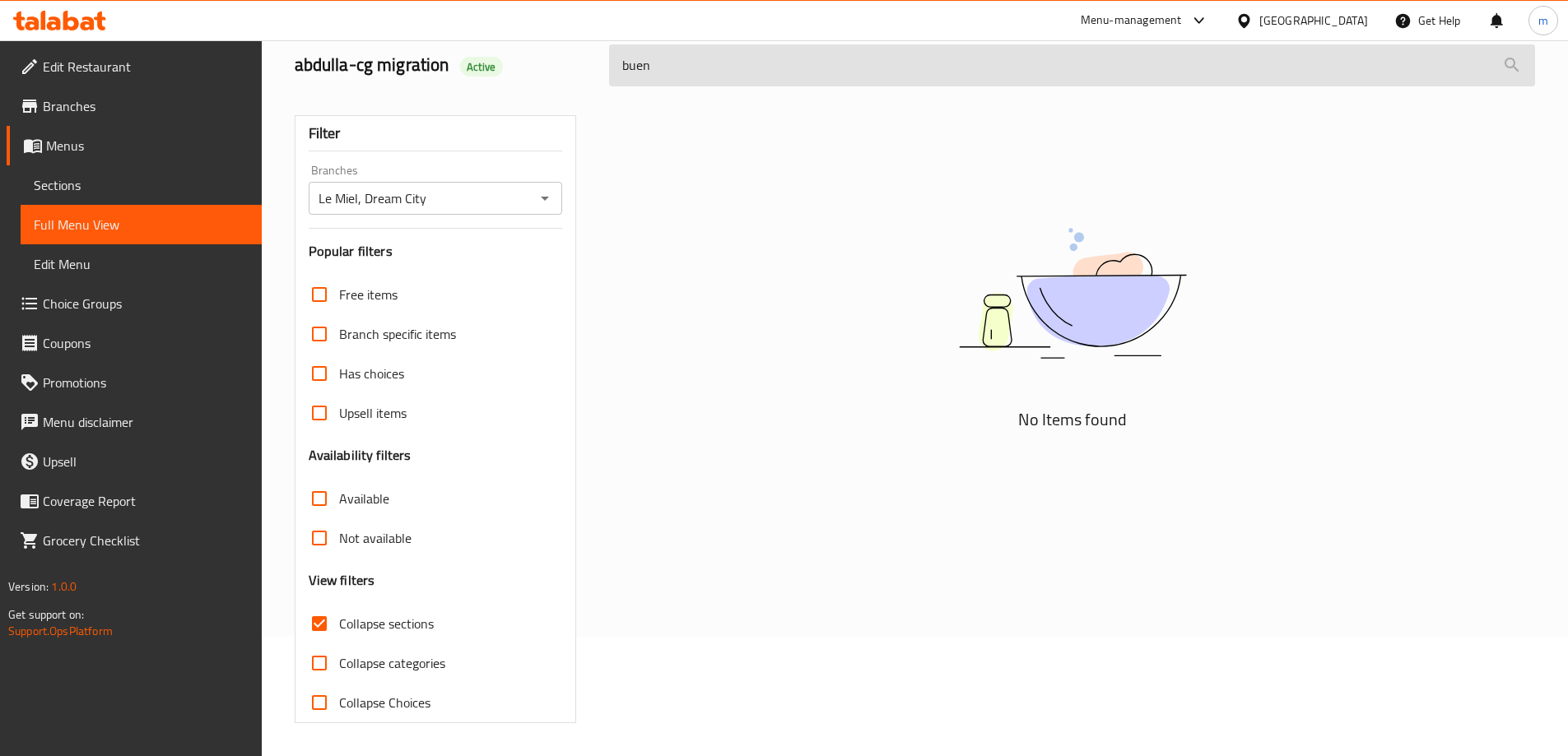
type input "bueni"
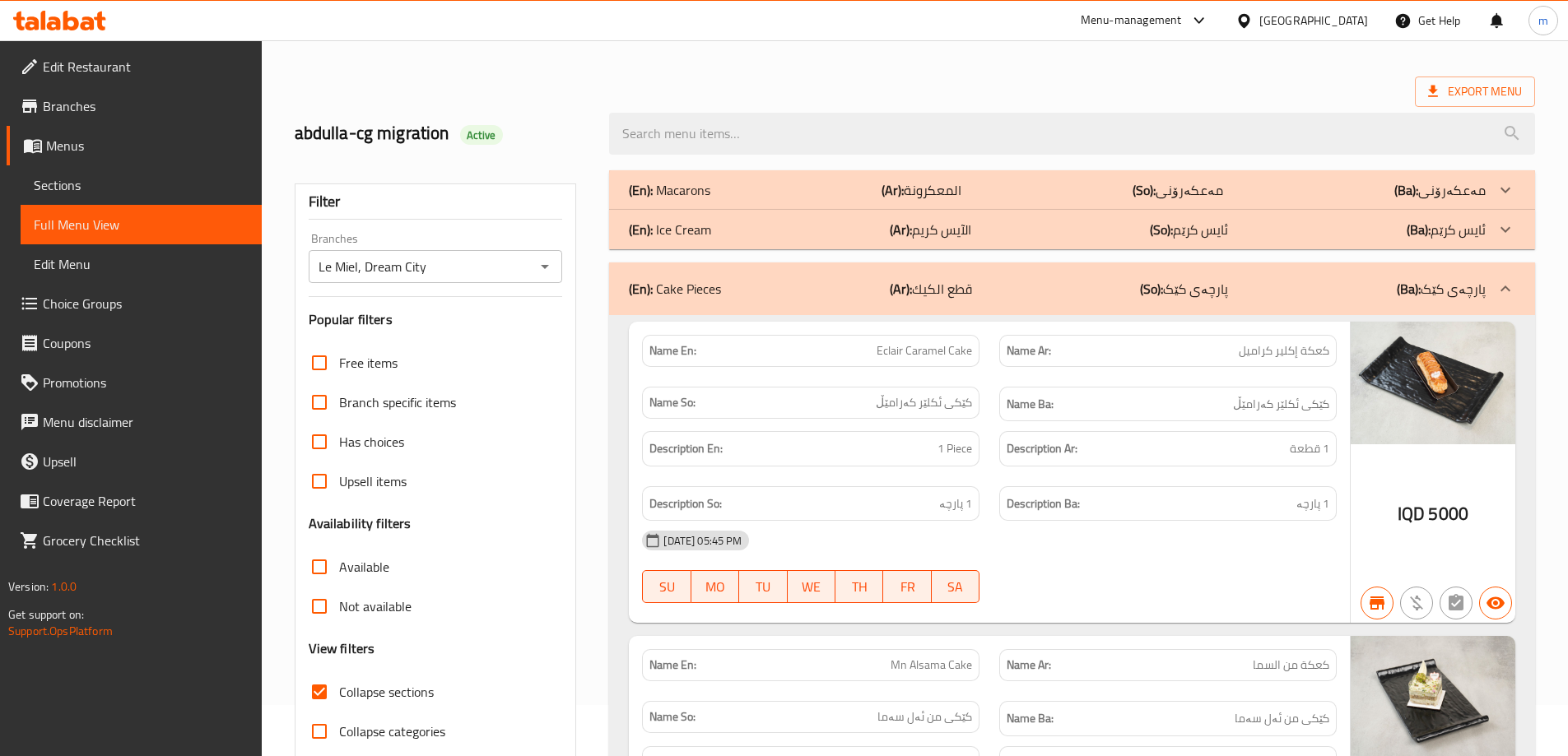
scroll to position [0, 0]
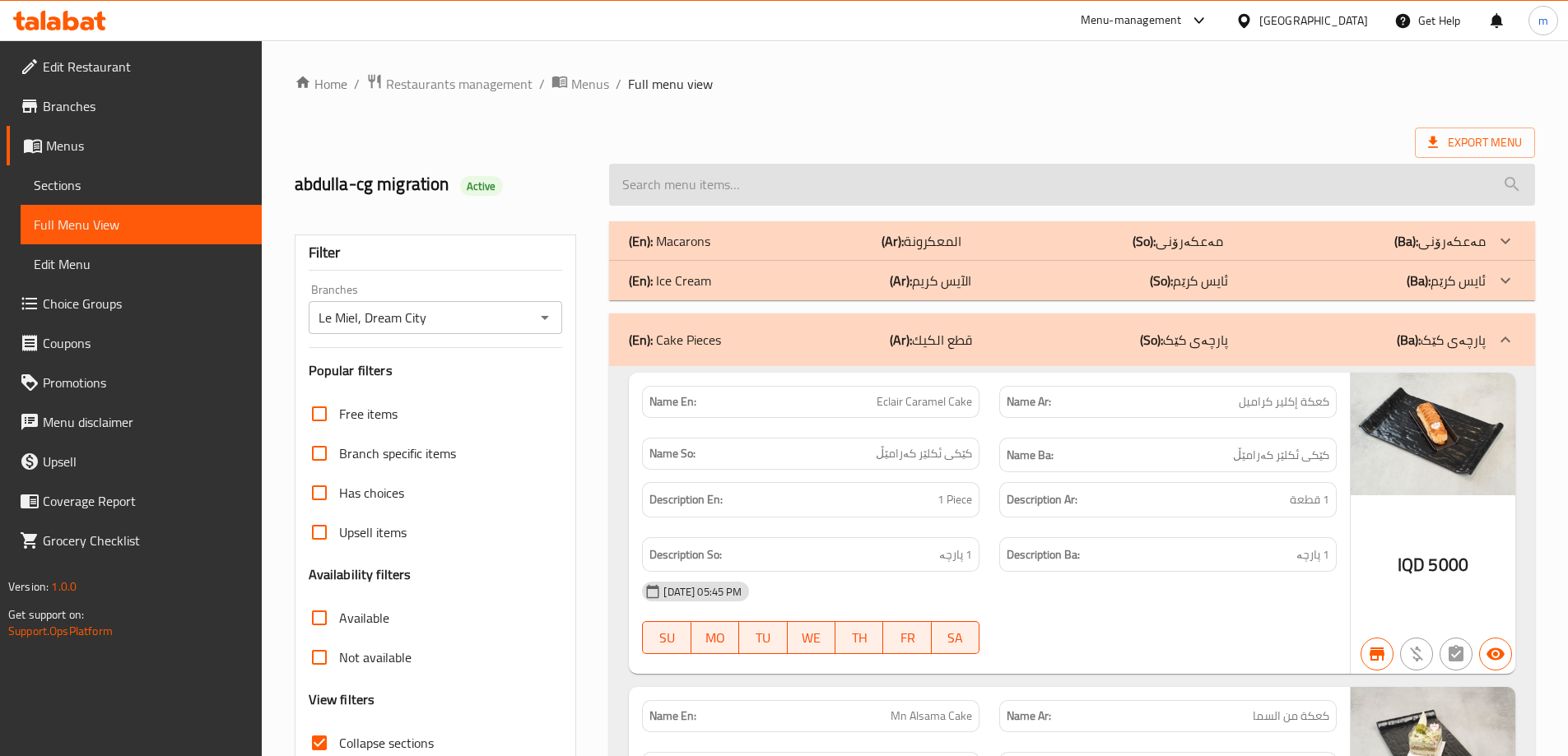
click at [687, 190] on input "search" at bounding box center [1072, 185] width 926 height 42
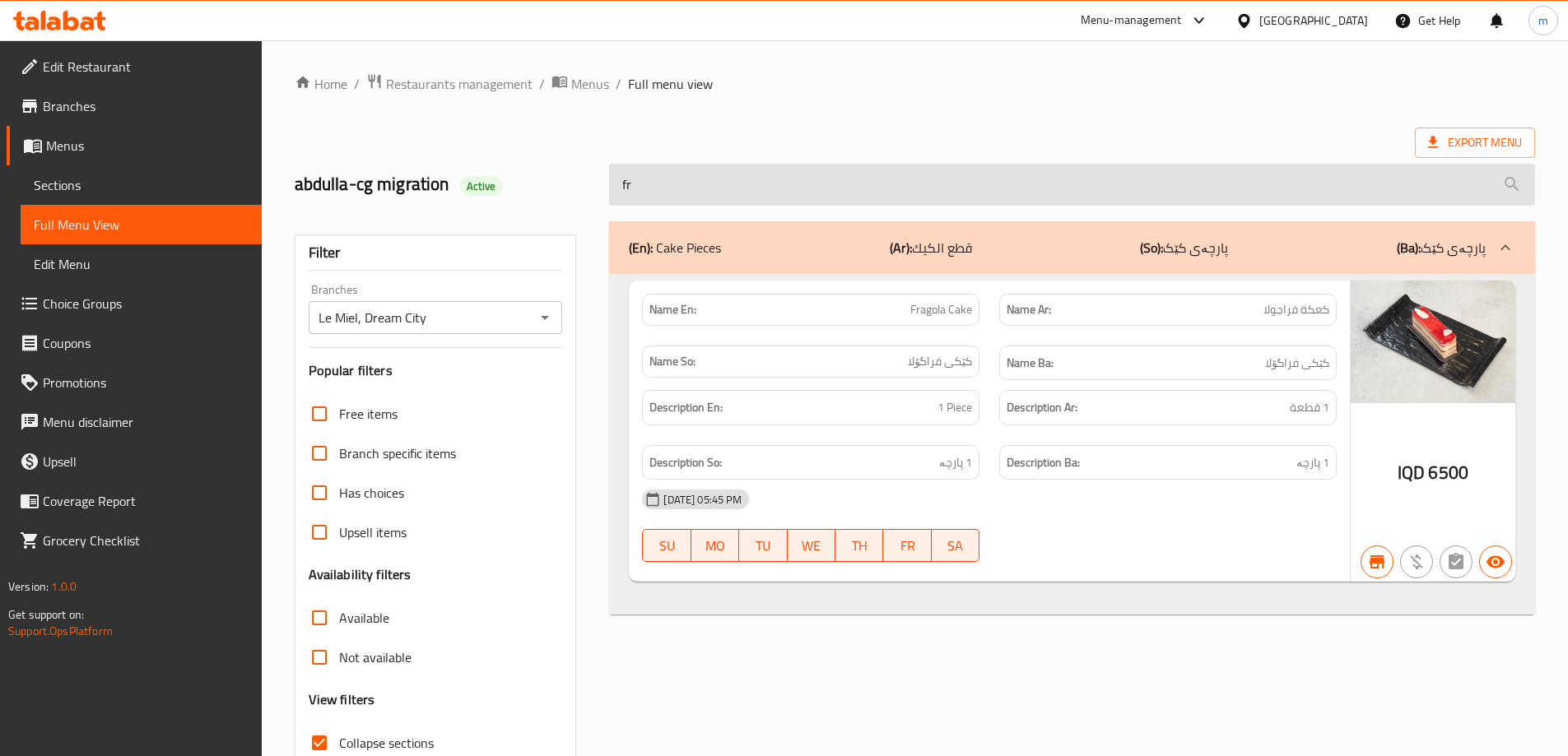
type input "fra"
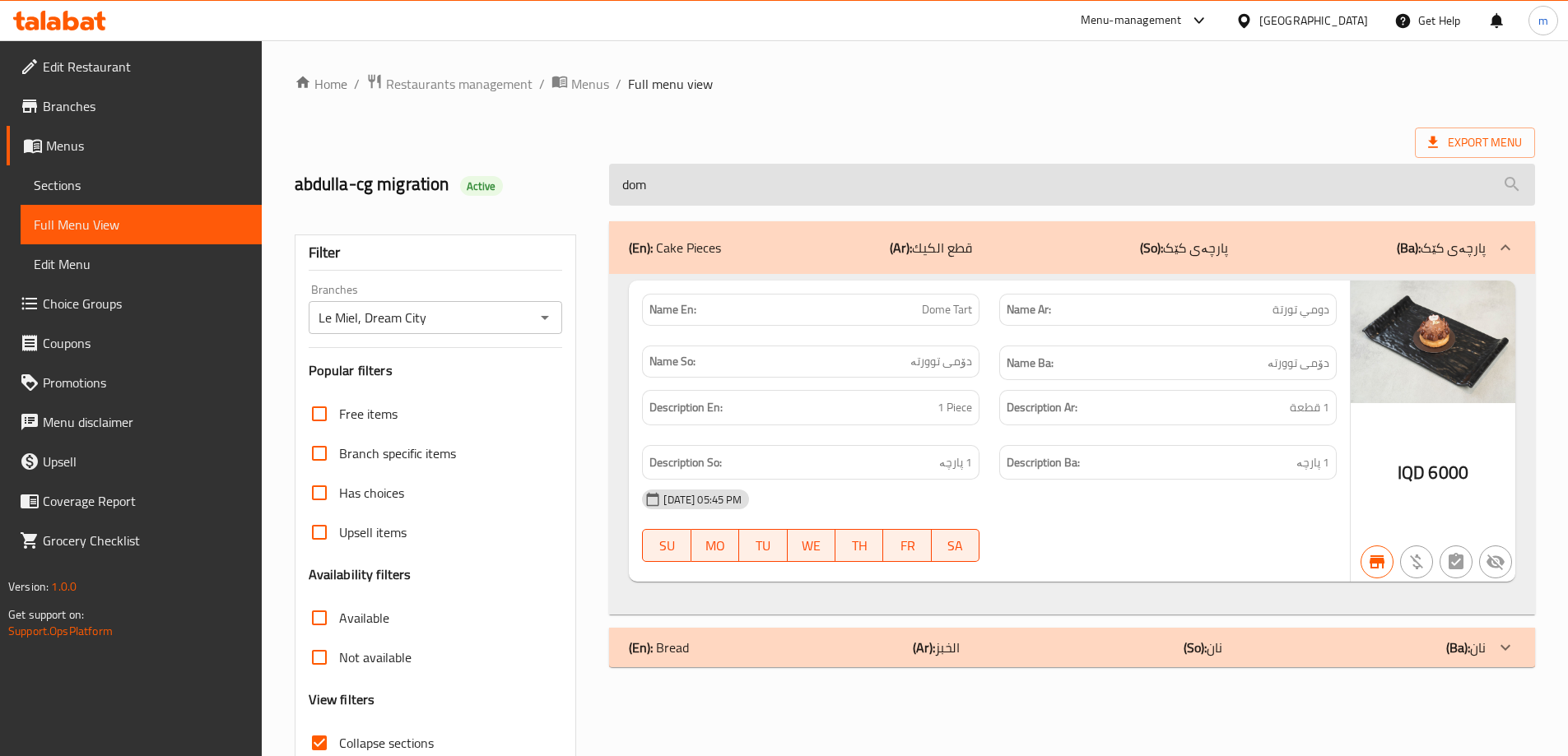
type input "dome"
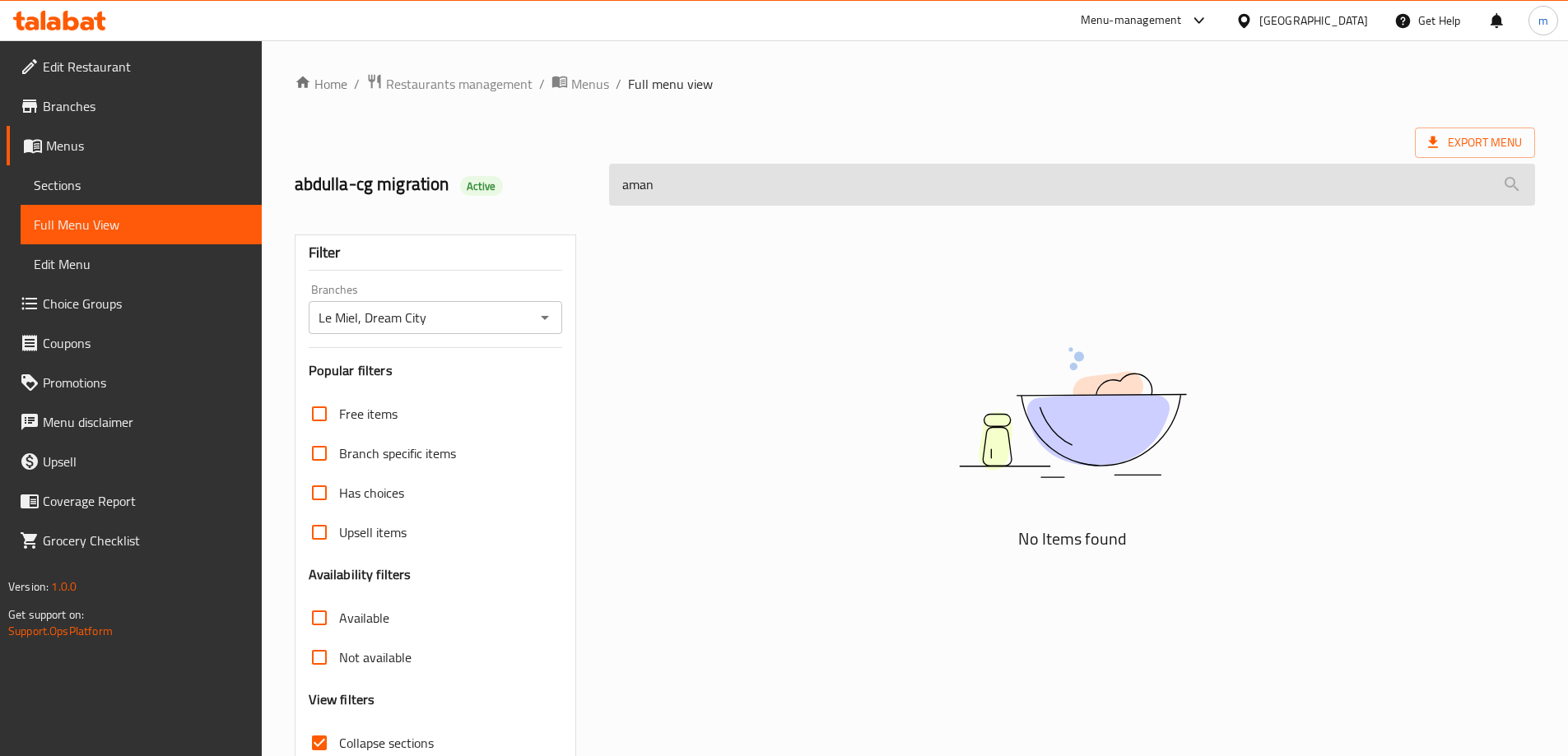
type input "ama"
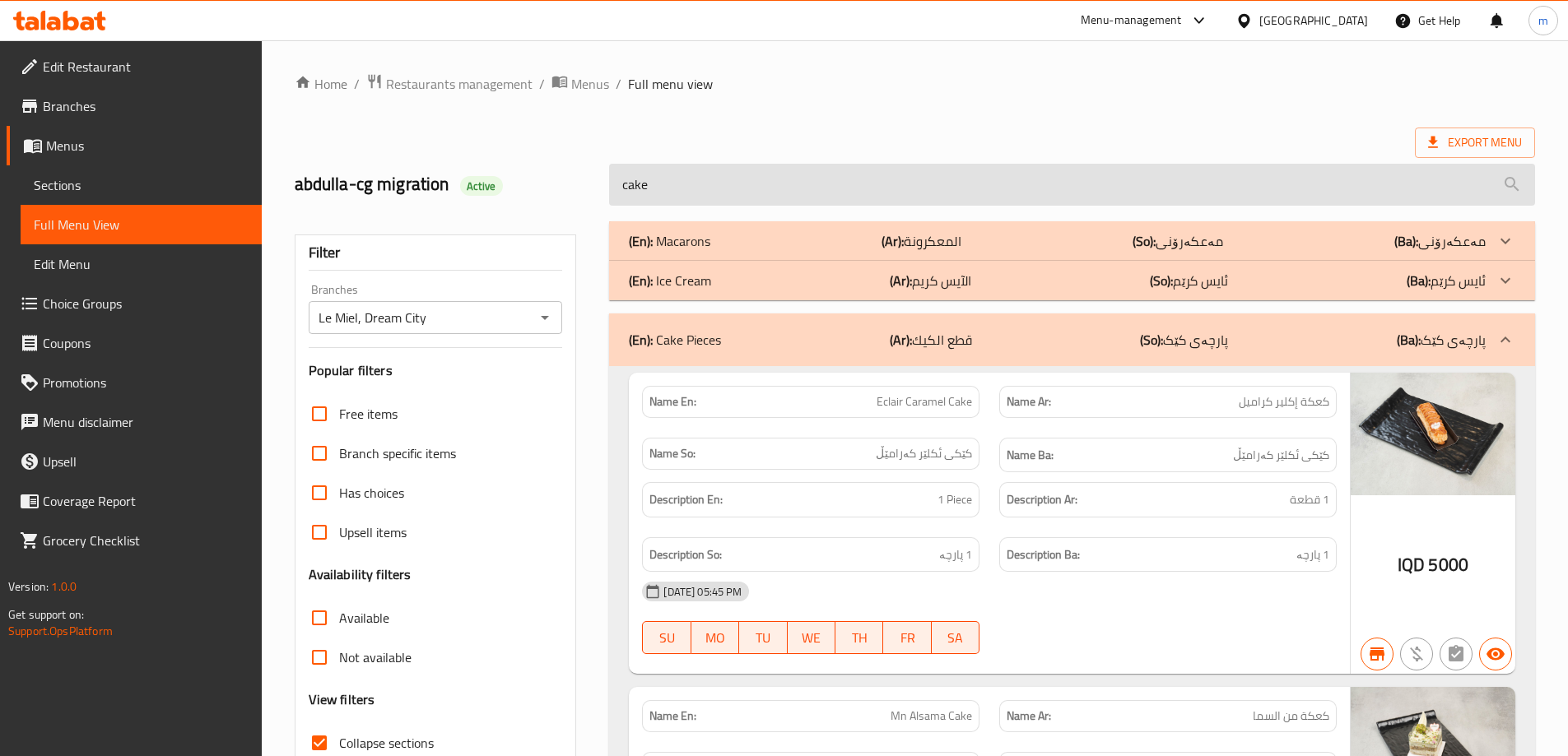
type input "cake"
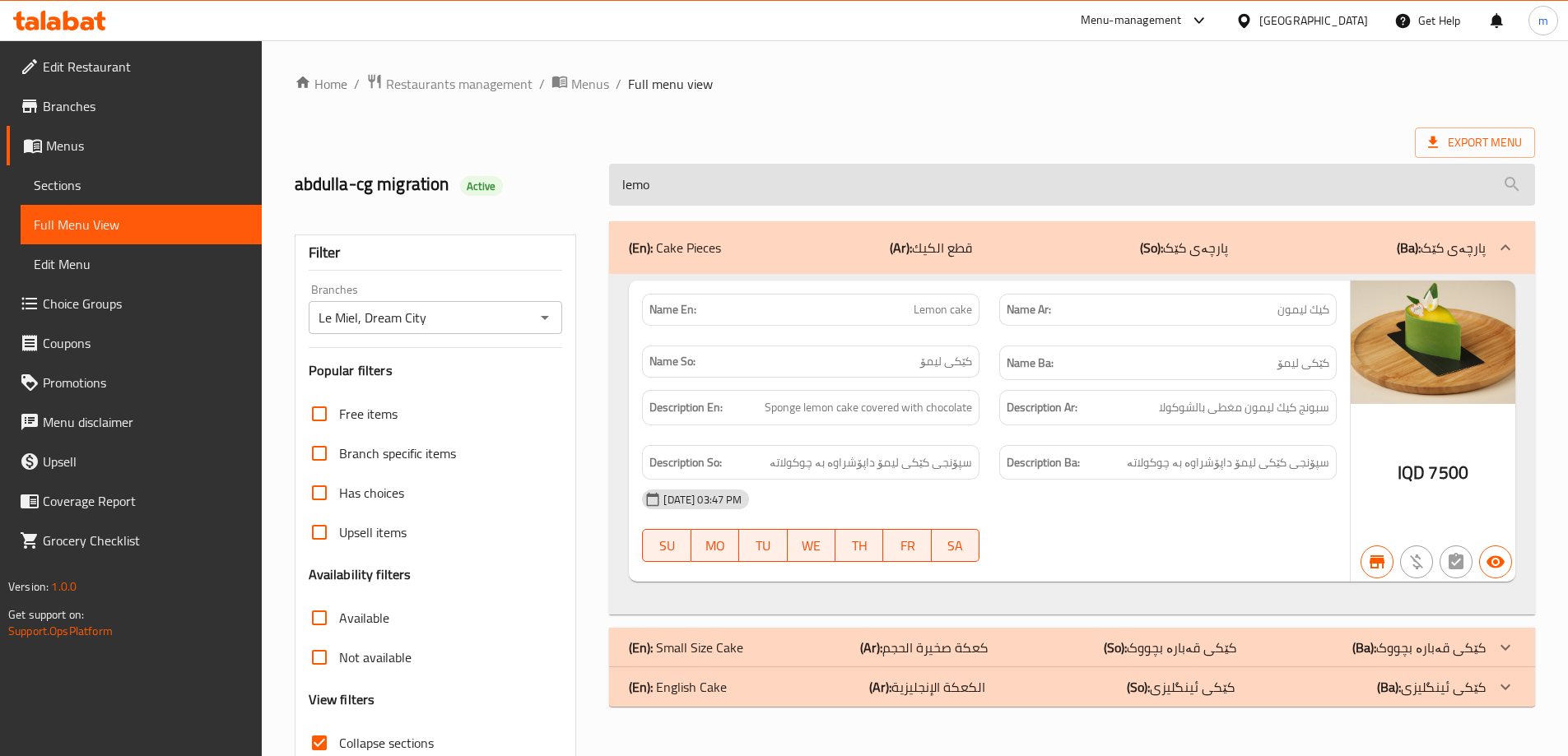
type input "lemon"
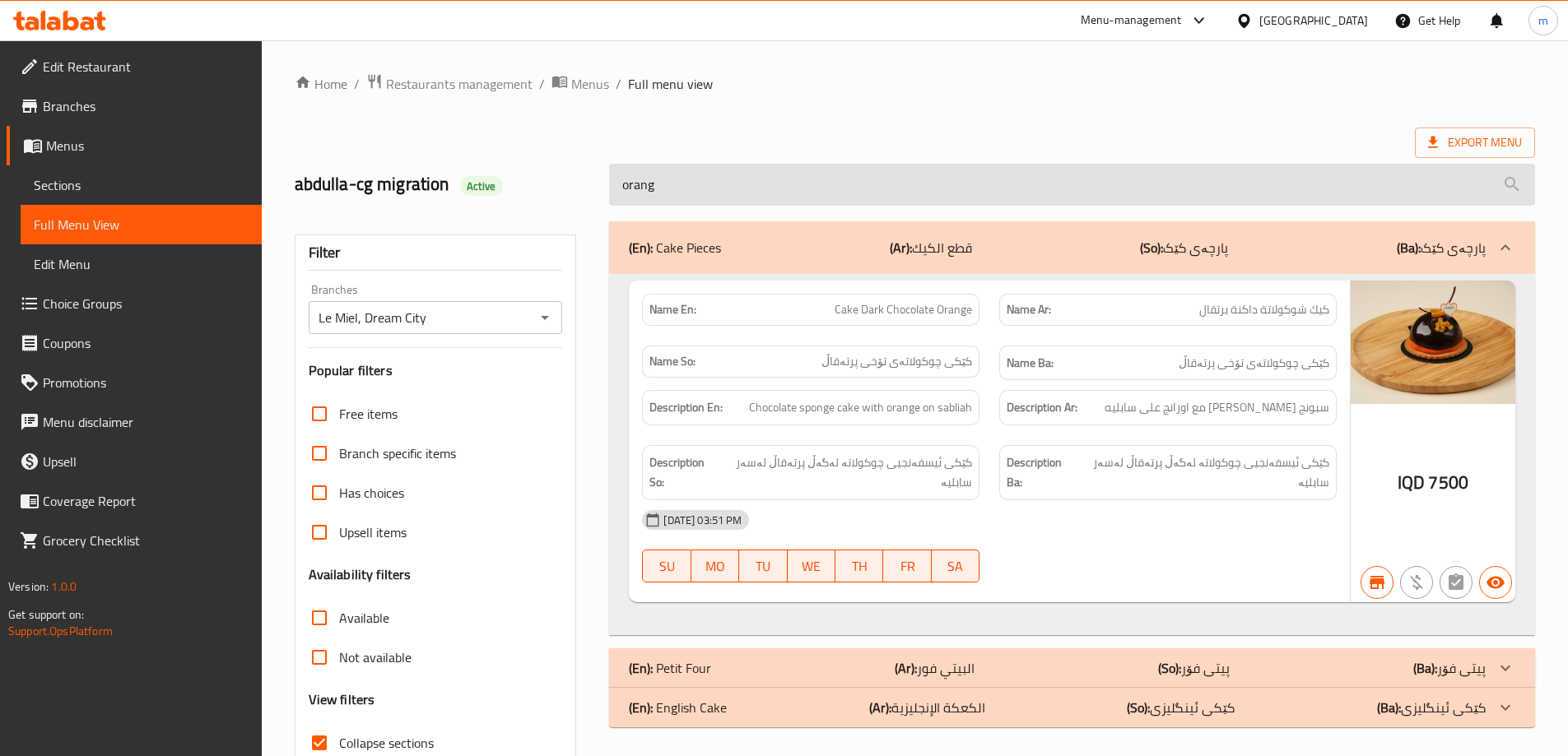
type input "orange"
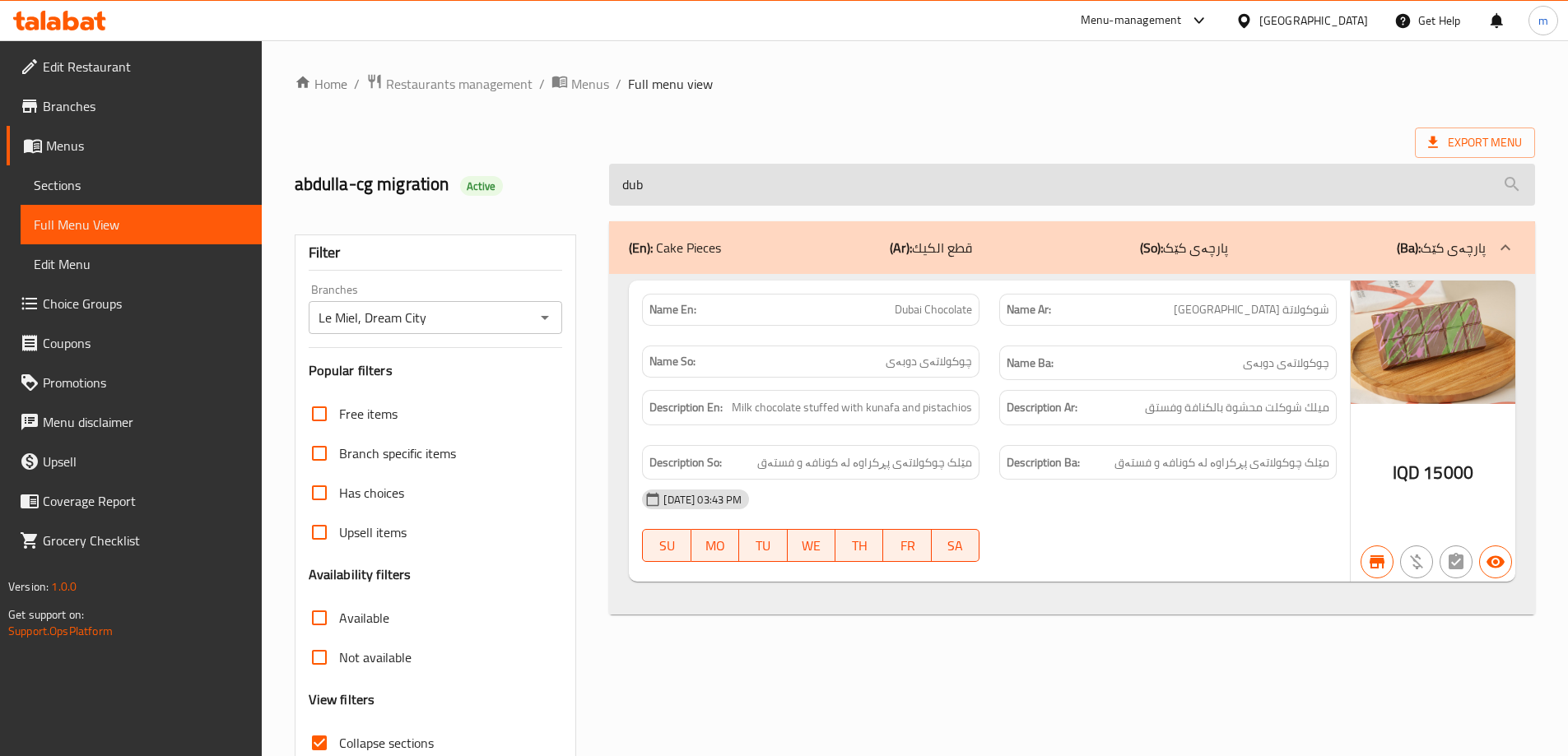
type input "duba"
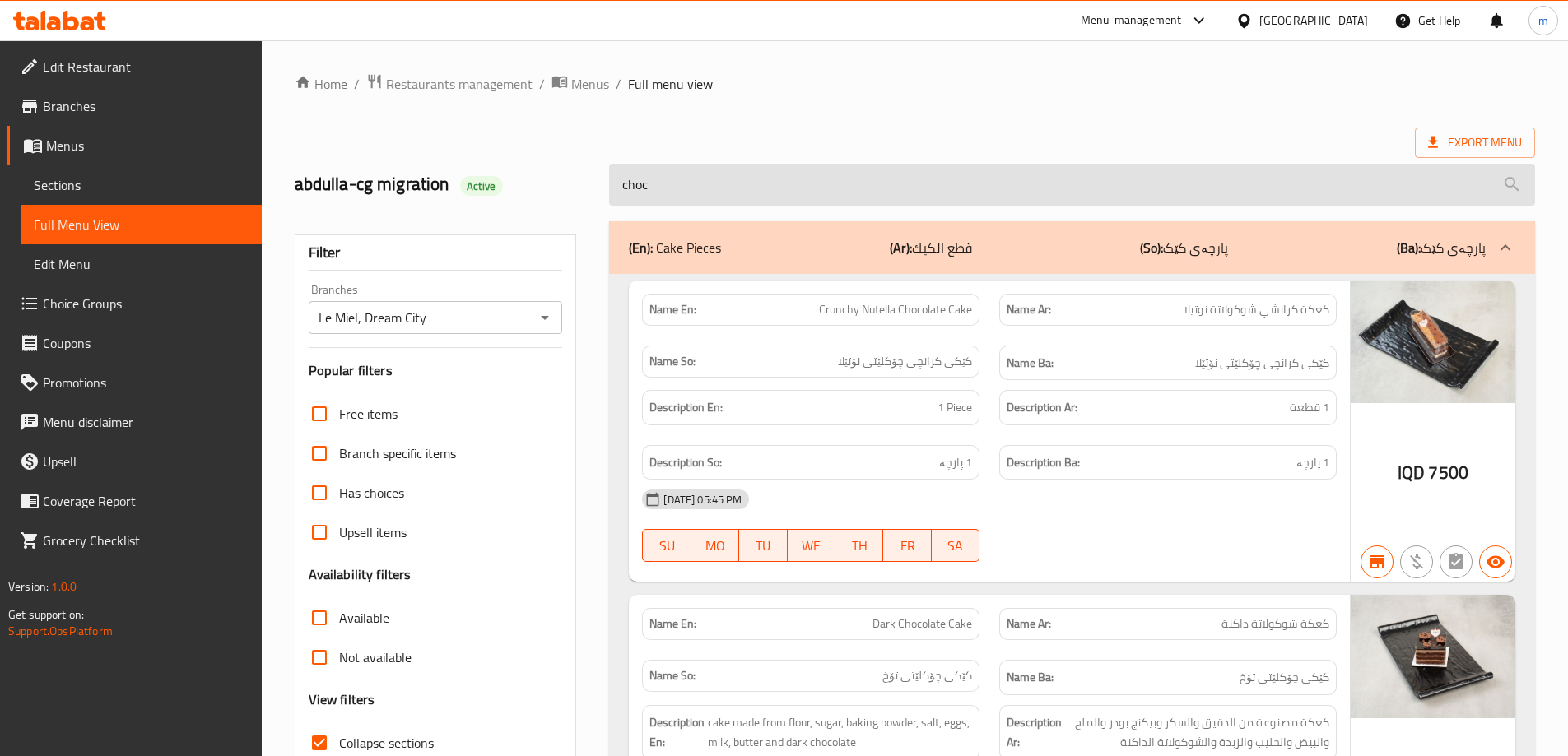
type input "choco"
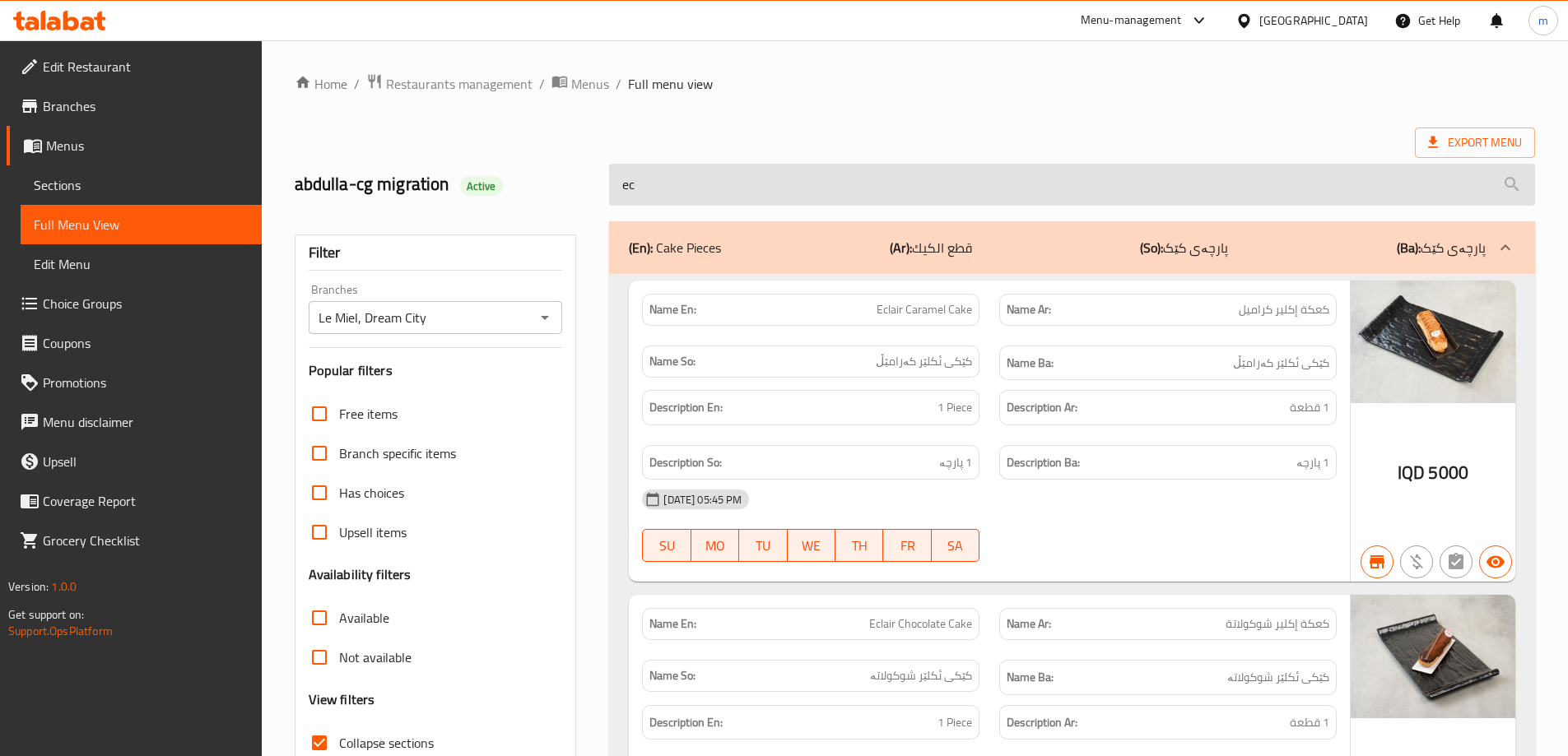
type input "ecl"
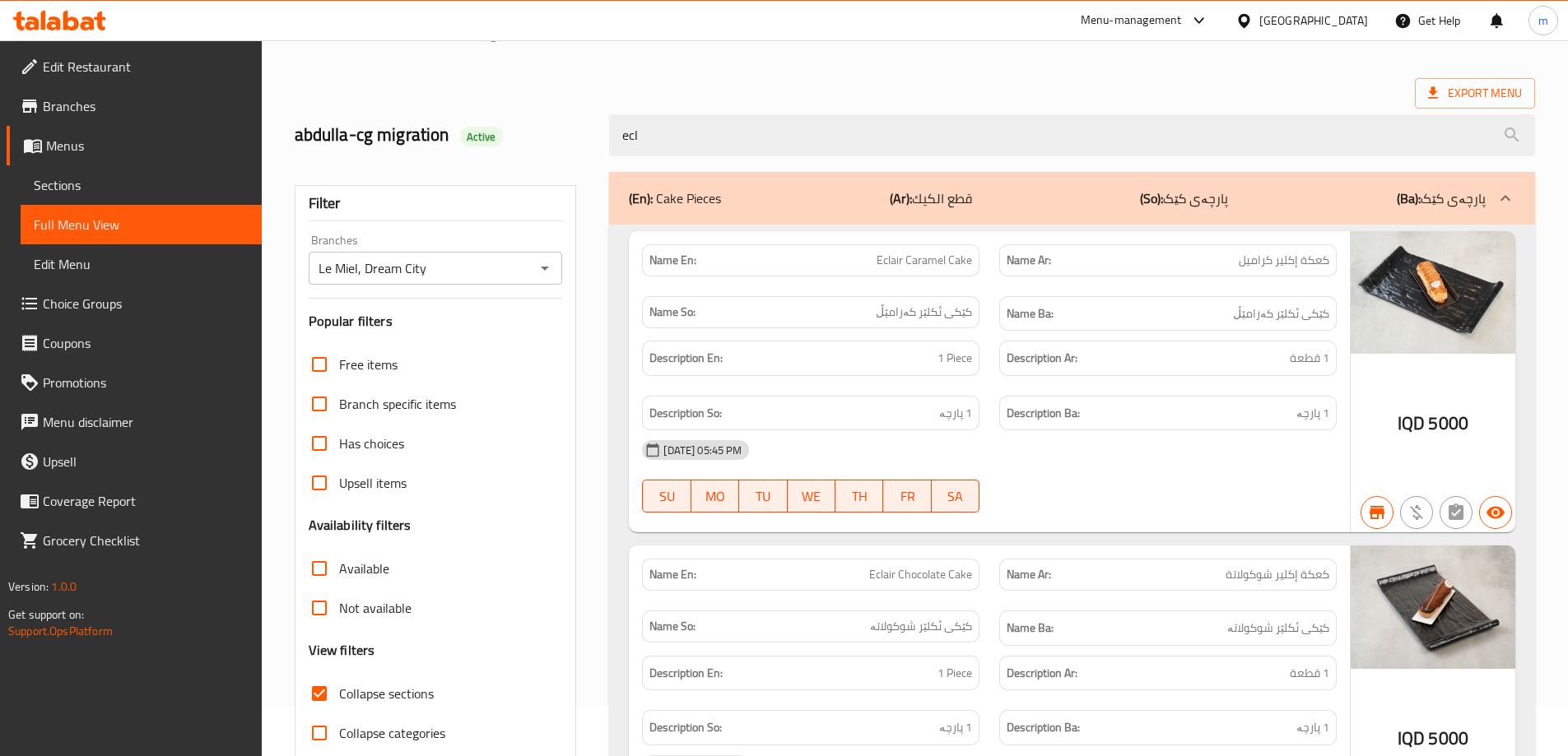
scroll to position [33, 0]
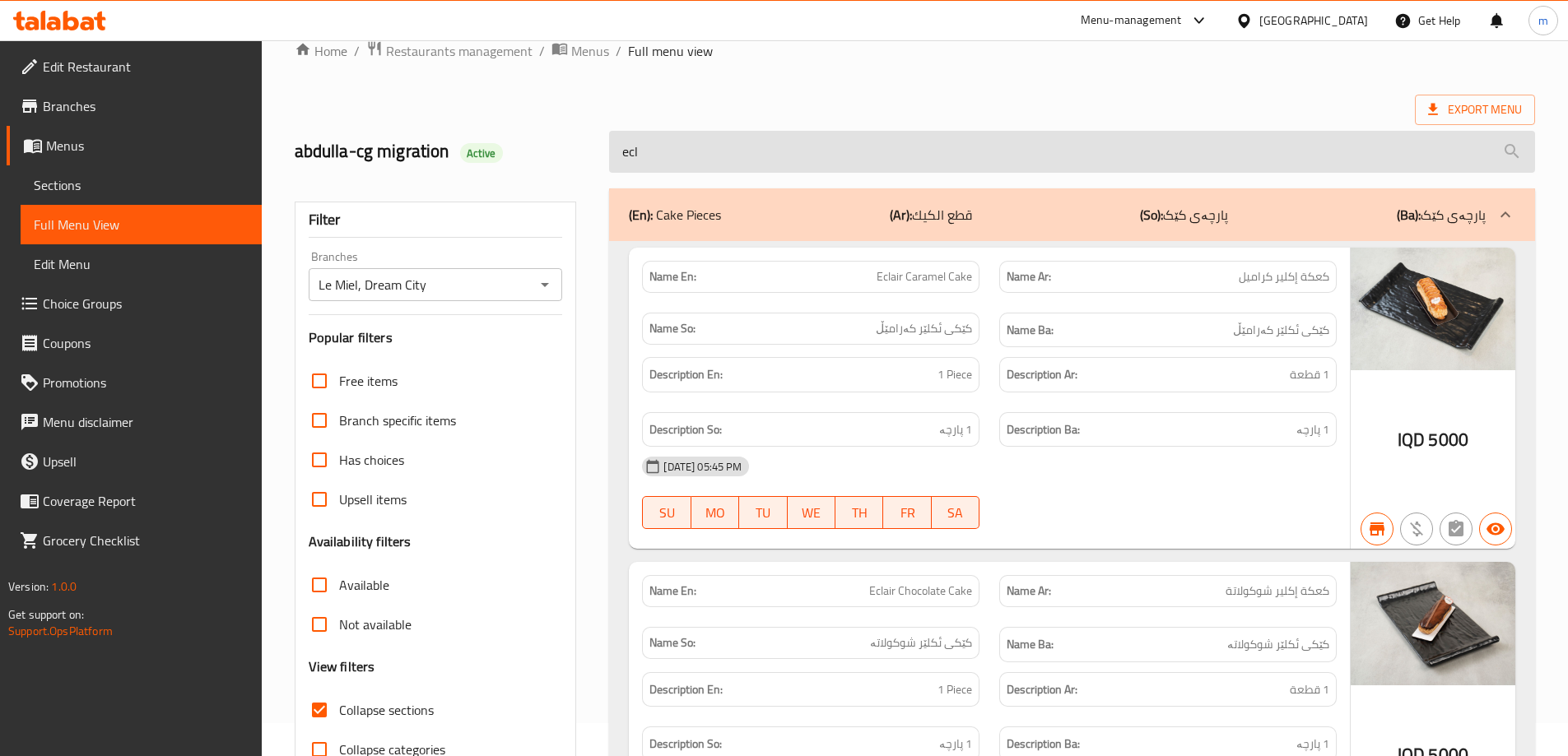
click at [810, 136] on input "ecl" at bounding box center [1072, 152] width 926 height 42
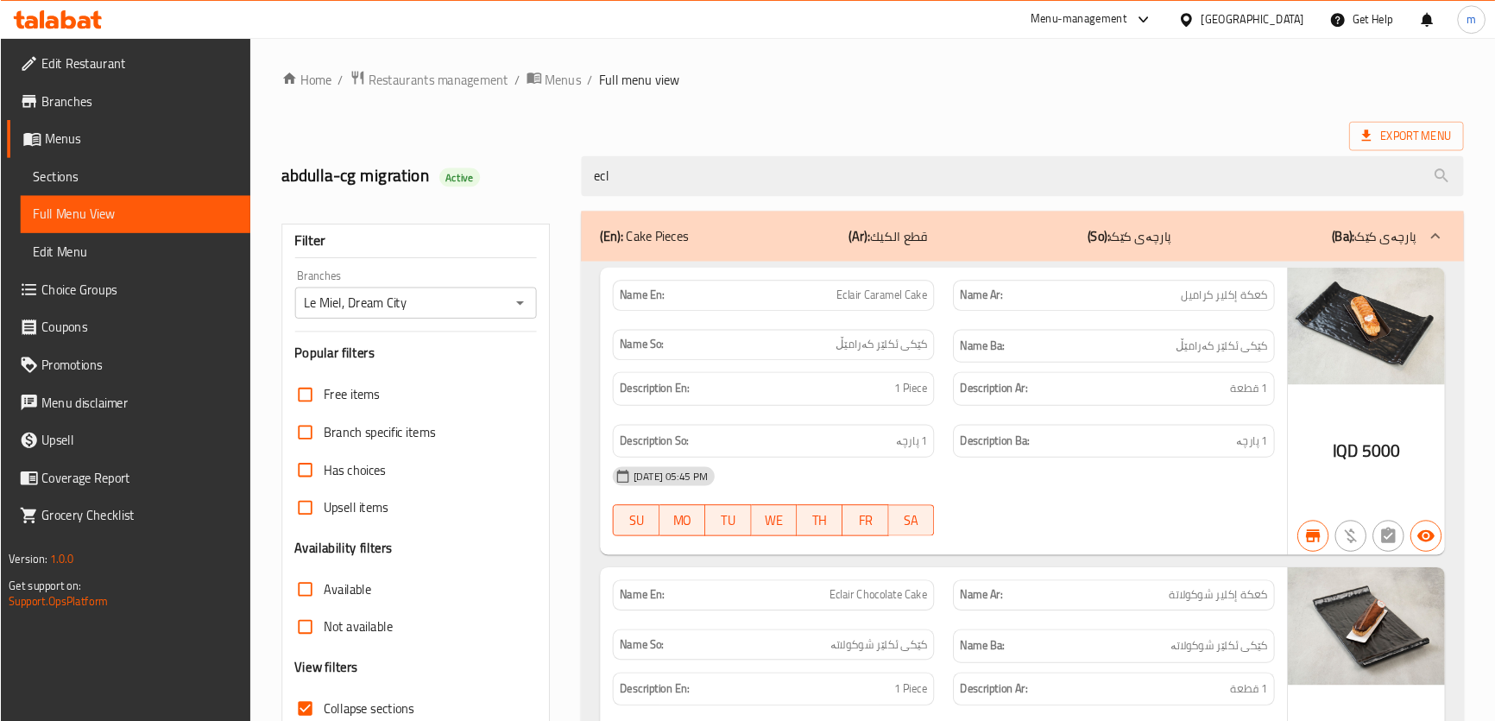
scroll to position [35, 0]
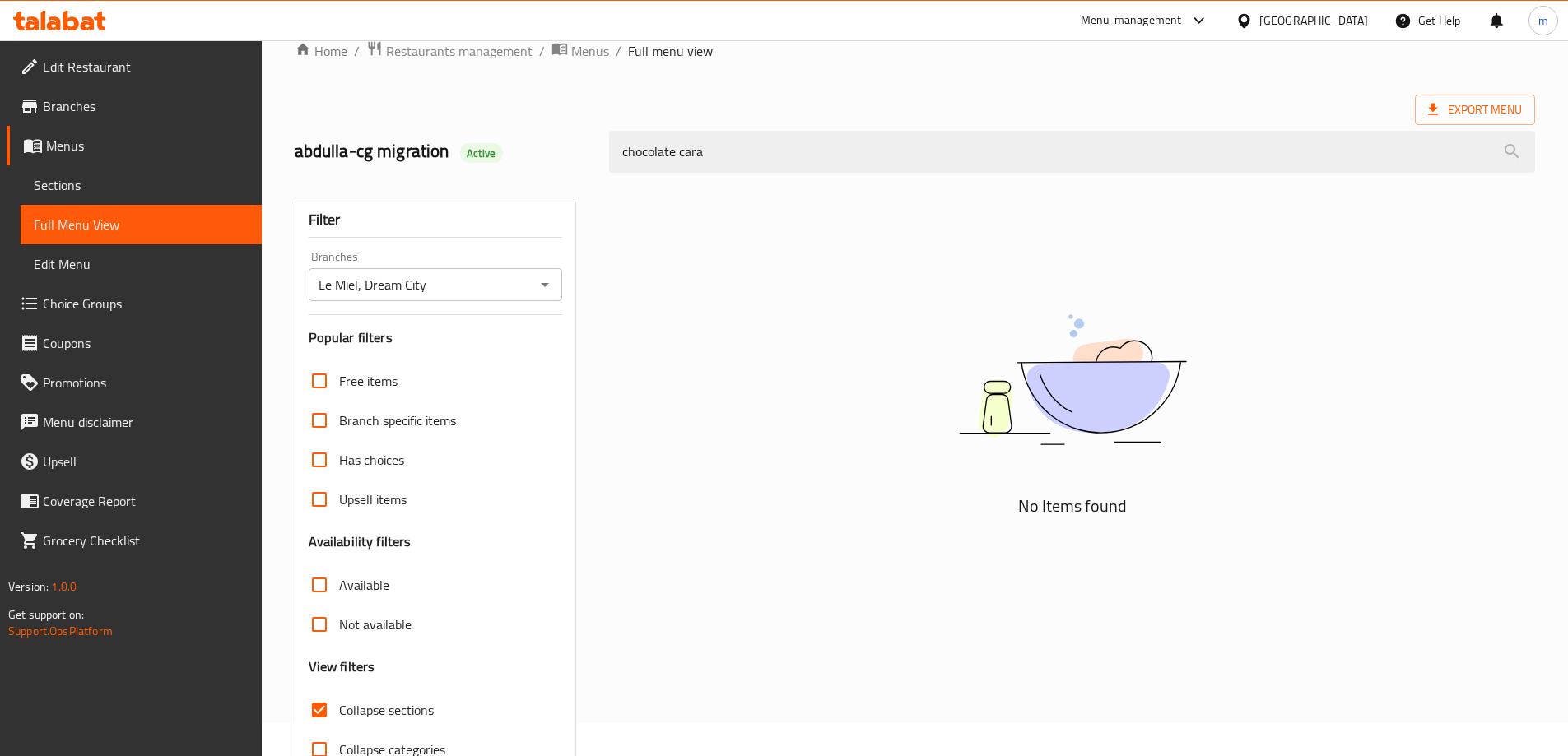
type input "chocolate"
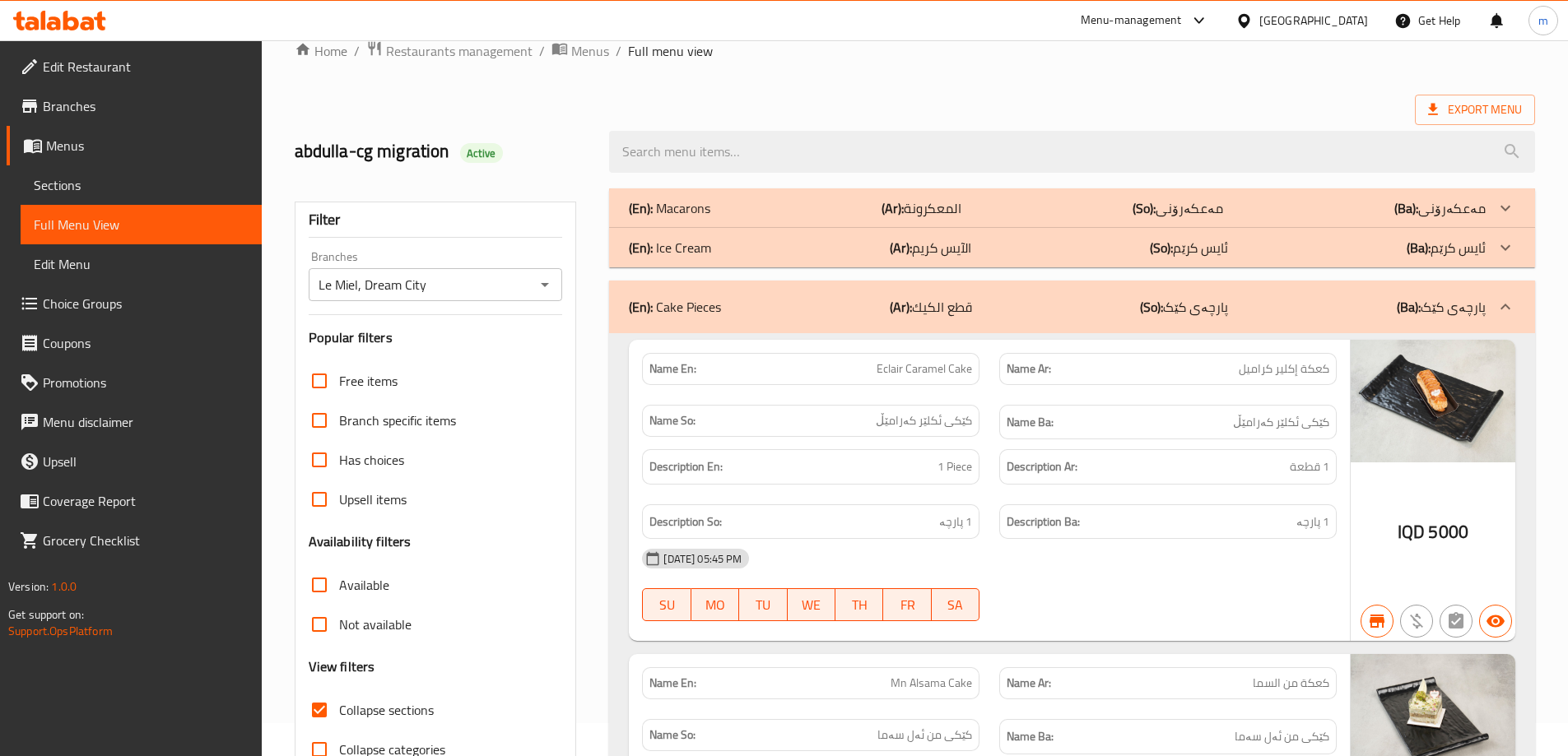
click at [763, 298] on div "(En): Cake Pieces (Ar): قطع الكيك (So): پارچەی کێک (Ba): پارچەی کێک" at bounding box center [1058, 307] width 857 height 20
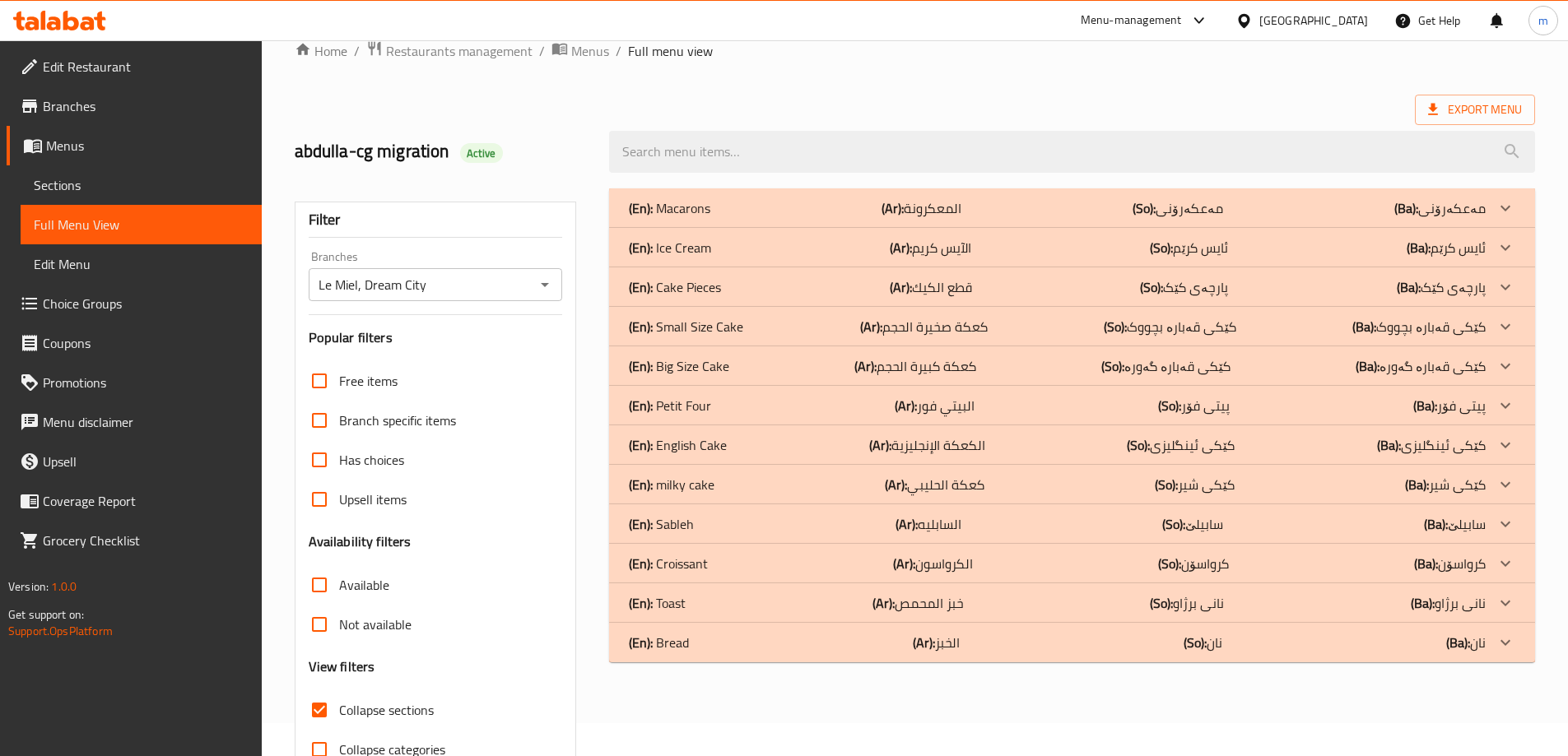
click at [696, 218] on p "(En): Big Size Cake" at bounding box center [670, 208] width 81 height 20
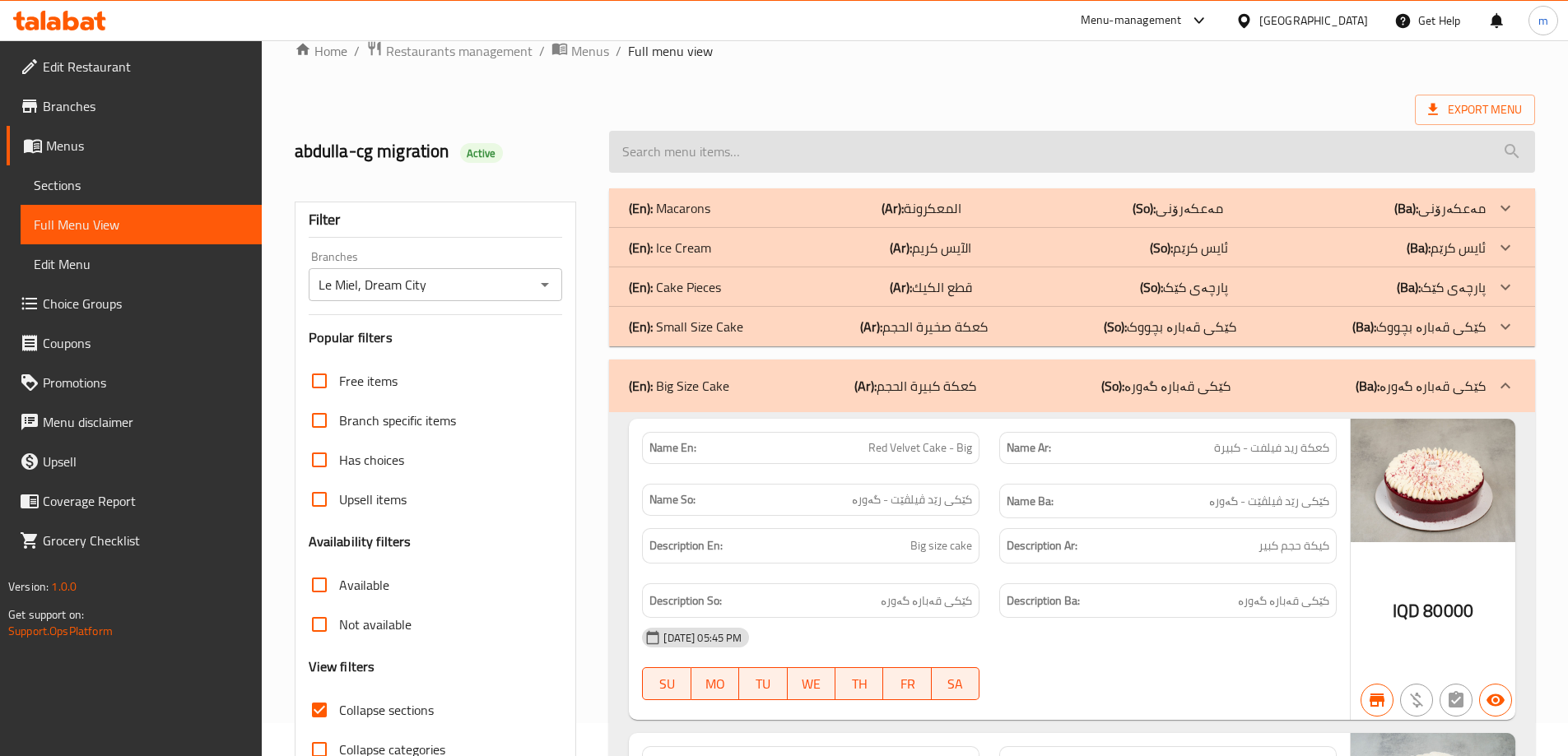
click at [768, 154] on input "search" at bounding box center [1072, 152] width 926 height 42
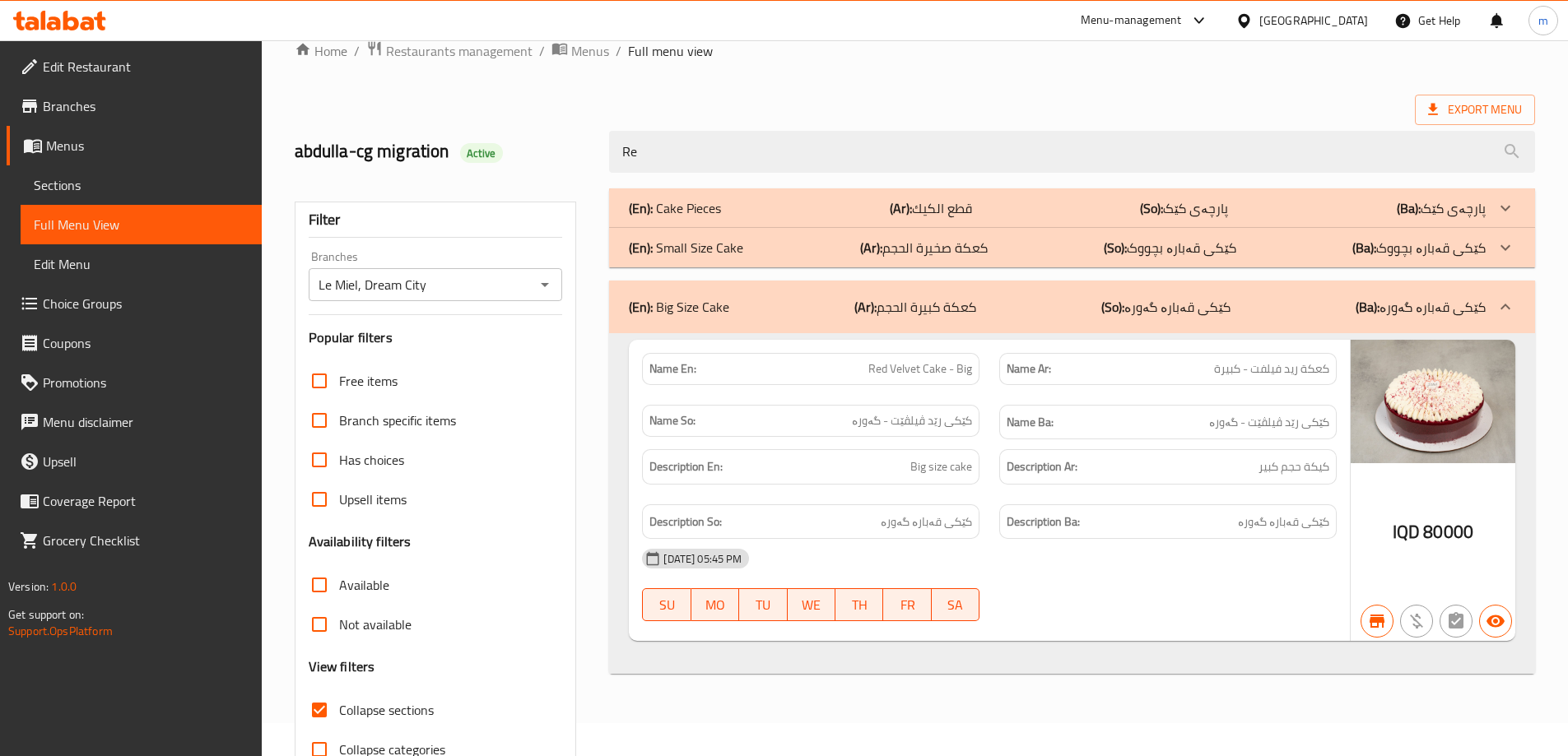
type input "Red"
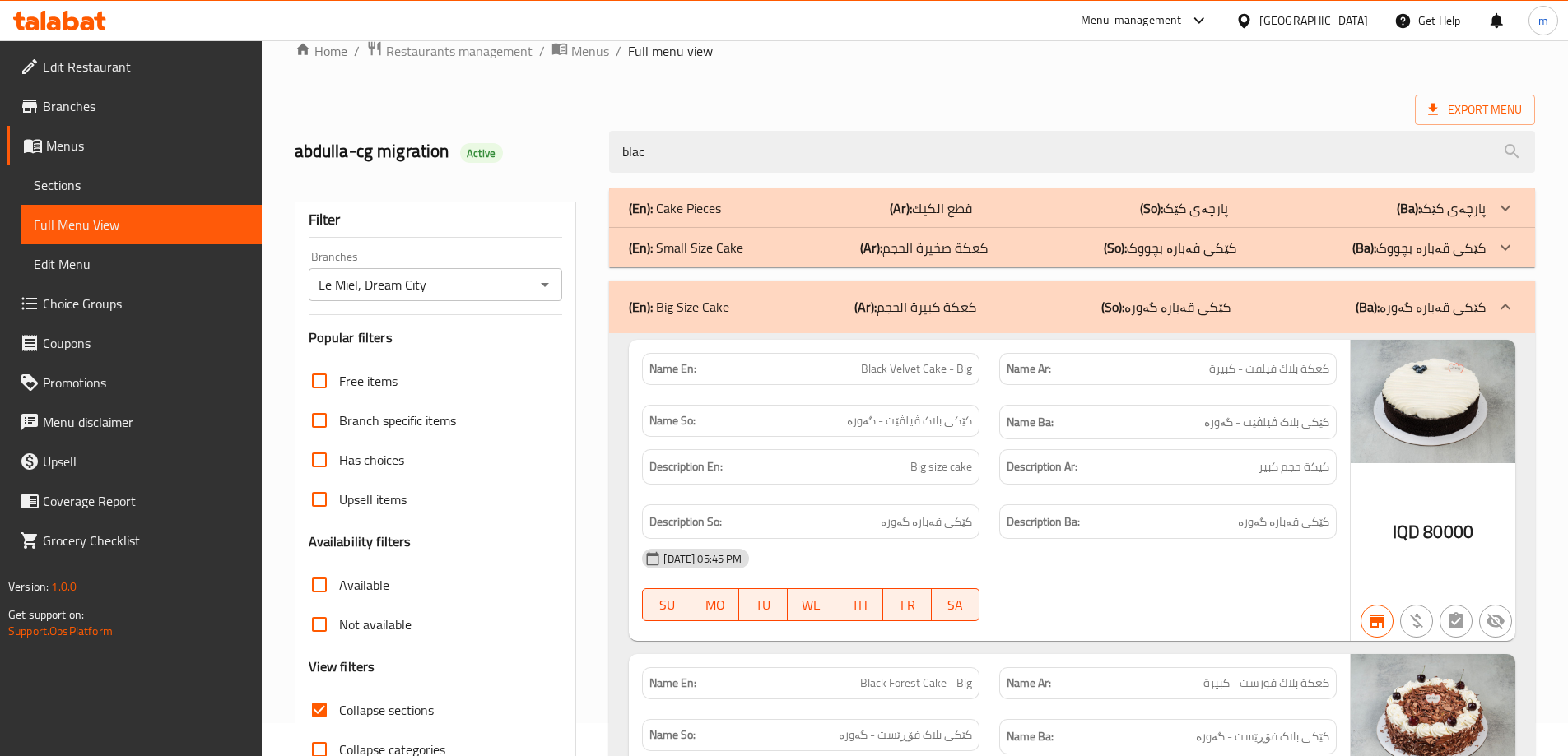
type input "black"
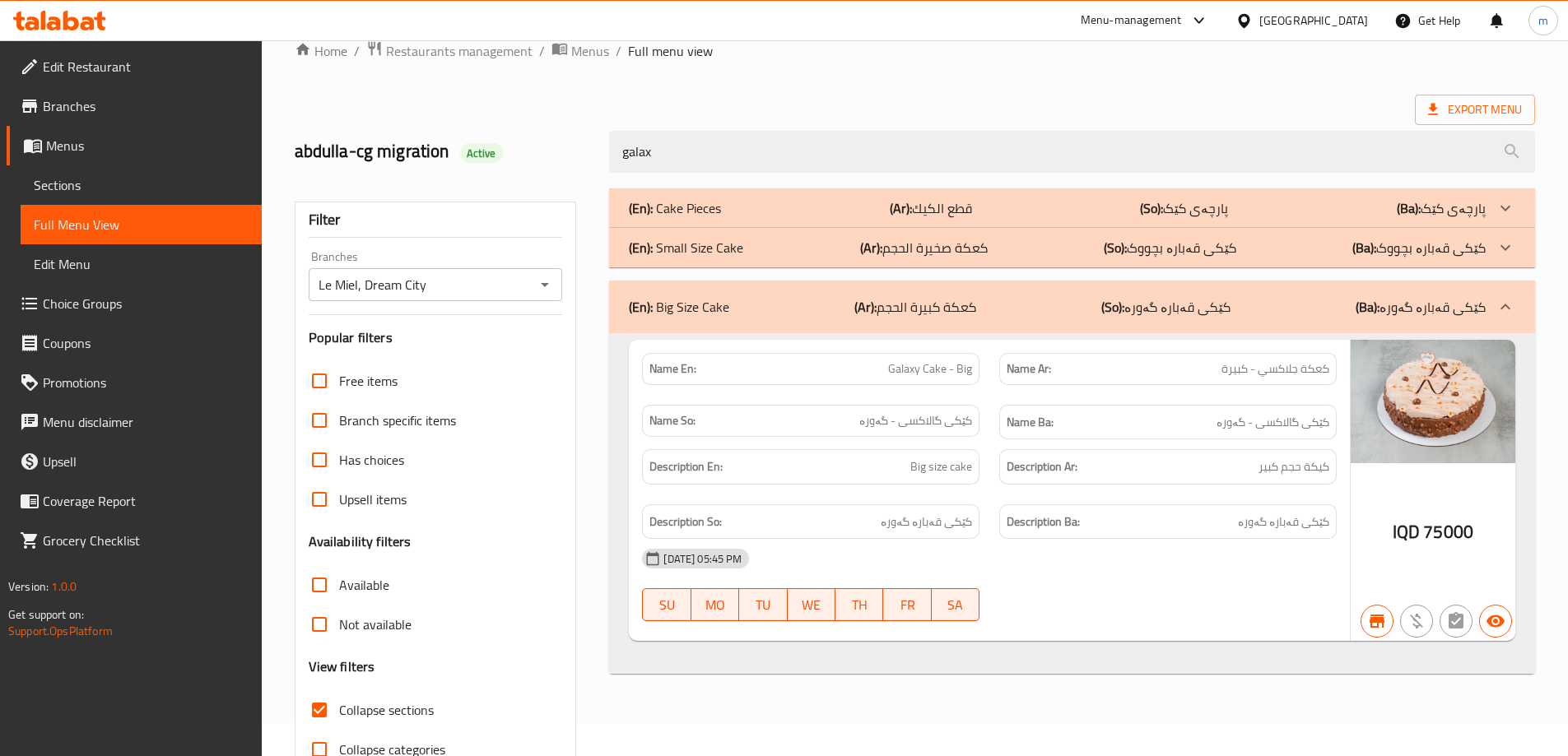
type input "galaxy"
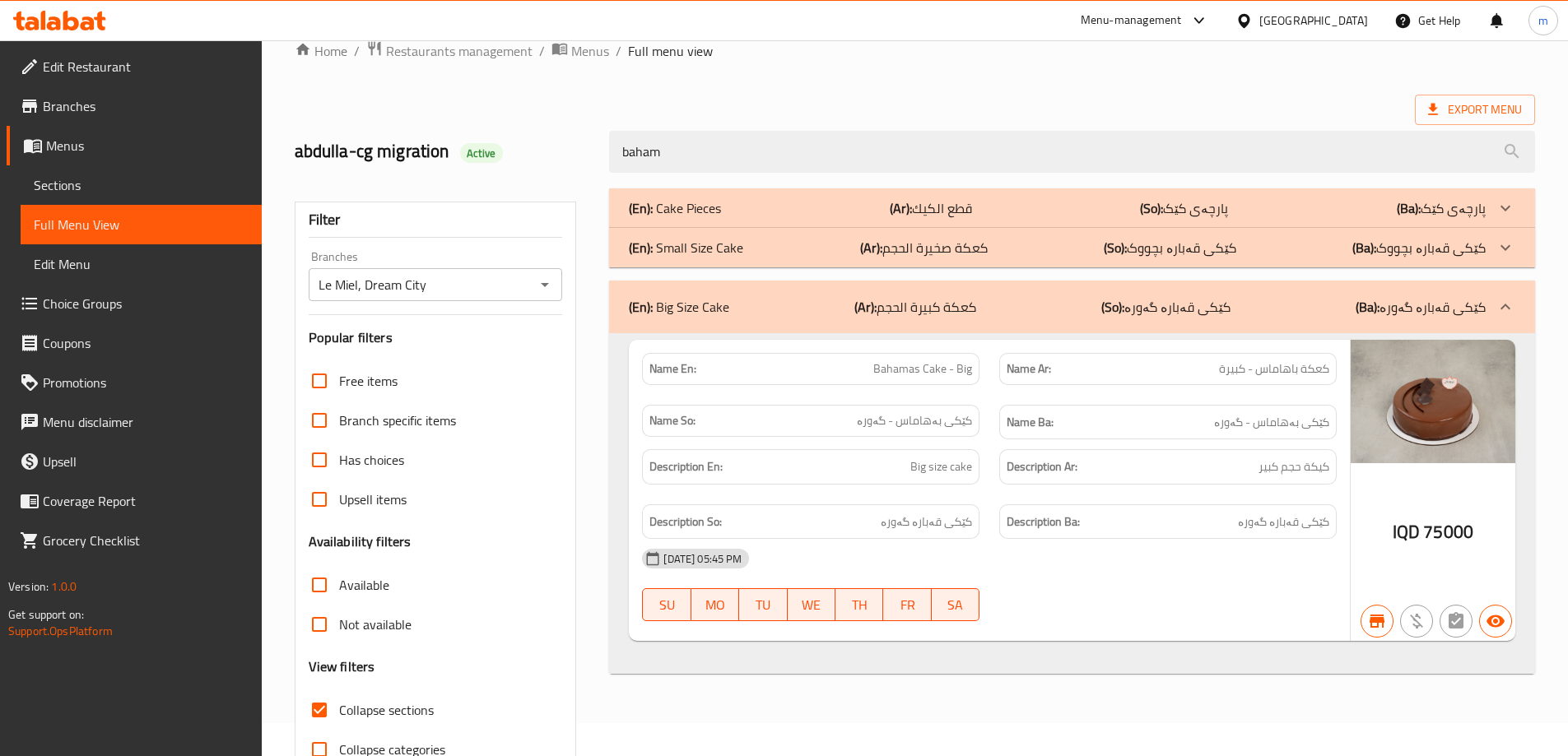
type input "bahama"
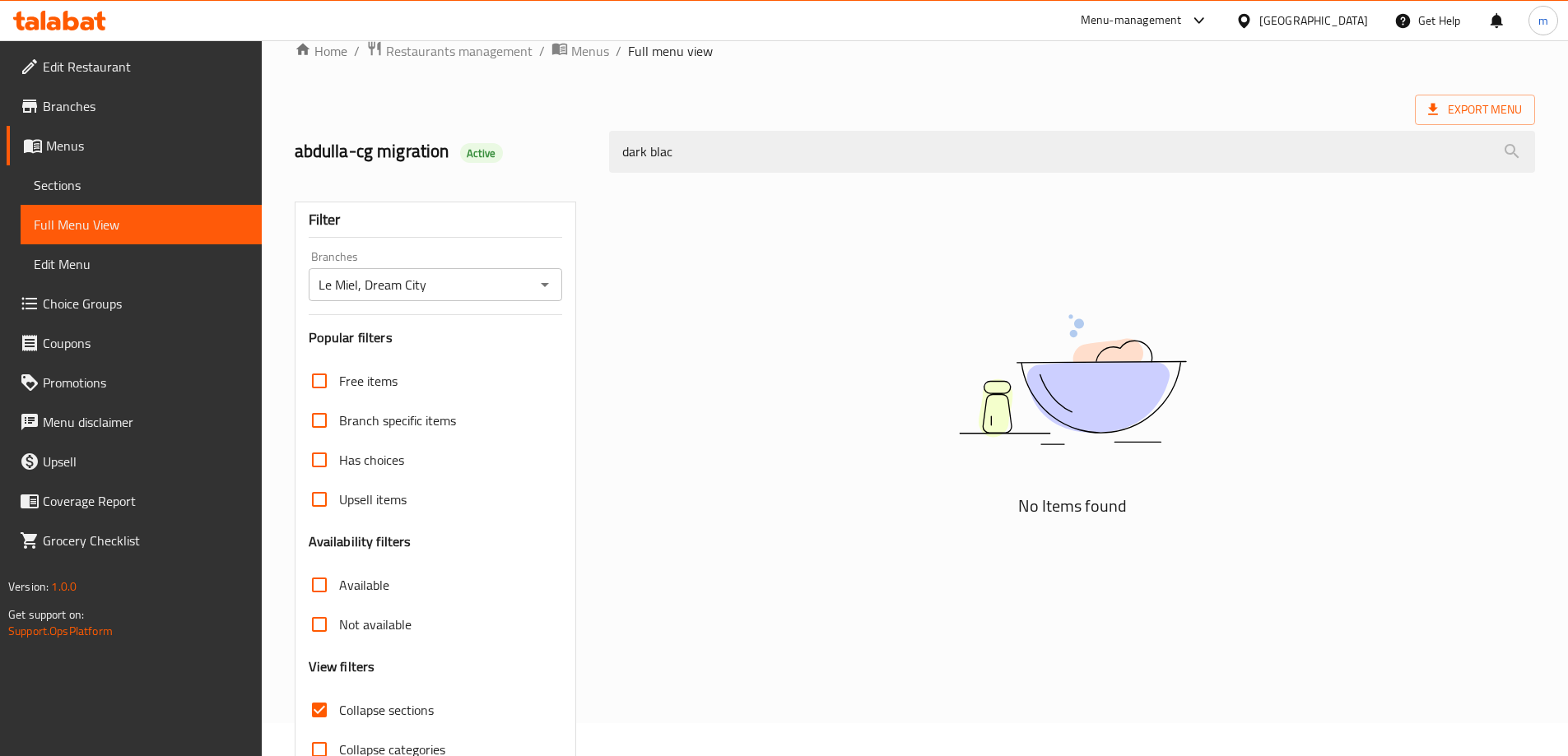
type input "dark black"
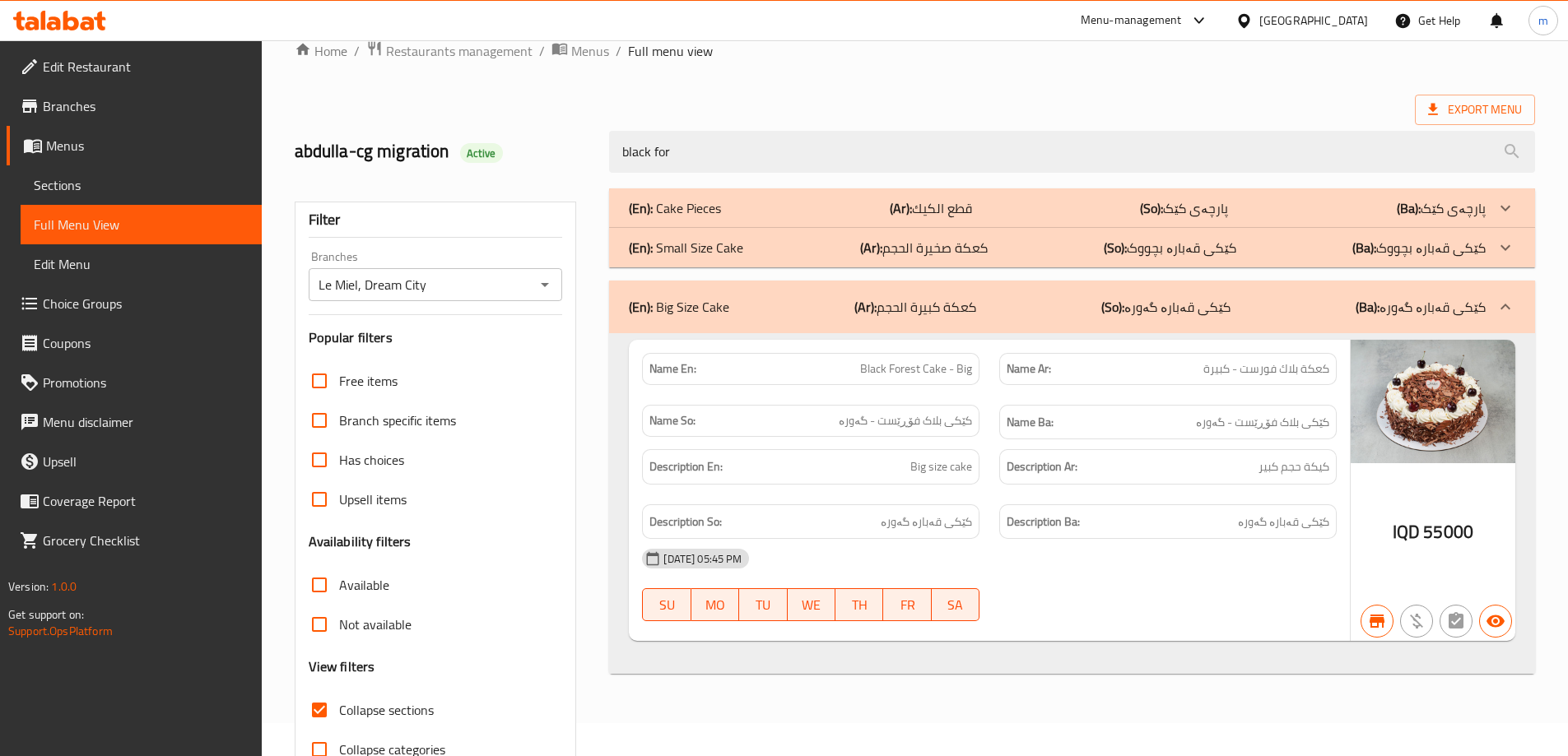
type input "black"
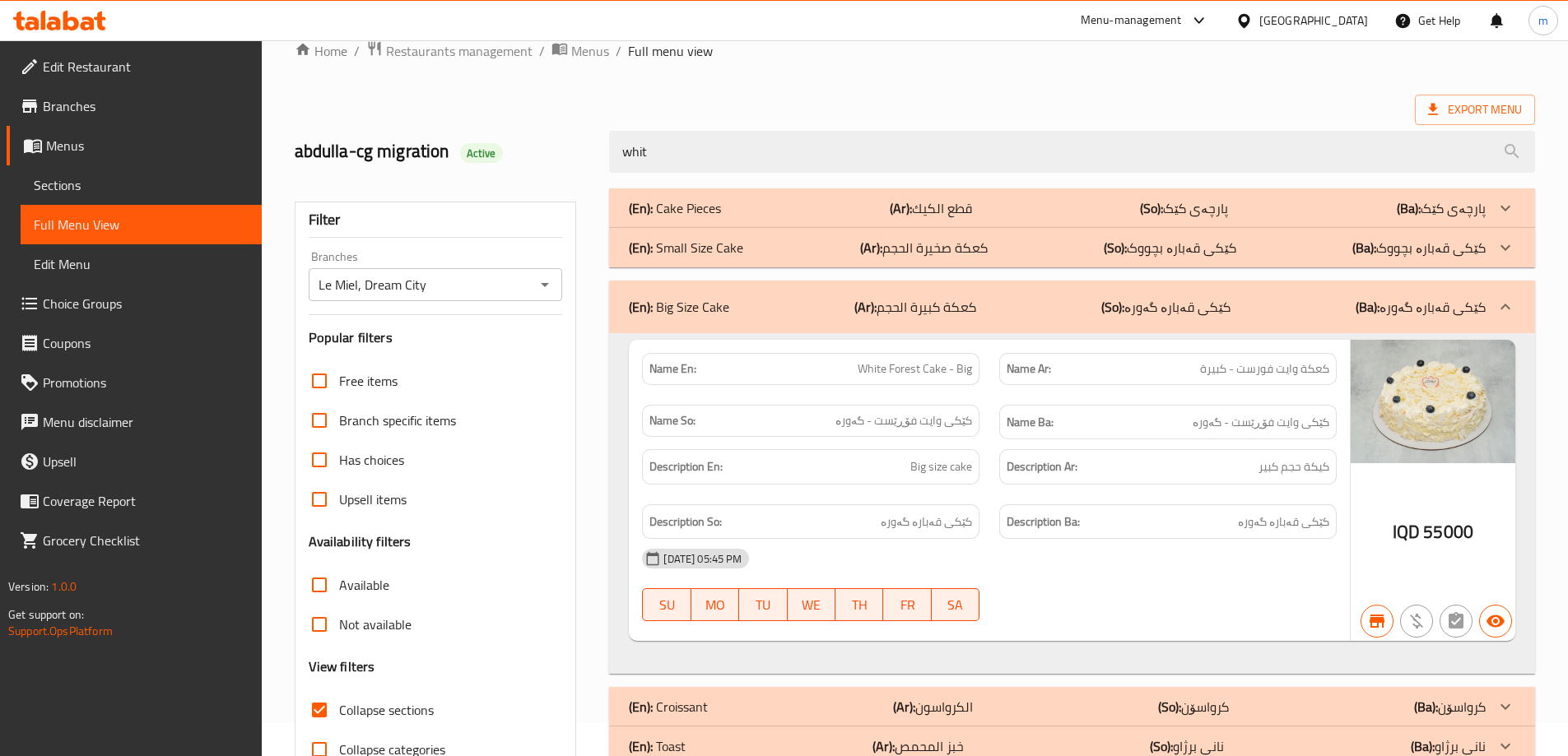
type input "white"
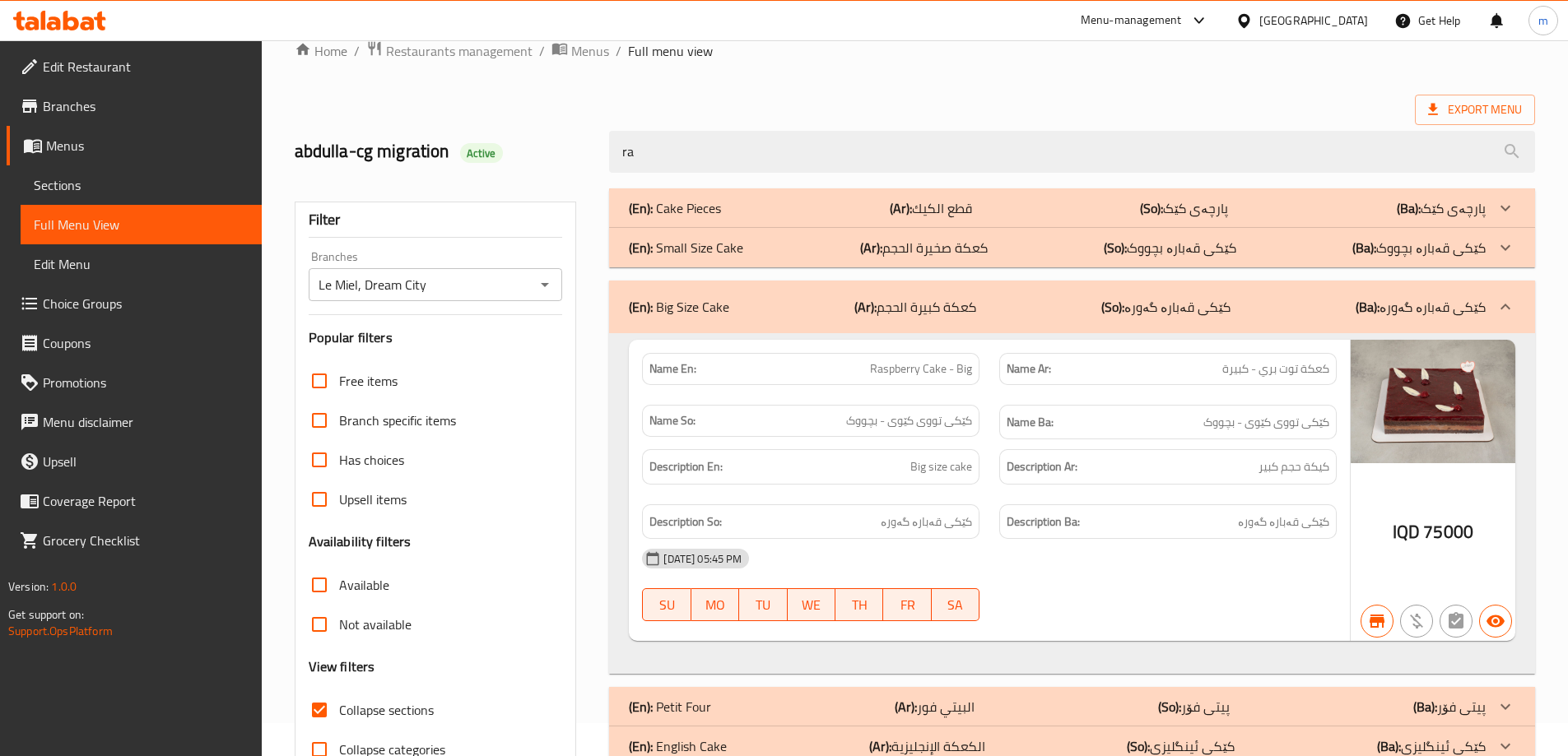
type input "ras"
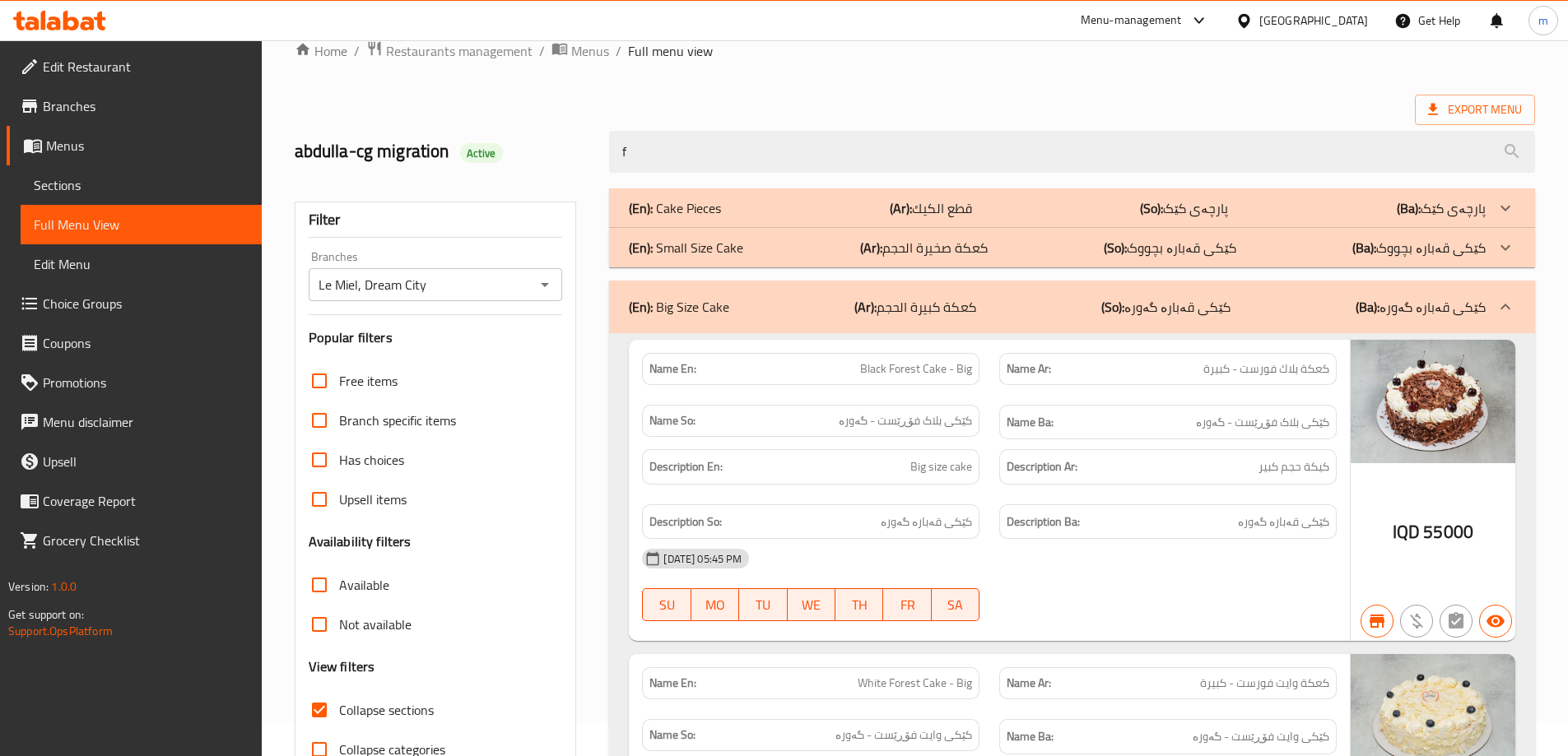
type input "fr"
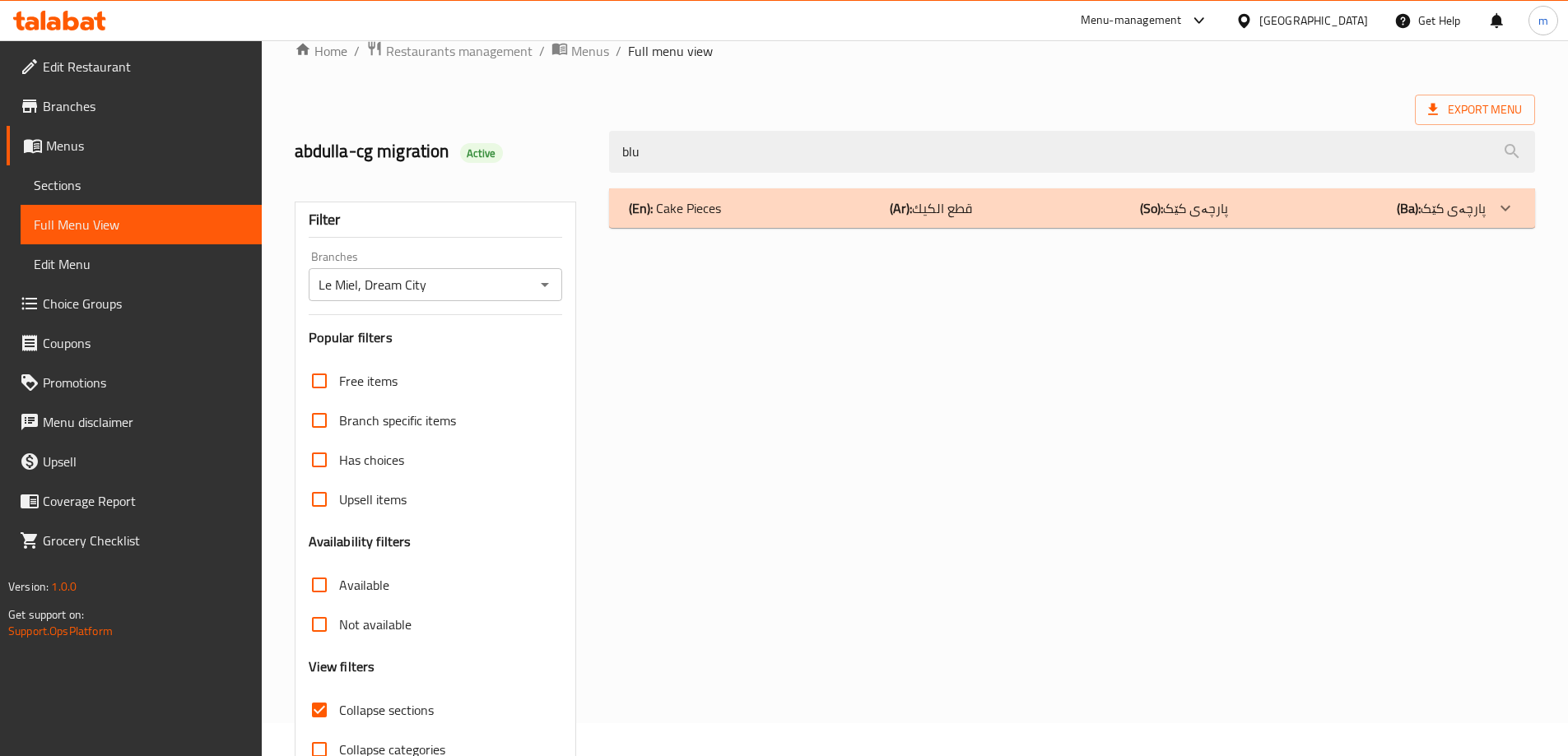
type input "blue"
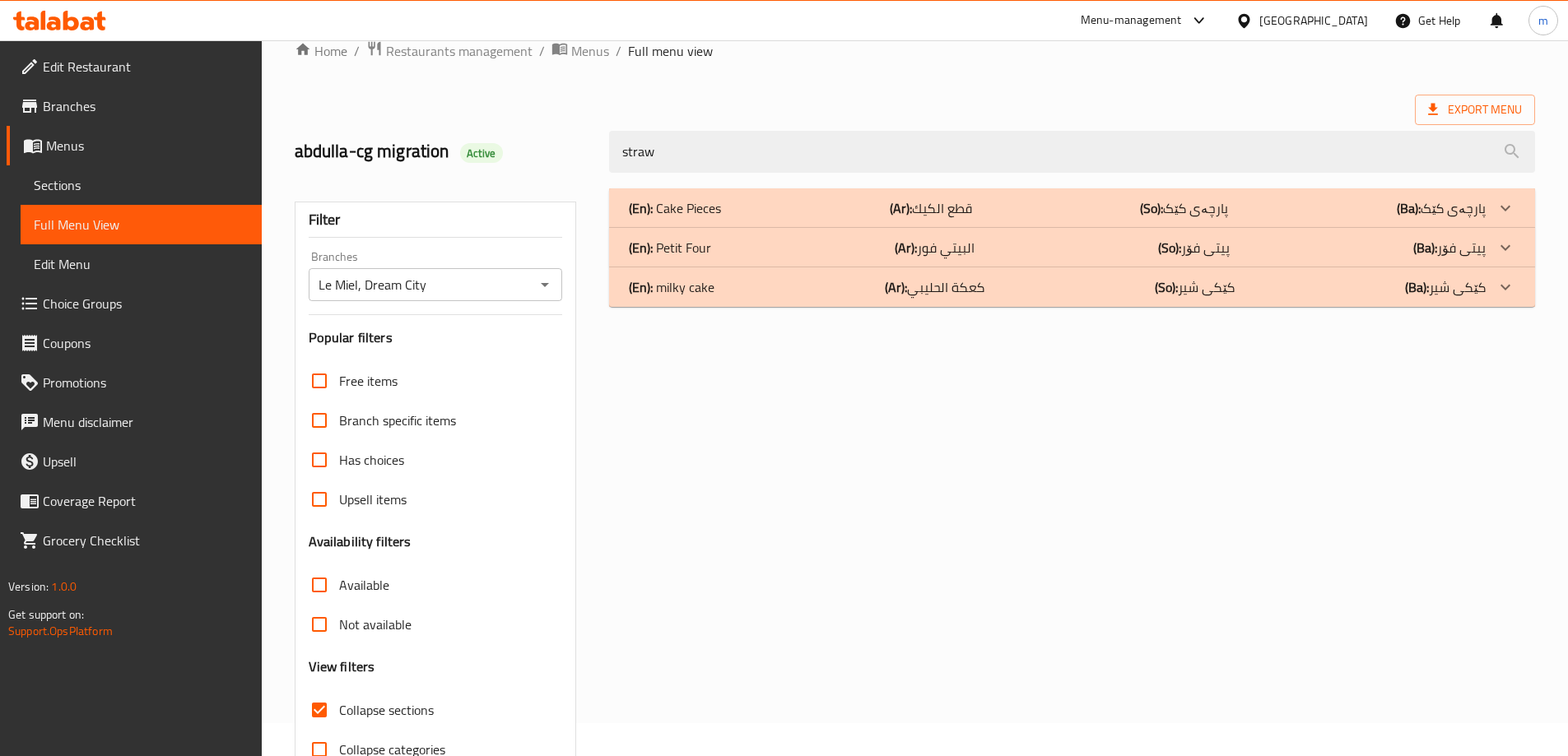
type input "stra"
type input "straw"
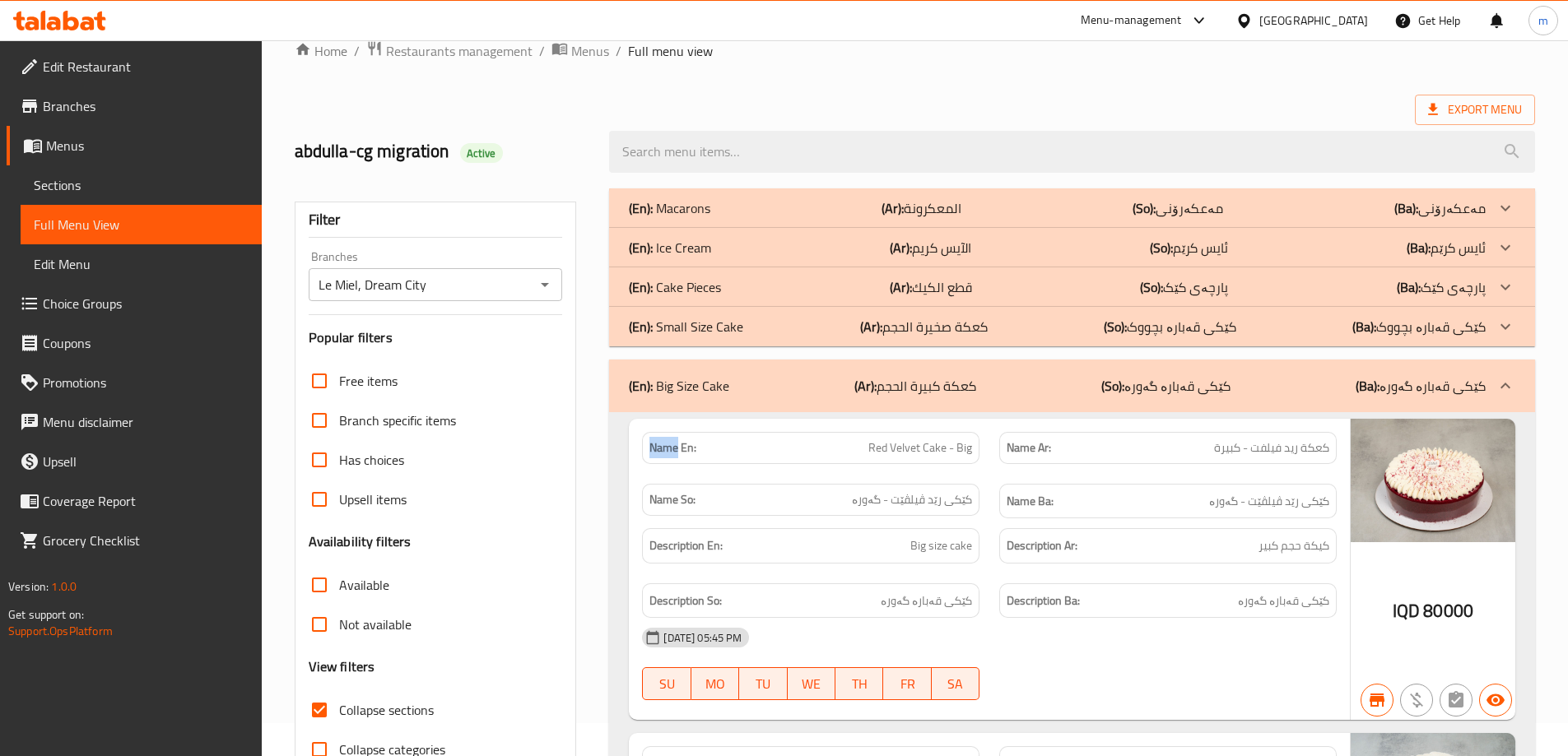
drag, startPoint x: 683, startPoint y: 413, endPoint x: 693, endPoint y: 395, distance: 20.6
click at [704, 391] on p "(En): Big Size Cake" at bounding box center [679, 386] width 100 height 20
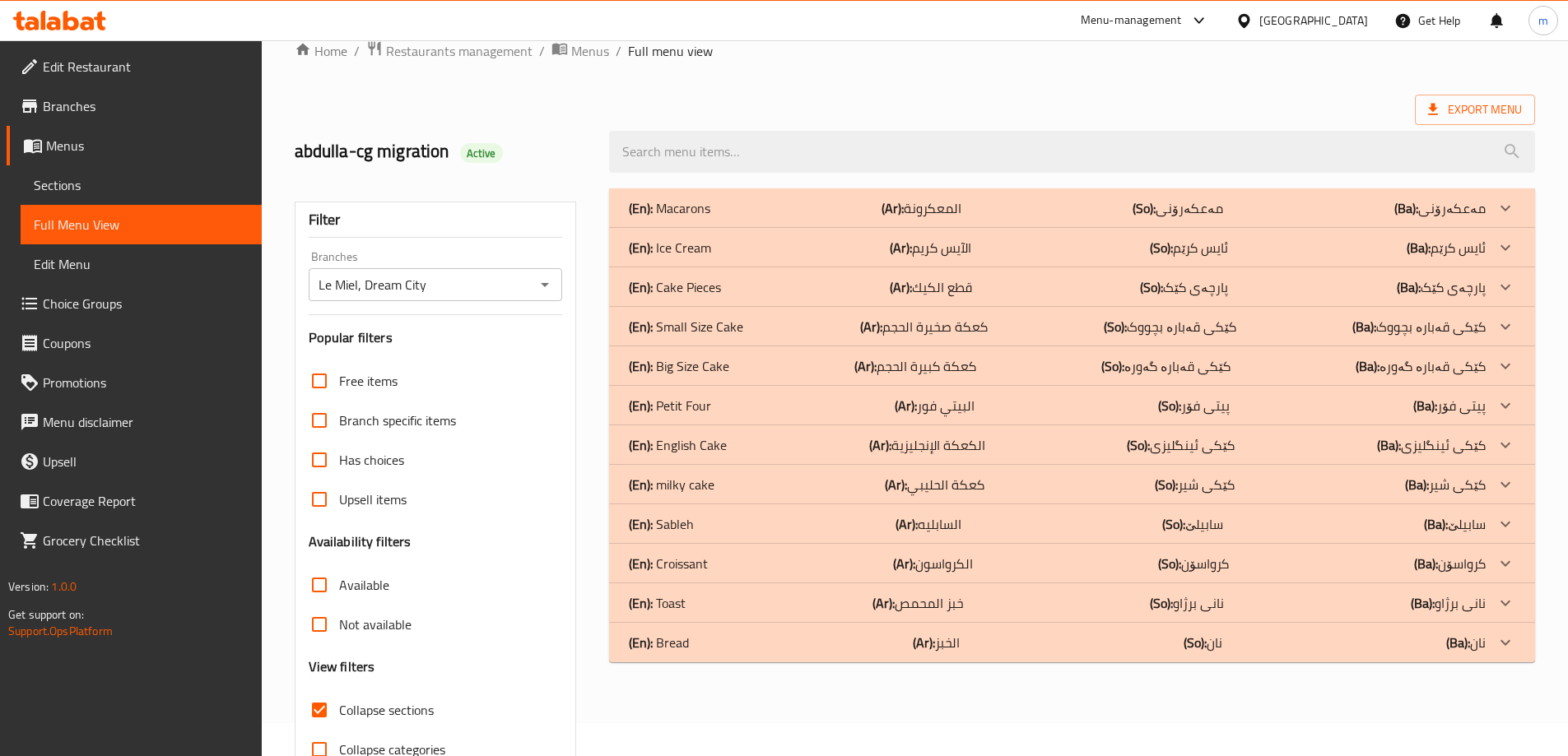
click at [711, 218] on p "(En): Small Size Cake" at bounding box center [670, 208] width 81 height 20
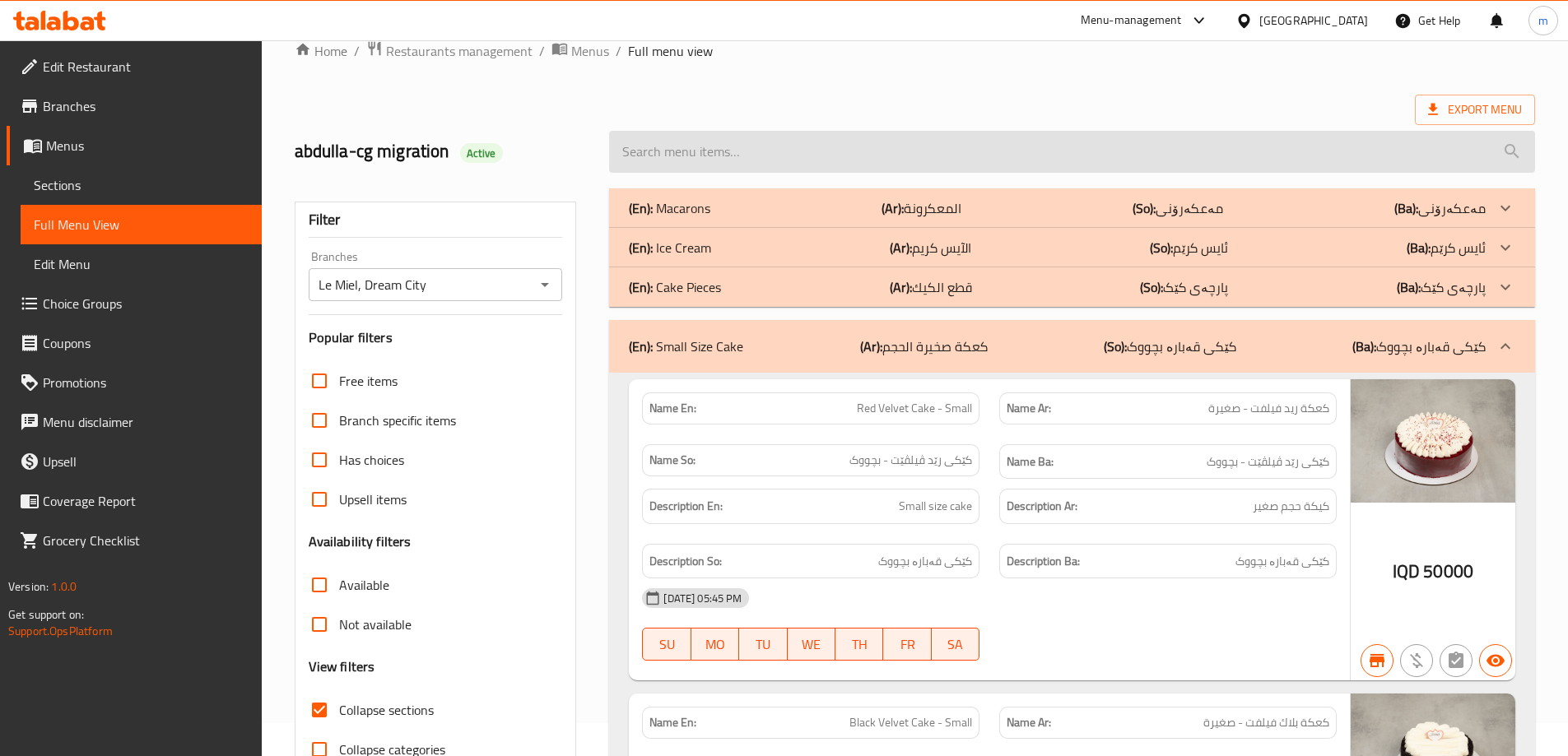
click at [744, 155] on input "search" at bounding box center [1072, 152] width 926 height 42
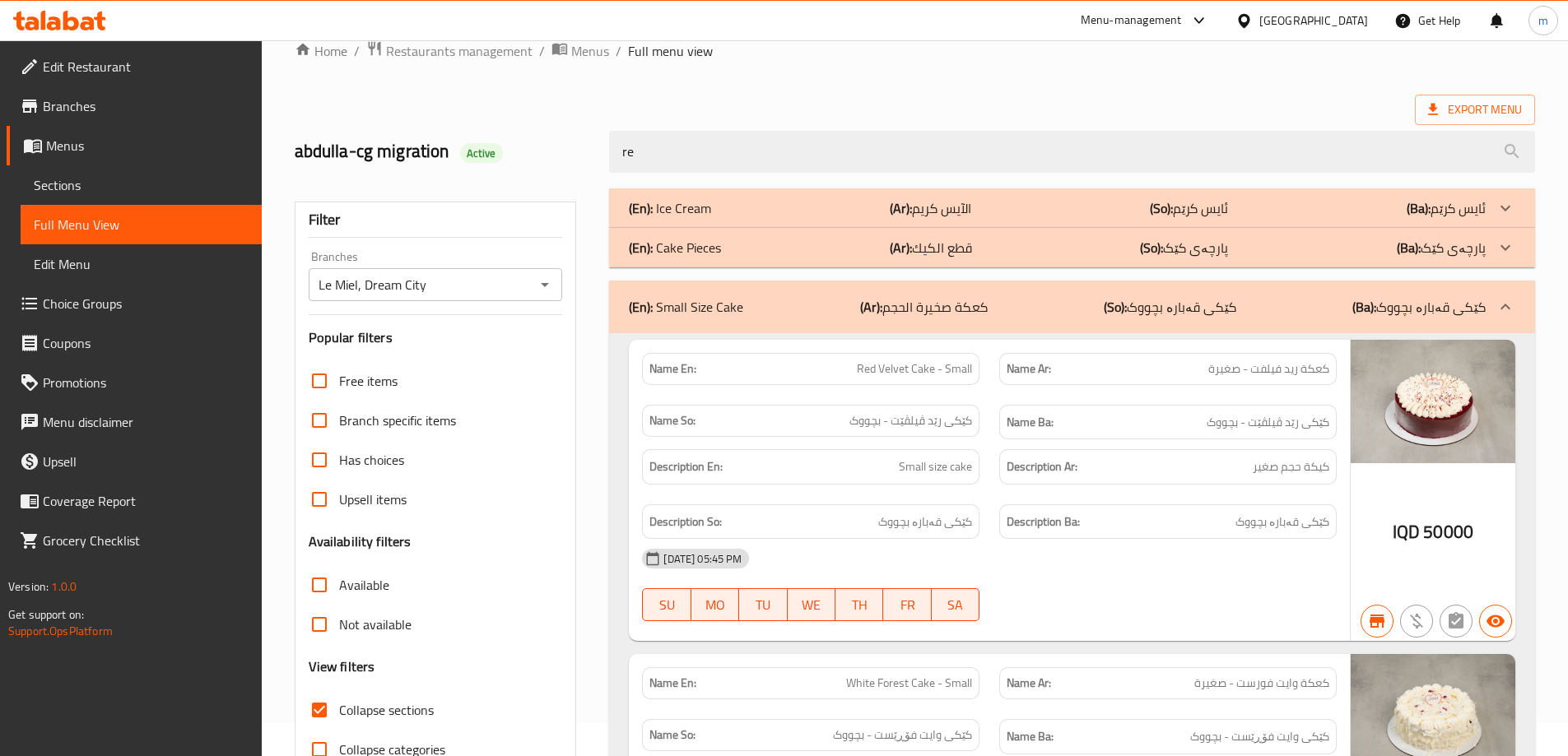
type input "red"
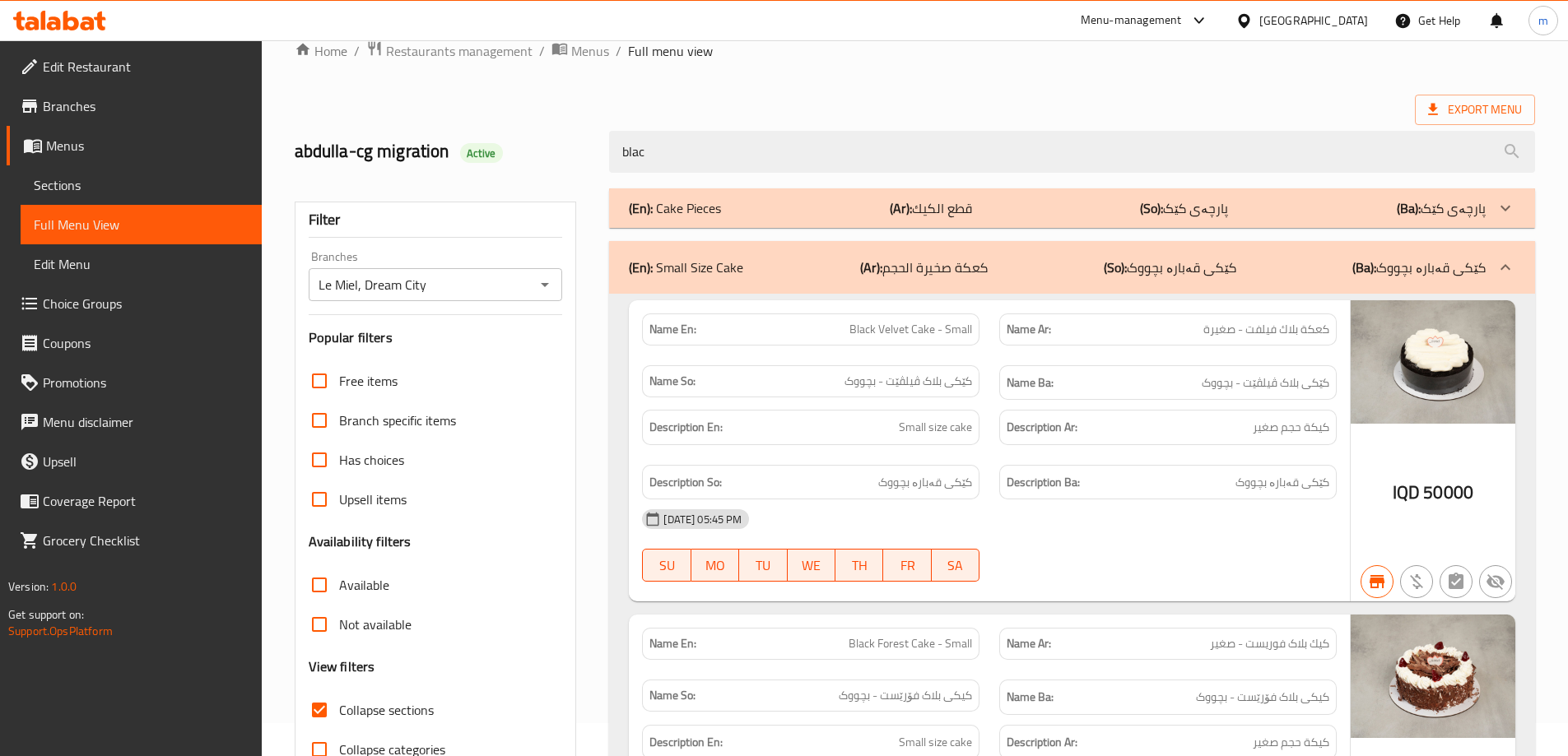
type input "black"
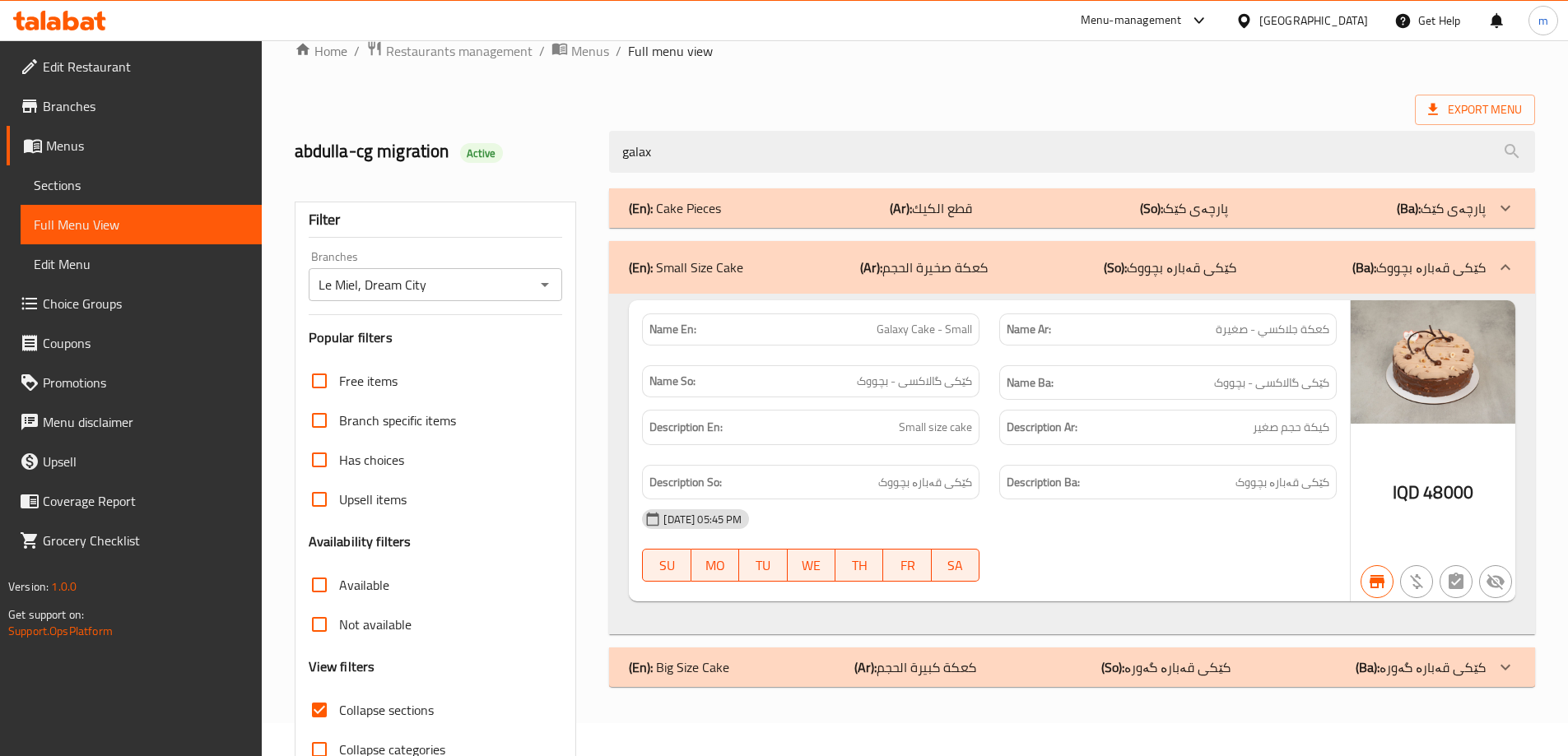
type input "galaxy"
type input "[GEOGRAPHIC_DATA]"
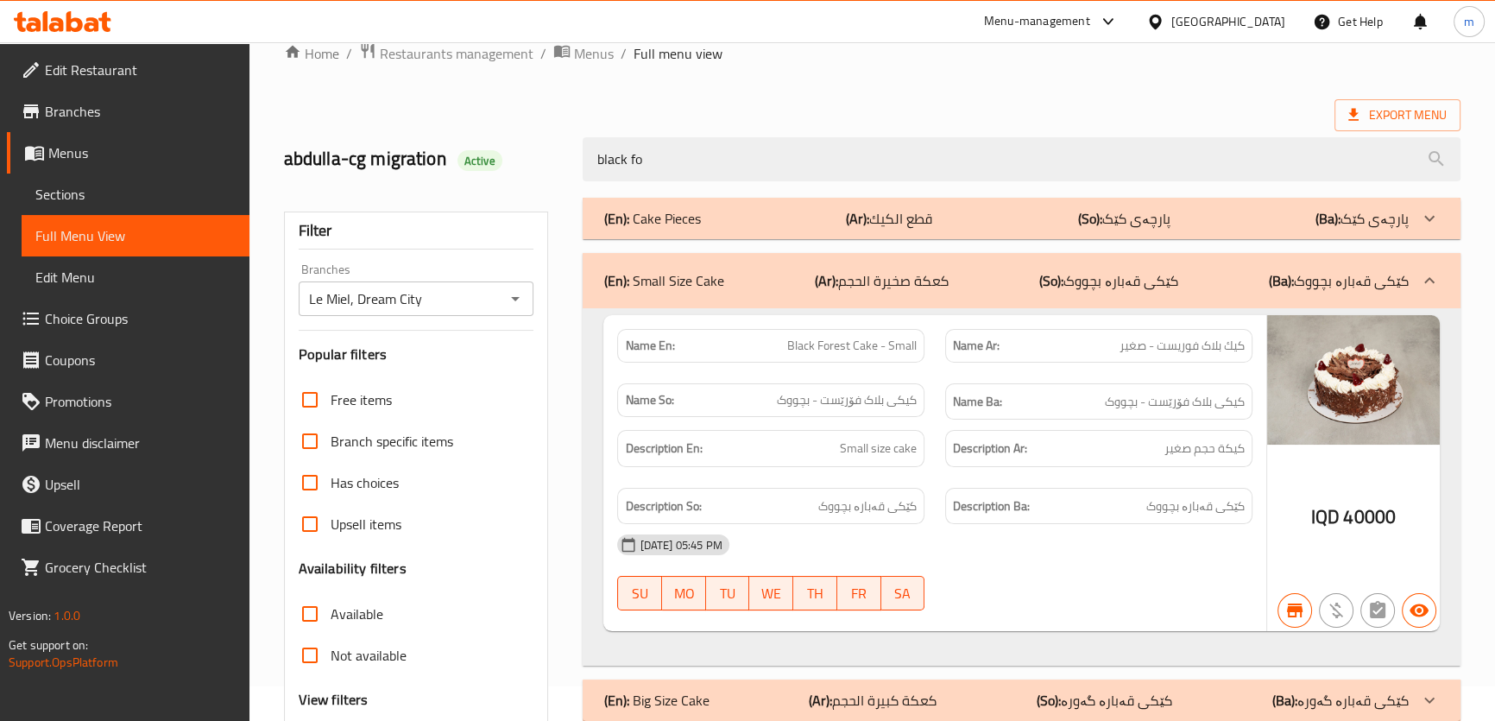
type input "black"
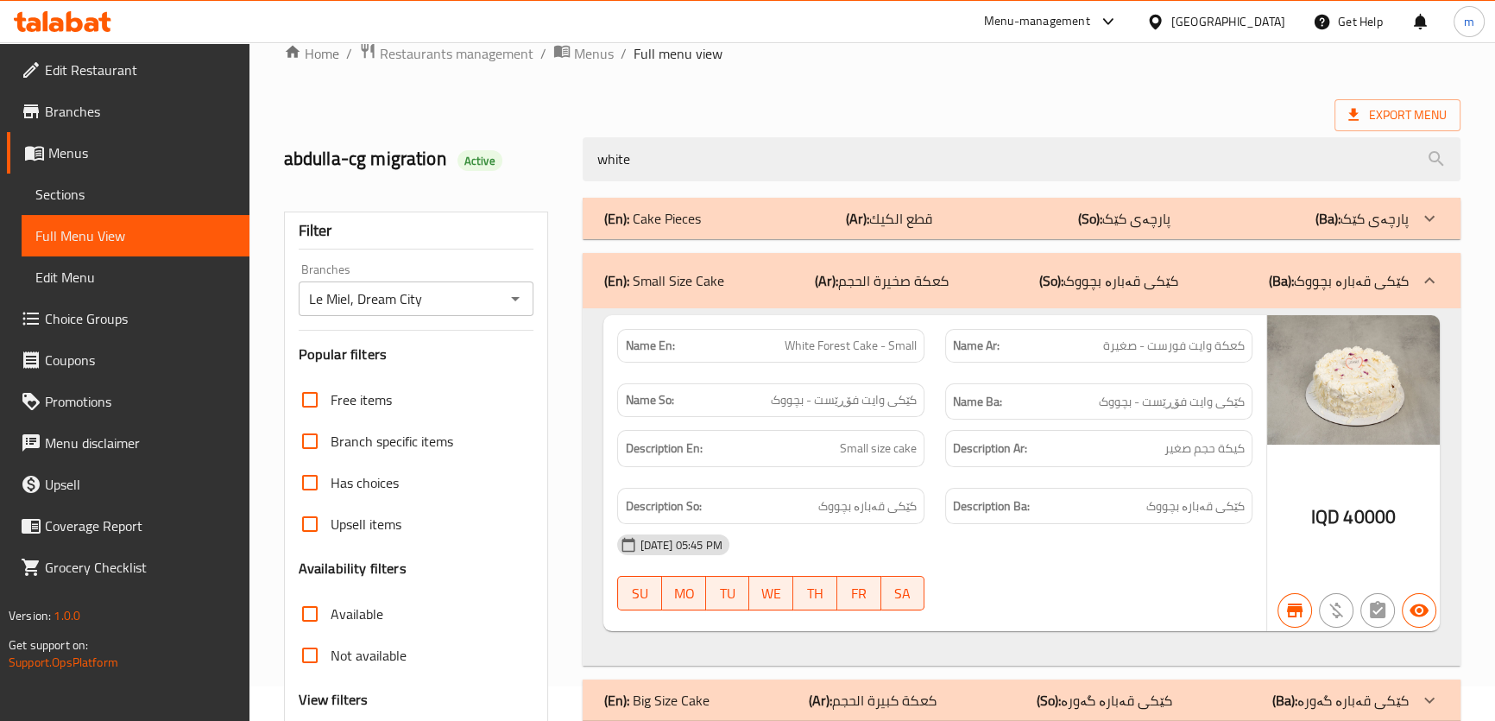
type input "white"
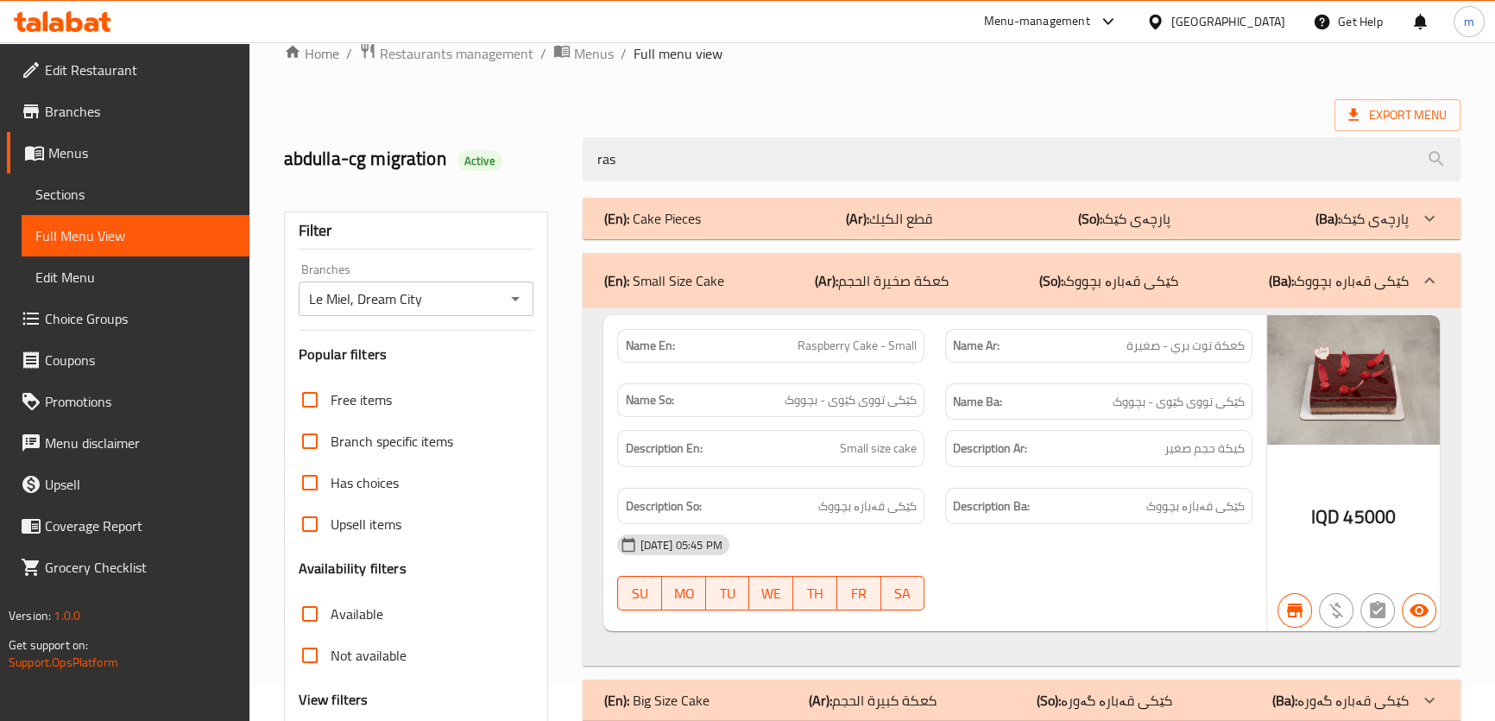
type input "rasp"
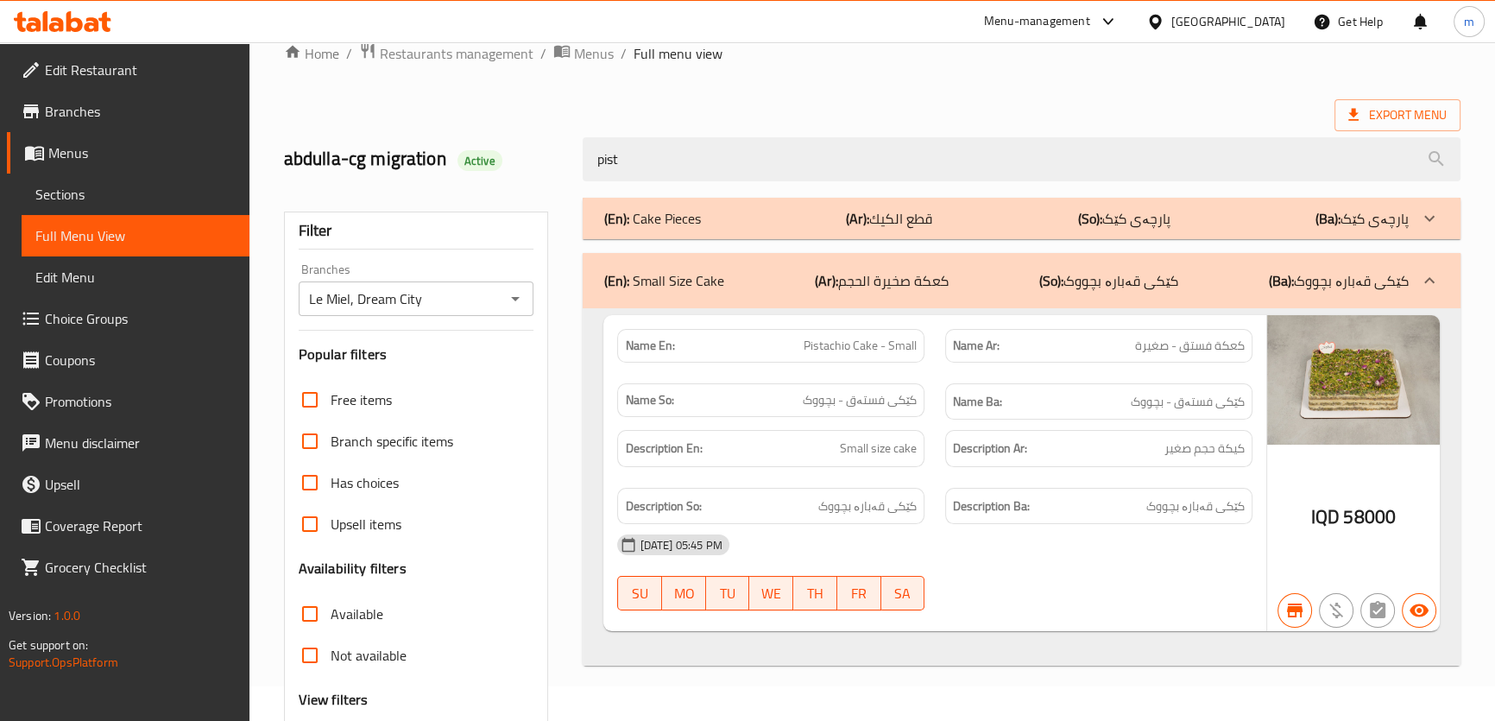
type input "pista"
type input "trio"
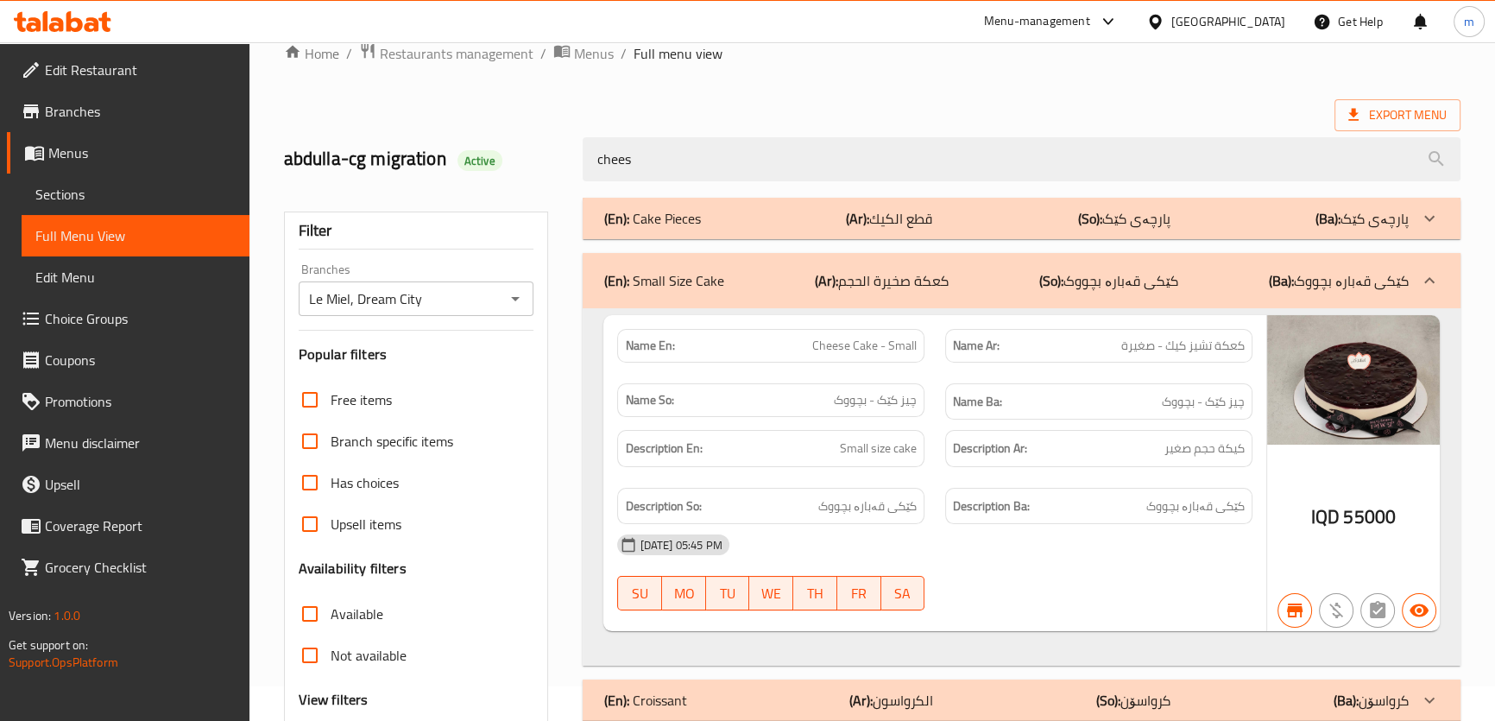
type input "cheese"
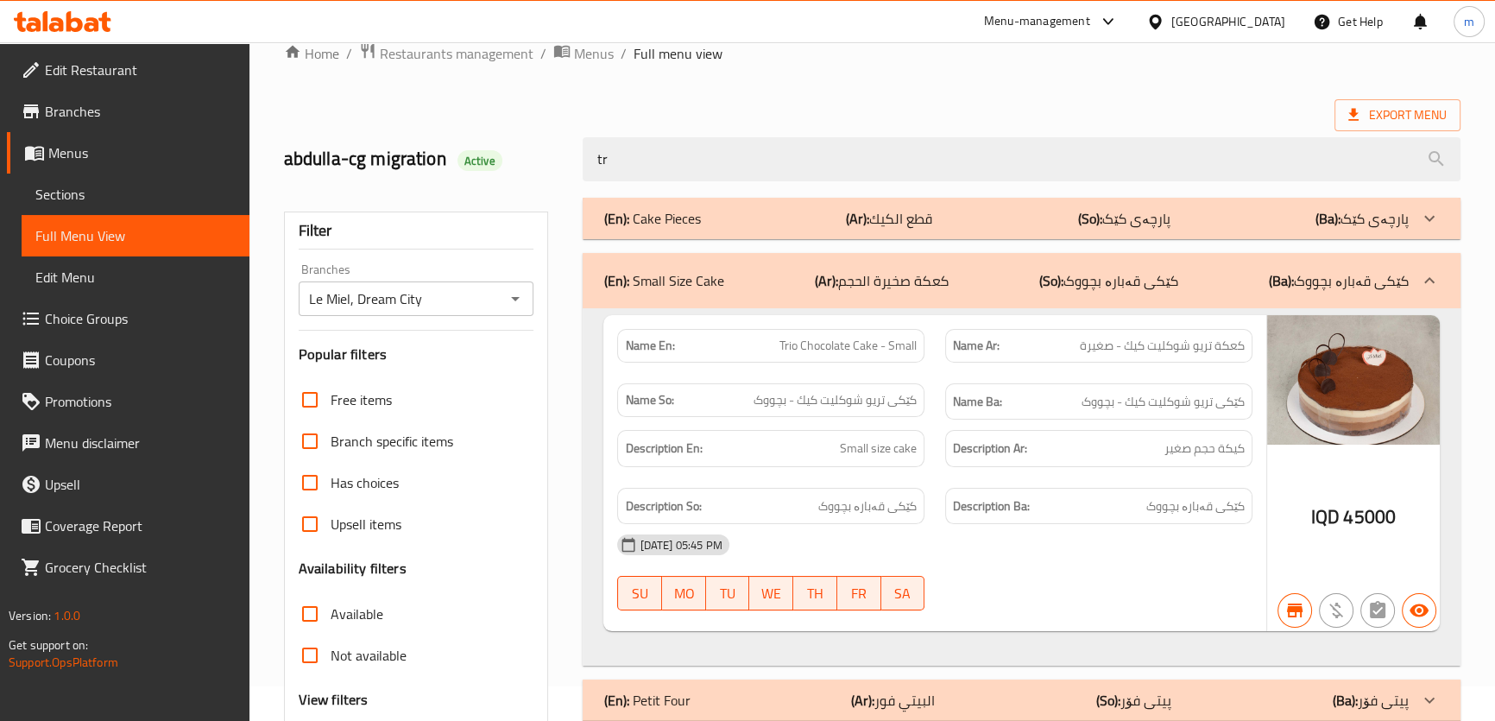
type input "t"
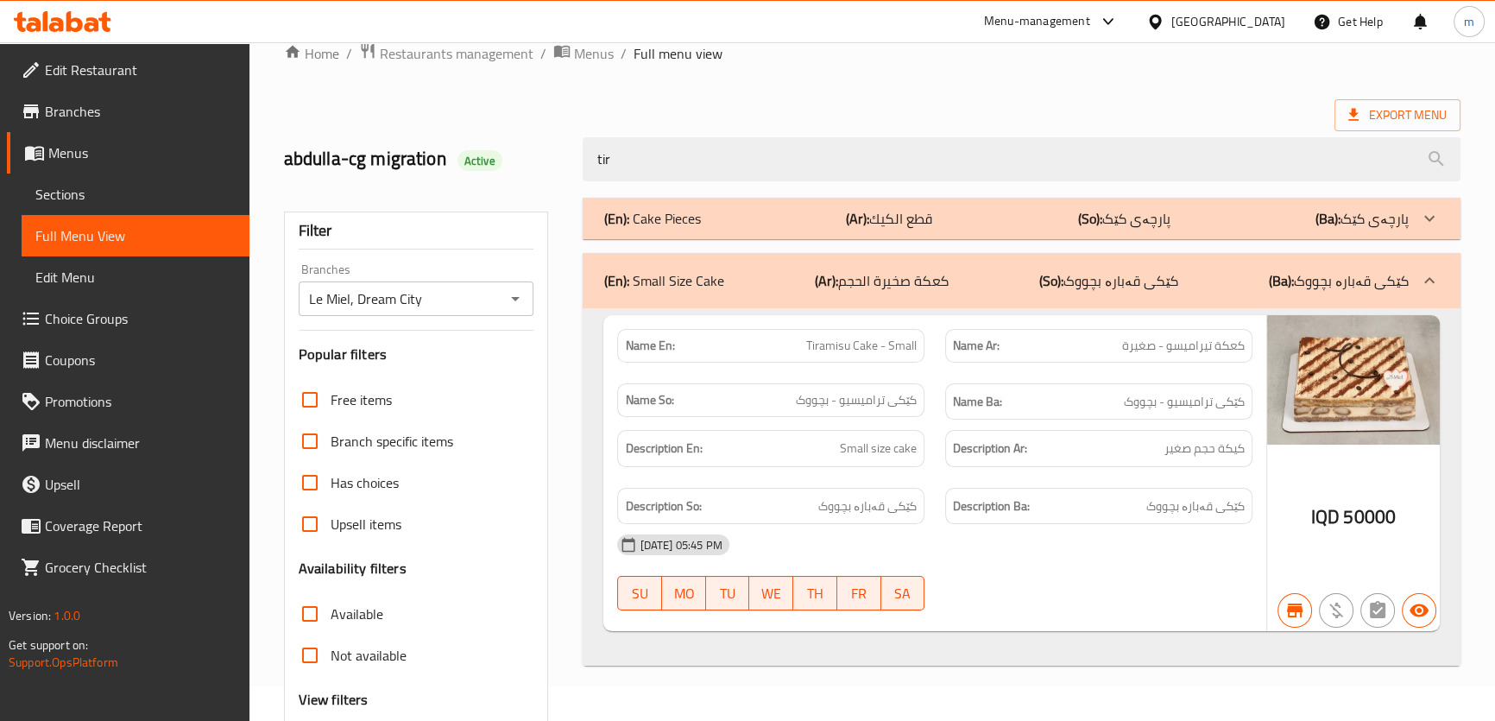
type input "tira"
type input "coc"
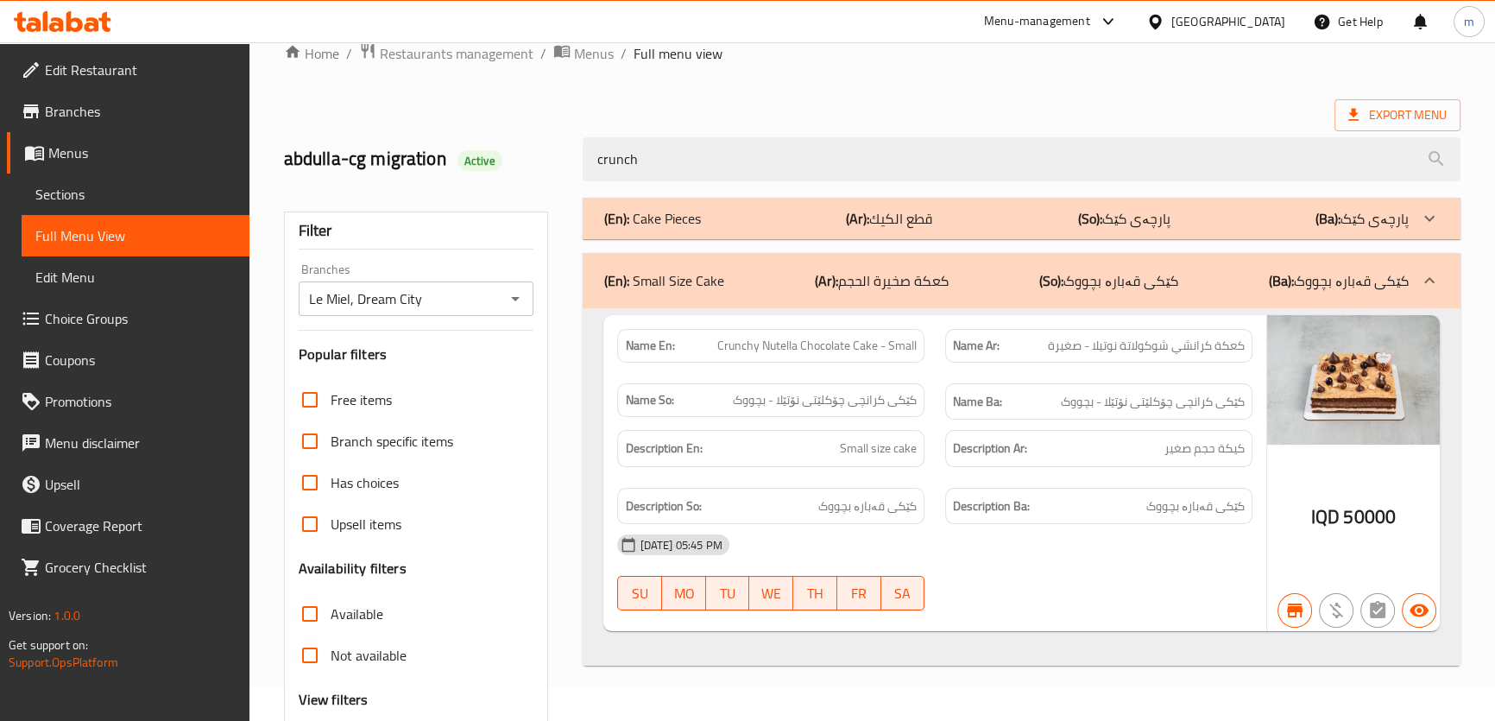
type input "crunchy"
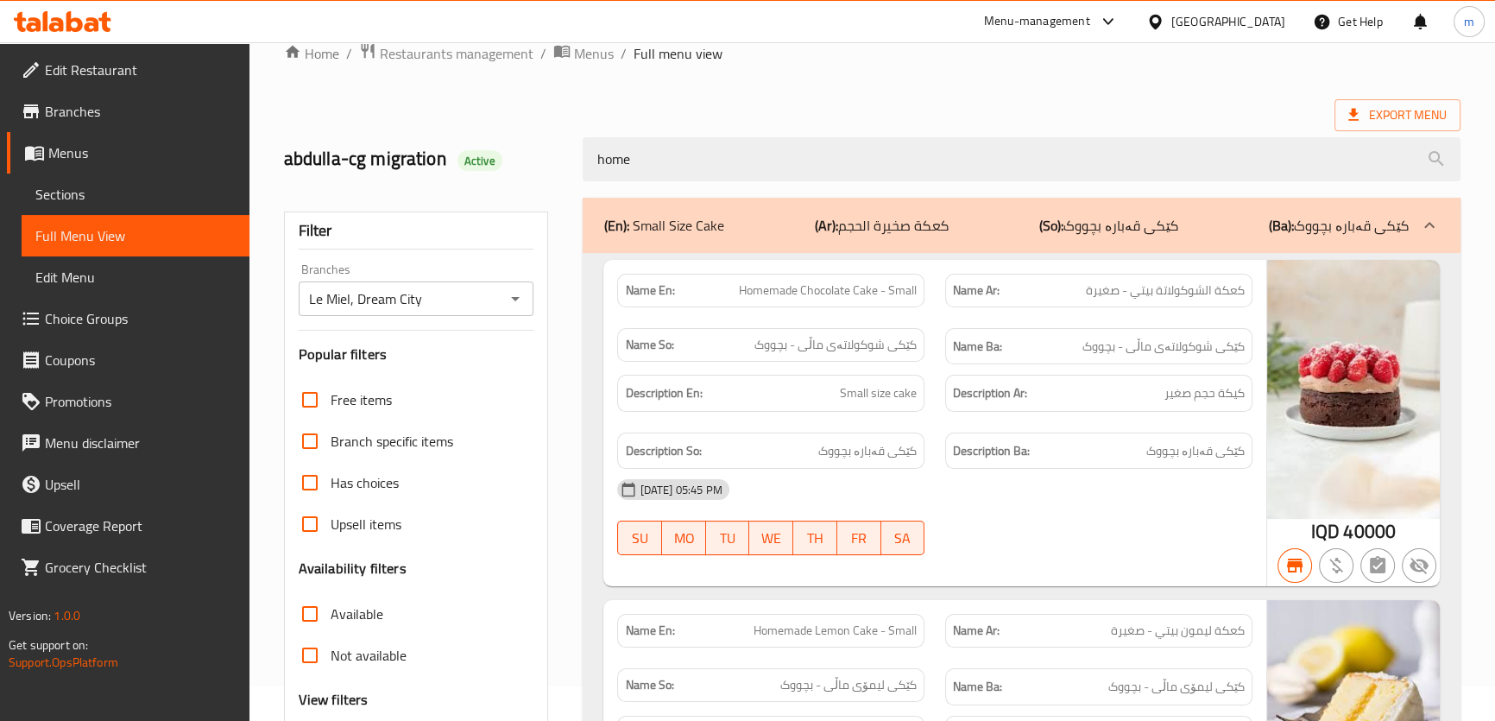
type input "home"
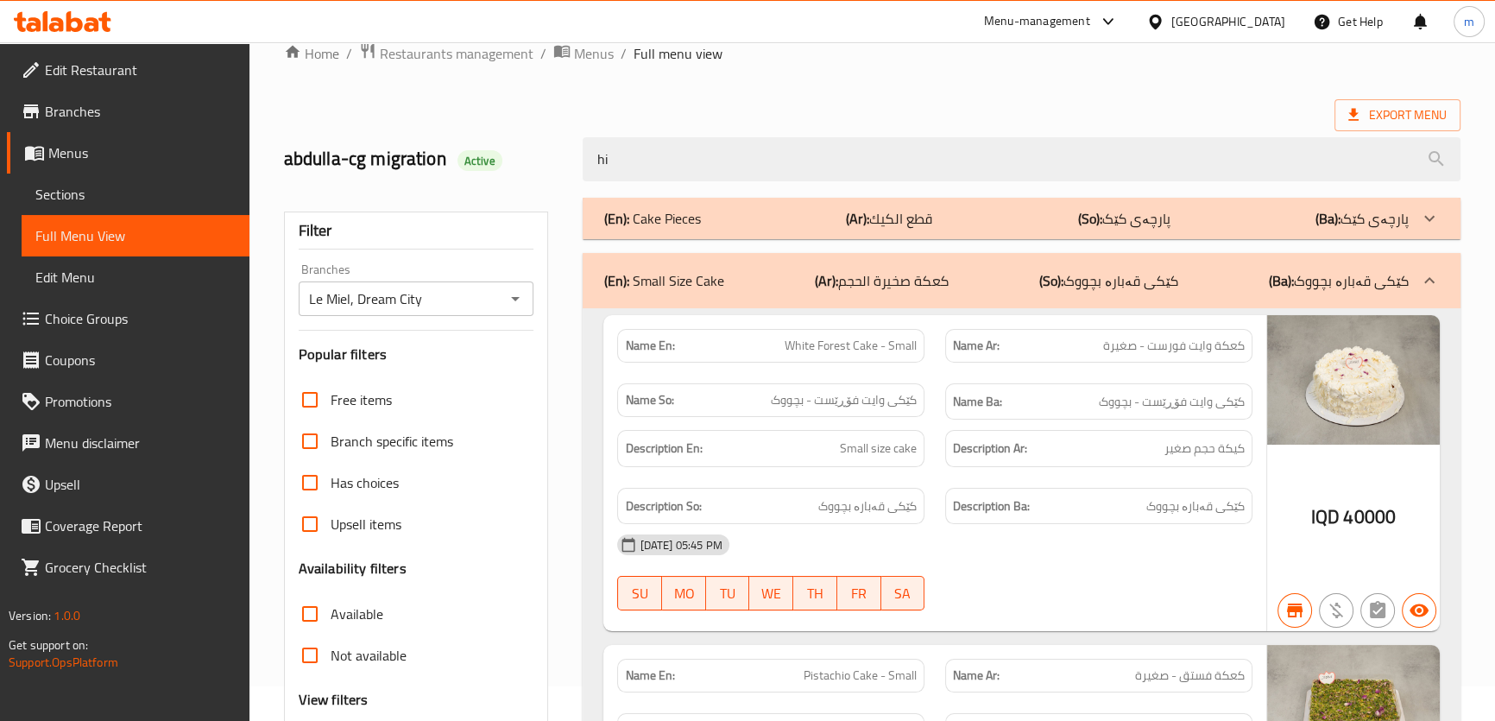
type input "h"
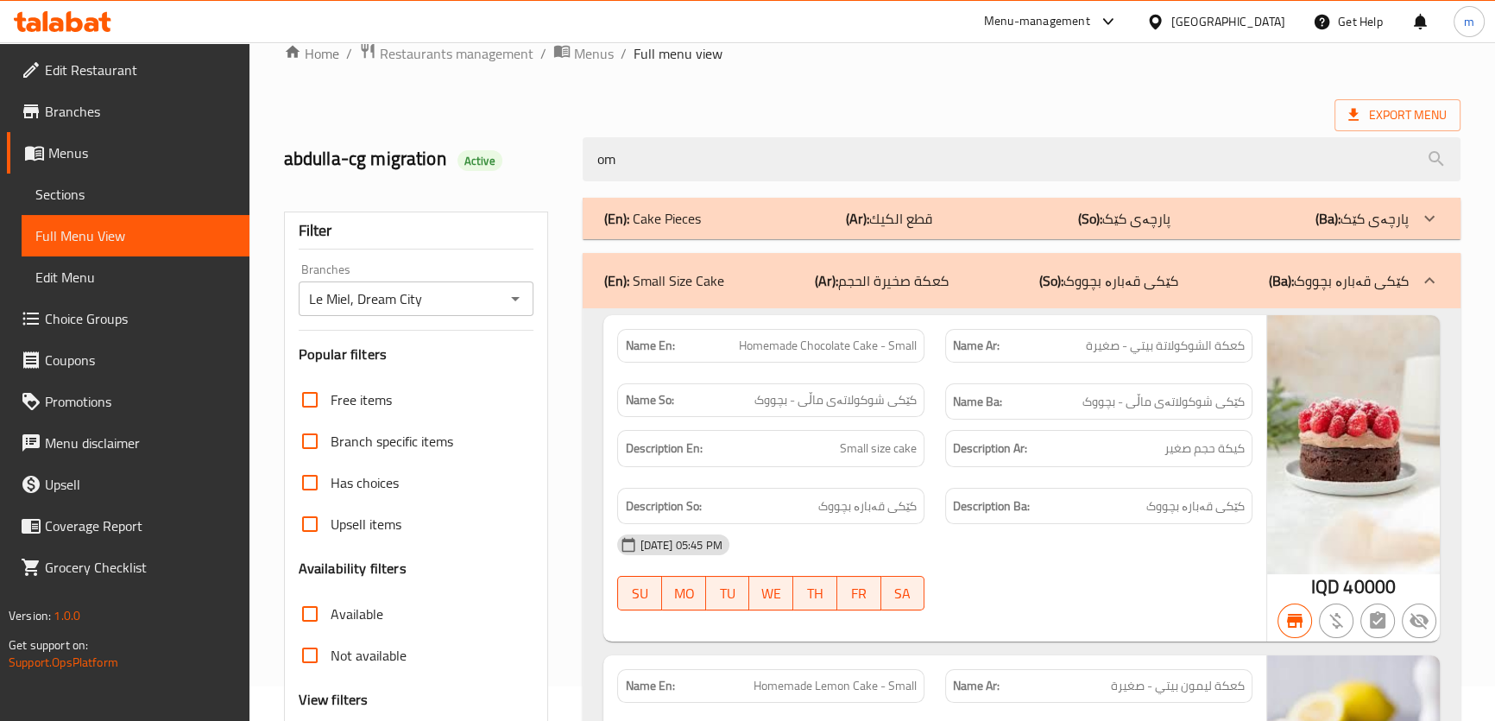
type input "o"
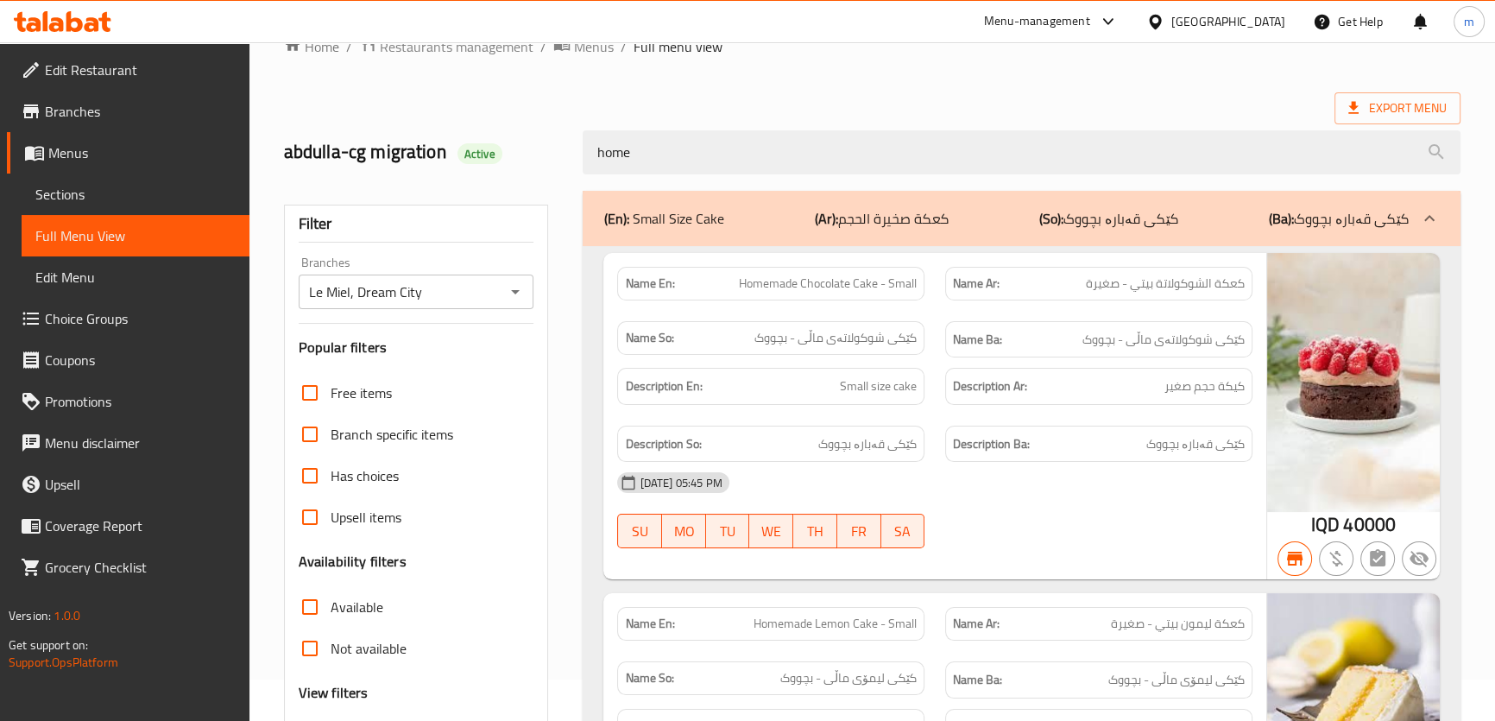
scroll to position [37, 0]
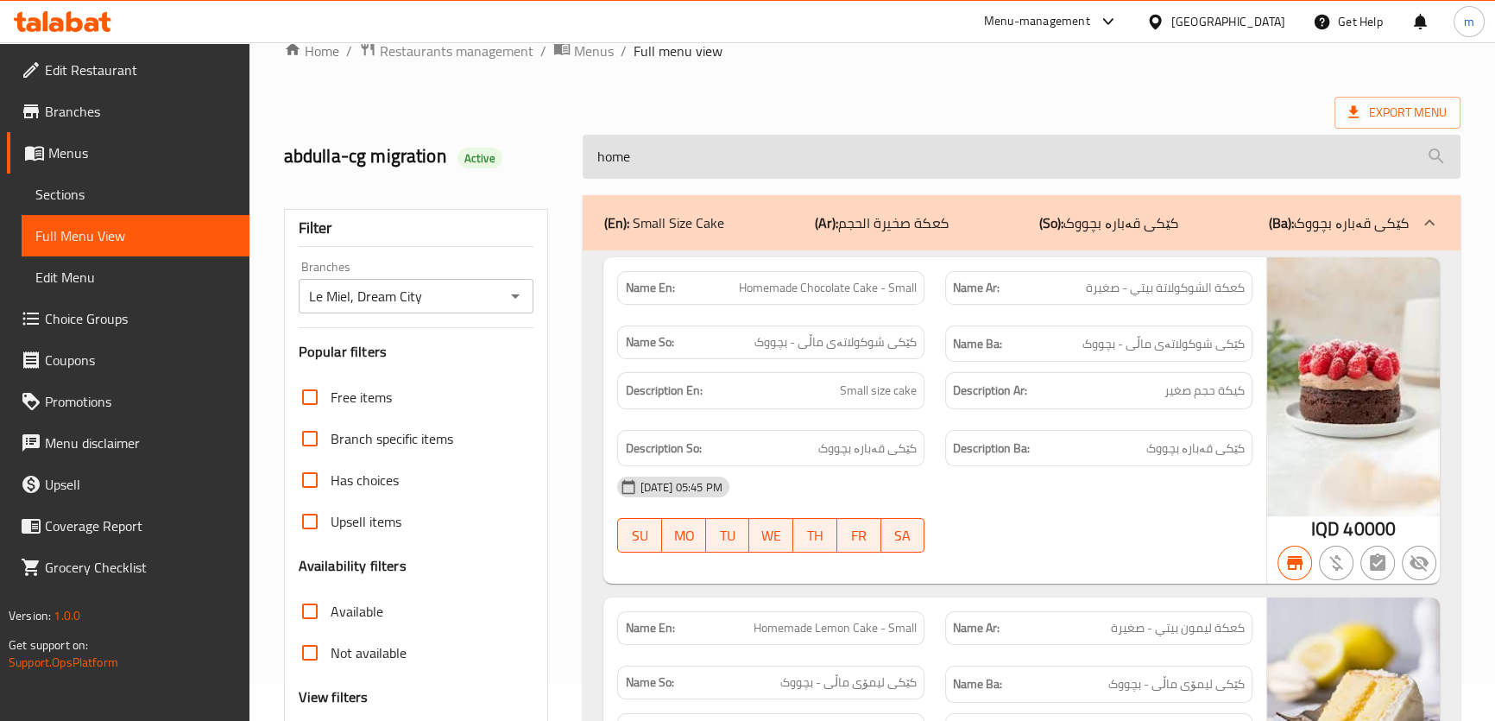
click at [691, 166] on input "home" at bounding box center [1021, 157] width 877 height 44
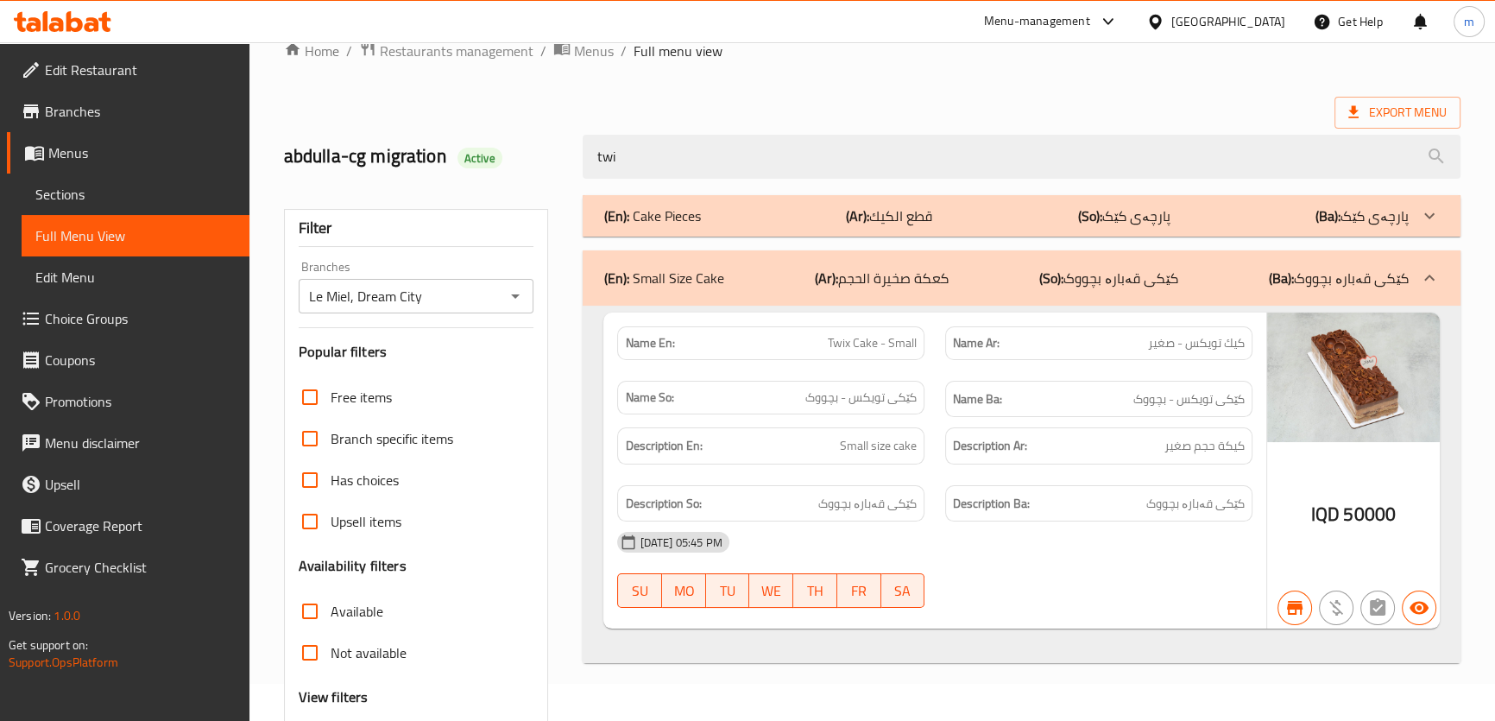
type input "twix"
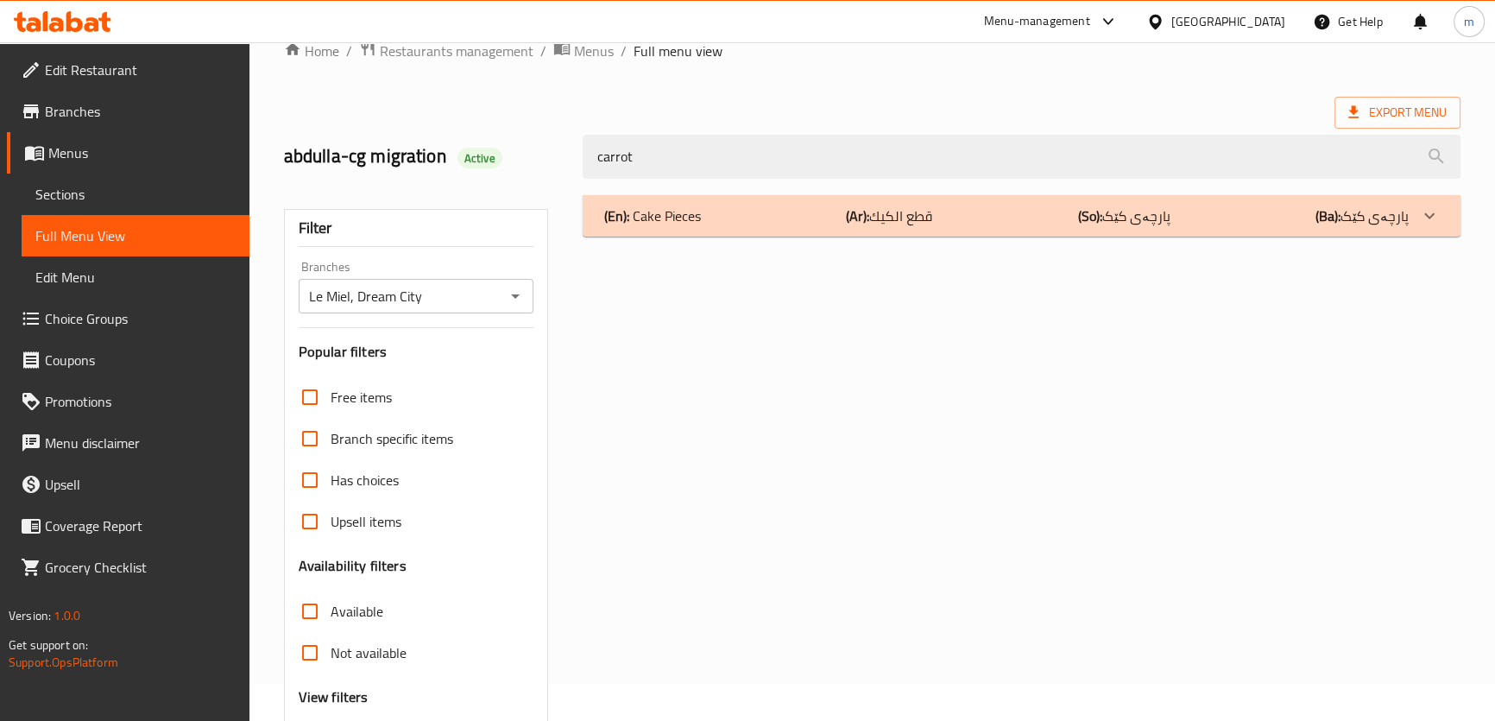
type input "carrot"
type input "f"
type input "apple"
type input "blue"
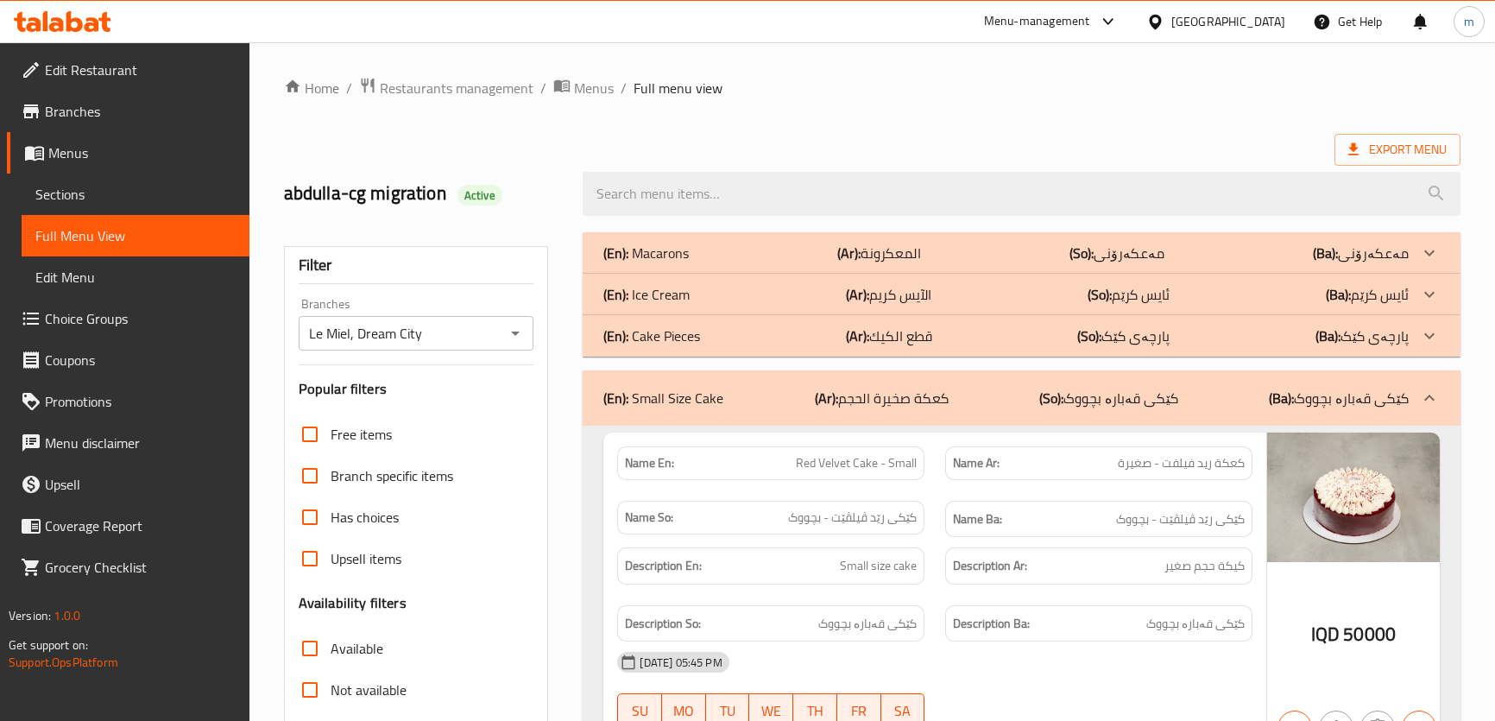
scroll to position [37, 0]
